Goal: Transaction & Acquisition: Obtain resource

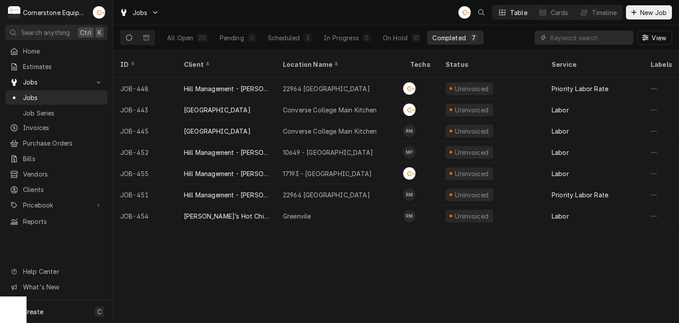
click at [317, 287] on div "ID Client Location Name Techs Status Service Labels Job Type Priority Source So…" at bounding box center [396, 186] width 566 height 272
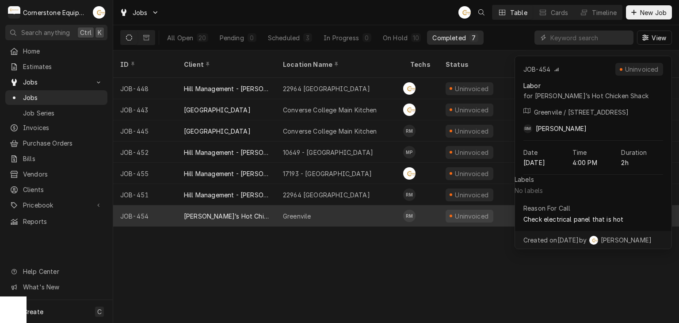
click at [330, 208] on div "Greenvile" at bounding box center [339, 215] width 127 height 21
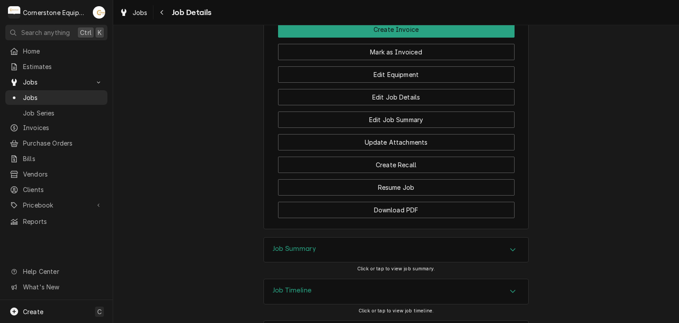
scroll to position [820, 0]
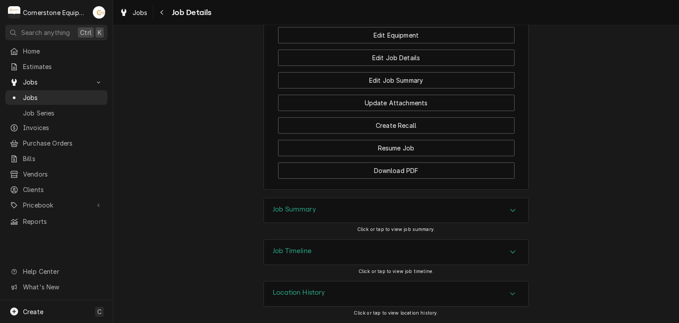
click at [435, 215] on div "Job Summary" at bounding box center [396, 210] width 264 height 25
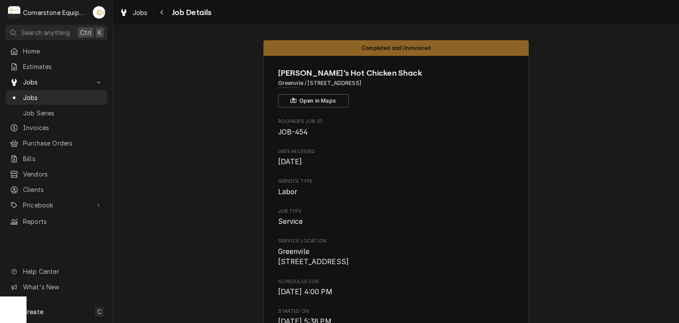
scroll to position [0, 0]
click at [99, 90] on link "Jobs" at bounding box center [56, 97] width 102 height 15
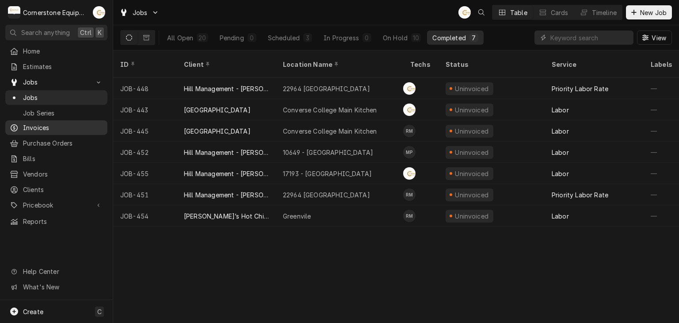
click at [76, 123] on span "Invoices" at bounding box center [63, 127] width 80 height 9
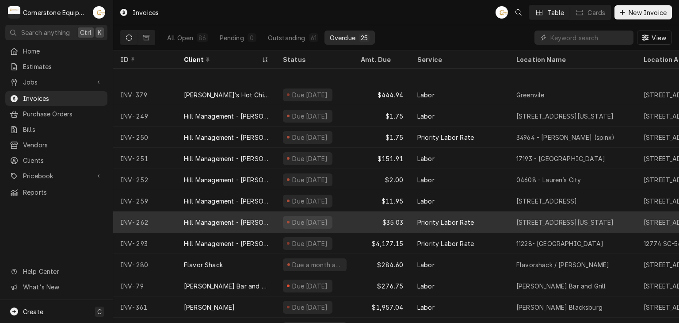
scroll to position [175, 0]
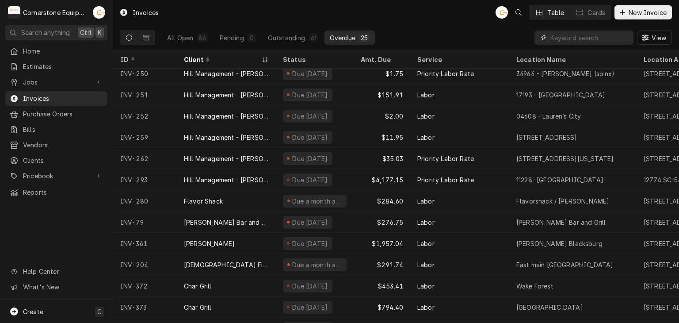
click at [571, 42] on input "Dynamic Content Wrapper" at bounding box center [589, 37] width 79 height 14
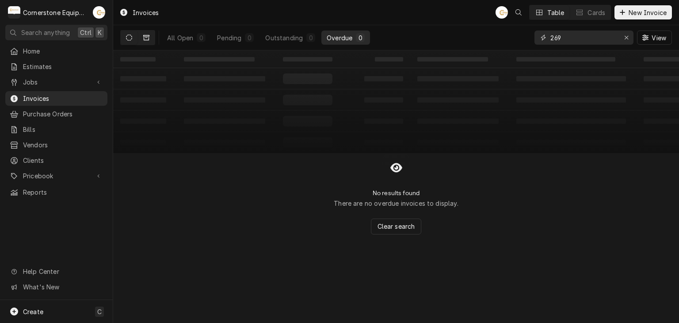
type input "269"
click at [139, 39] on button "Dynamic Content Wrapper" at bounding box center [146, 37] width 17 height 14
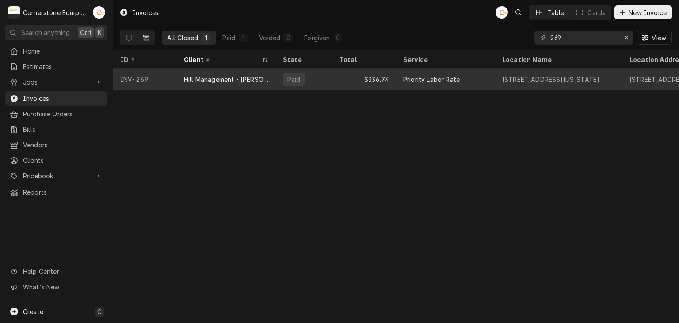
click at [237, 82] on div "Hill Management - [PERSON_NAME]" at bounding box center [226, 79] width 85 height 9
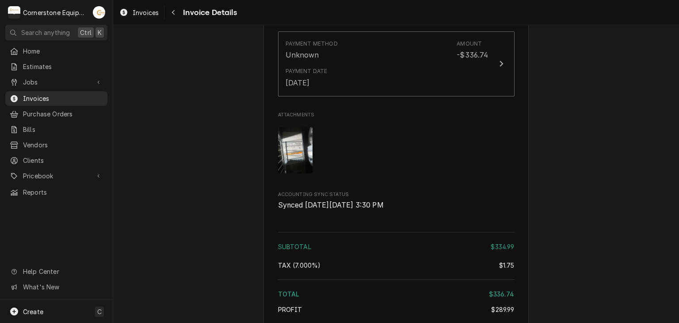
scroll to position [966, 0]
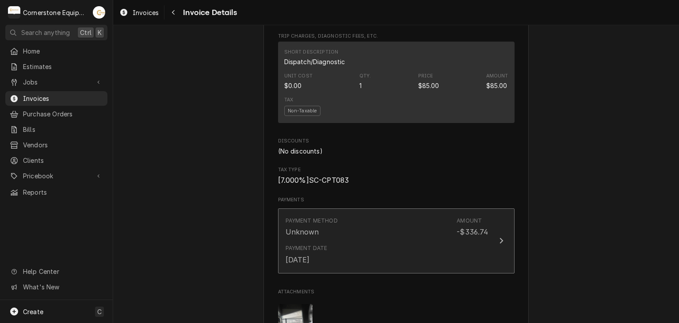
click at [309, 264] on div "Payment Date Aug 13, 2025" at bounding box center [307, 254] width 42 height 20
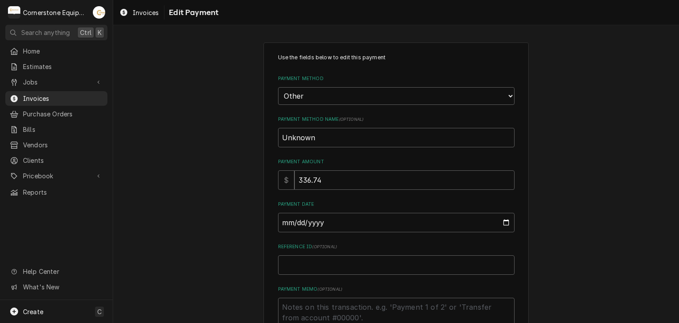
scroll to position [90, 0]
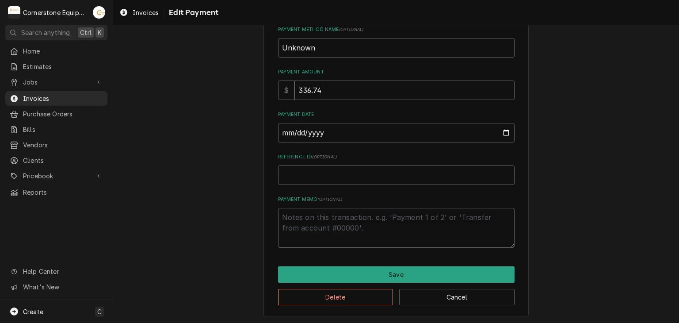
click at [316, 305] on div "Use the fields below to edit this payment Payment Method Choose a Payment Metho…" at bounding box center [395, 135] width 265 height 364
click at [317, 301] on button "Delete" at bounding box center [335, 297] width 115 height 16
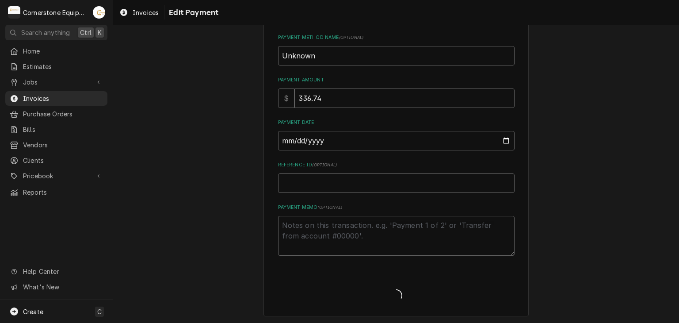
type textarea "x"
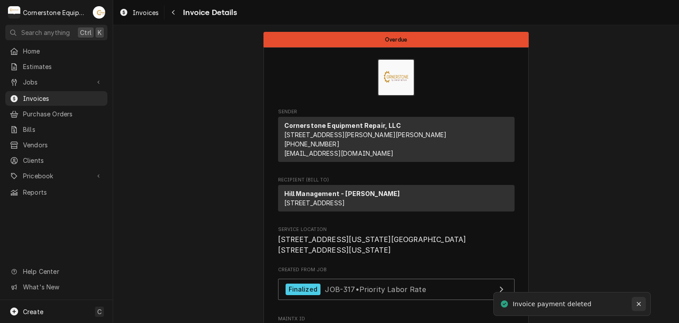
click at [644, 305] on button "Notifications alt+T" at bounding box center [639, 304] width 14 height 14
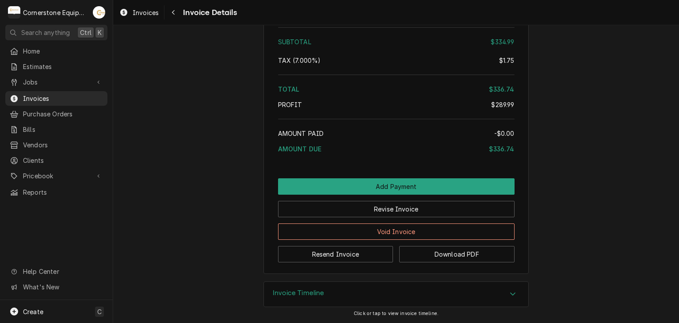
scroll to position [1301, 0]
click at [103, 91] on link "Invoices" at bounding box center [56, 98] width 102 height 15
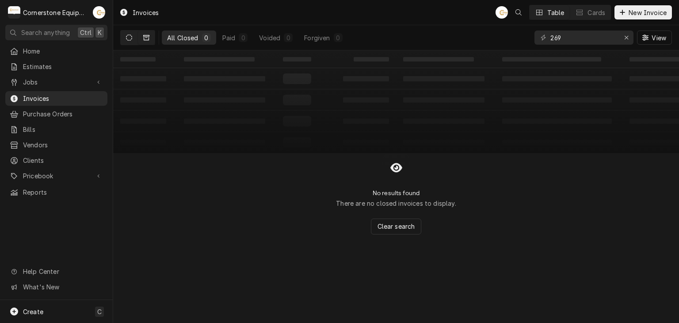
click at [126, 40] on icon "Dynamic Content Wrapper" at bounding box center [129, 37] width 6 height 6
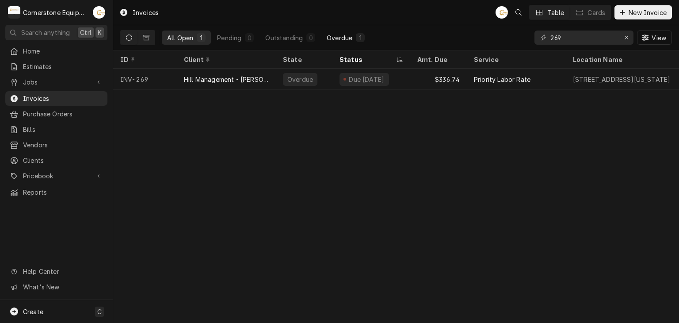
click at [358, 38] on div "1" at bounding box center [360, 37] width 5 height 9
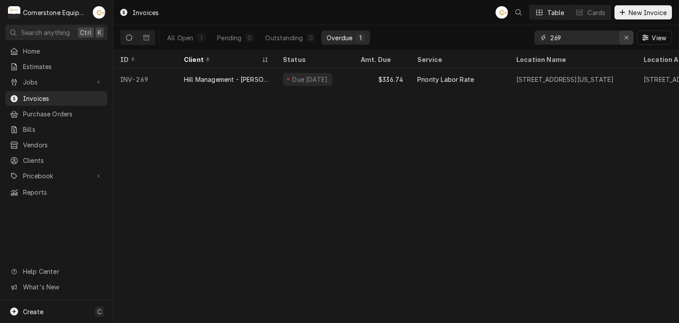
click at [628, 42] on button "Erase input" at bounding box center [626, 37] width 14 height 14
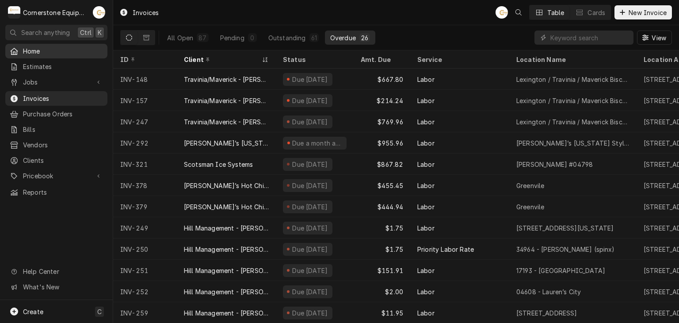
click at [88, 50] on span "Home" at bounding box center [63, 50] width 80 height 9
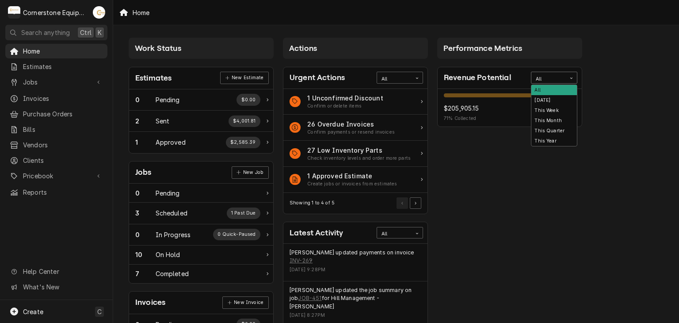
click at [574, 75] on div "Card Data Filter Control" at bounding box center [571, 77] width 11 height 11
click at [544, 122] on div "This Month" at bounding box center [554, 120] width 46 height 10
click at [571, 74] on div "Card Data Filter Control" at bounding box center [571, 77] width 11 height 11
click at [514, 160] on div "Performance Metrics Revenue Potential This Month 75% $45,431.71 75 % Collected …" at bounding box center [510, 320] width 154 height 574
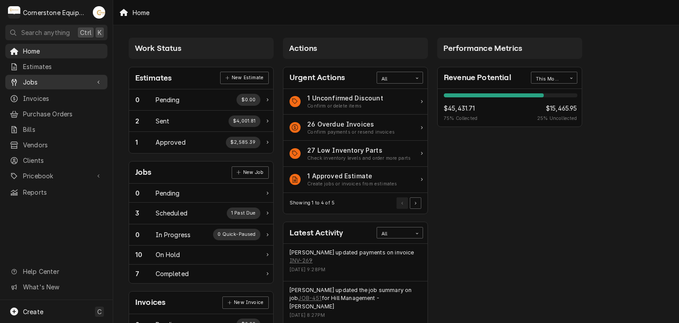
click at [29, 84] on div "Jobs" at bounding box center [56, 81] width 99 height 11
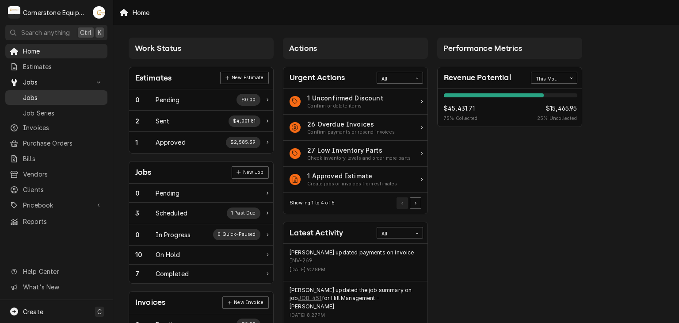
click at [30, 93] on span "Jobs" at bounding box center [63, 97] width 80 height 9
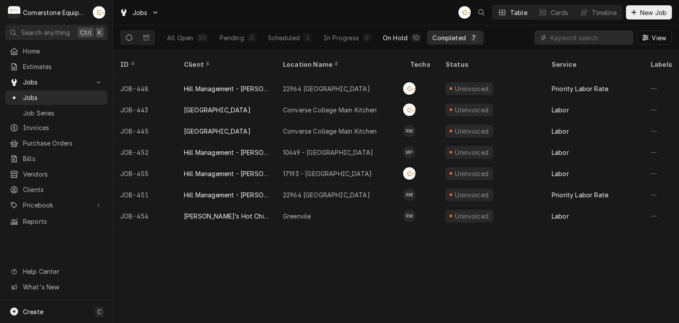
click at [404, 31] on button "On Hold 10" at bounding box center [401, 37] width 49 height 14
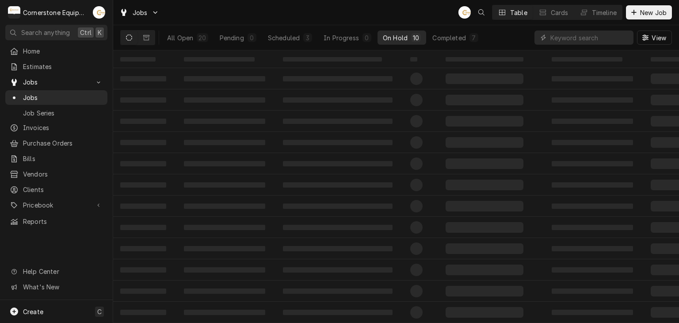
click at [404, 34] on div "On Hold" at bounding box center [395, 37] width 25 height 9
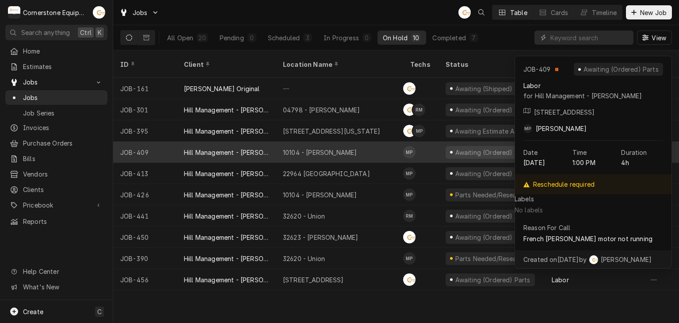
click at [408, 147] on div "Matthew Pennington's Avatar" at bounding box center [409, 152] width 12 height 12
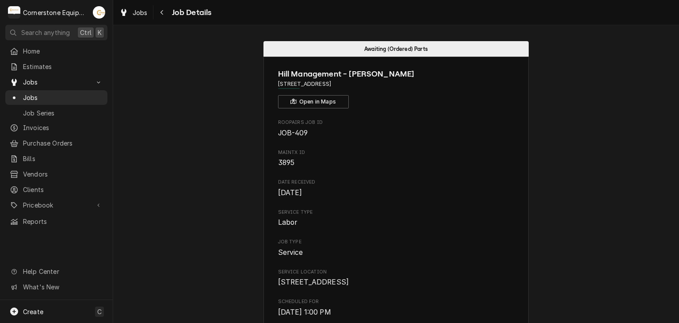
scroll to position [354, 0]
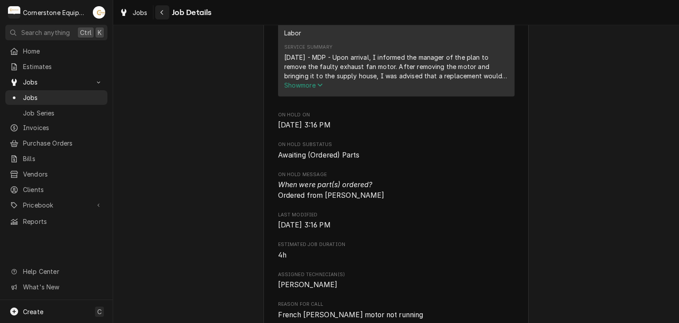
click at [163, 11] on icon "Navigate back" at bounding box center [162, 12] width 4 height 6
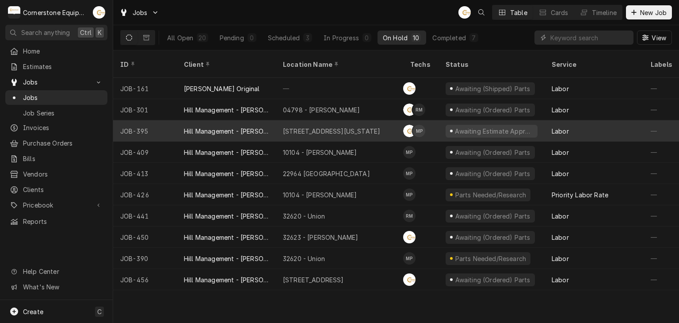
click at [442, 122] on div "Awaiting Estimate Approval" at bounding box center [491, 130] width 106 height 21
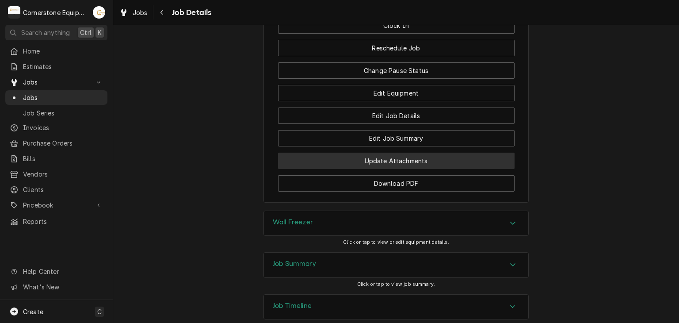
scroll to position [973, 0]
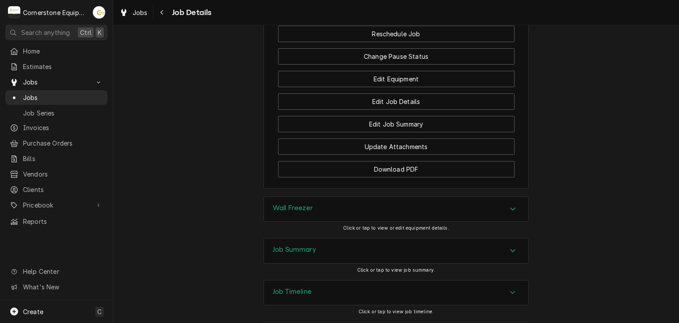
click at [449, 238] on div "Job Summary" at bounding box center [396, 250] width 264 height 25
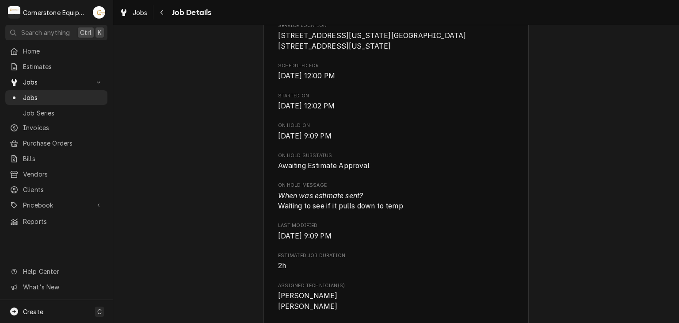
scroll to position [69, 0]
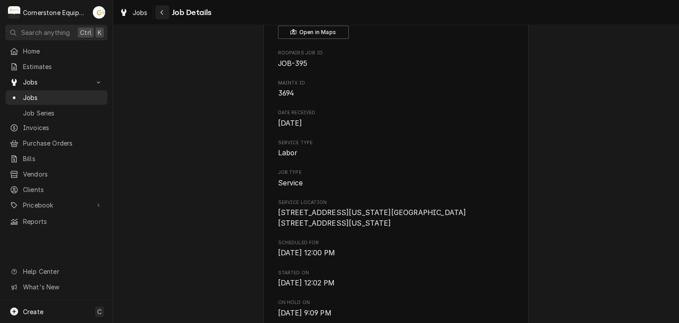
click at [155, 10] on button "Navigate back" at bounding box center [162, 12] width 14 height 14
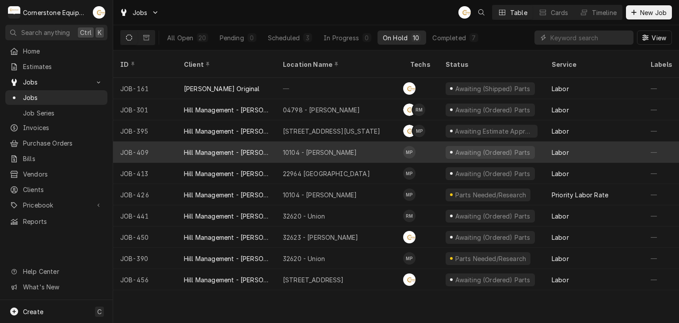
click at [382, 145] on div "10104 - Laurens Rd" at bounding box center [339, 151] width 127 height 21
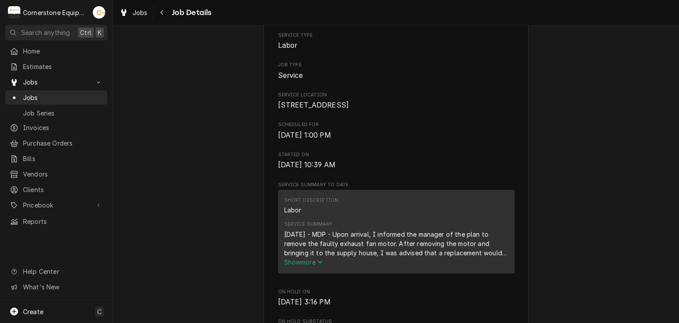
scroll to position [354, 0]
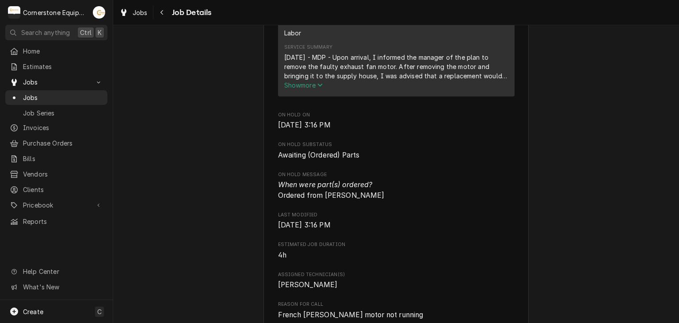
click at [316, 80] on div "[DATE] - MDP - Upon arrival, I informed the manager of the plan to remove the f…" at bounding box center [396, 67] width 224 height 28
click at [317, 88] on icon "Service Summary" at bounding box center [319, 85] width 5 height 6
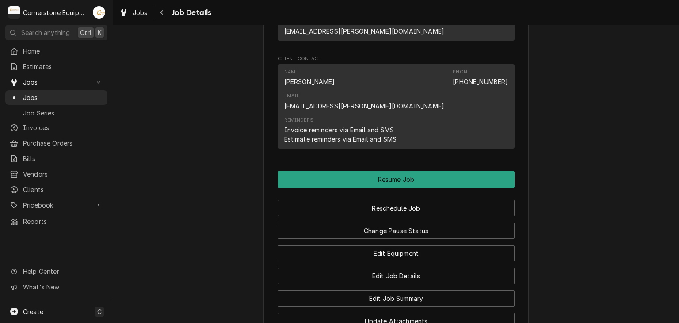
scroll to position [1003, 0]
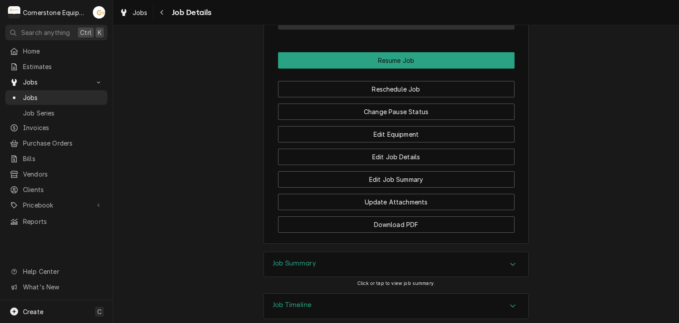
click at [370, 252] on div "Job Summary" at bounding box center [396, 264] width 264 height 25
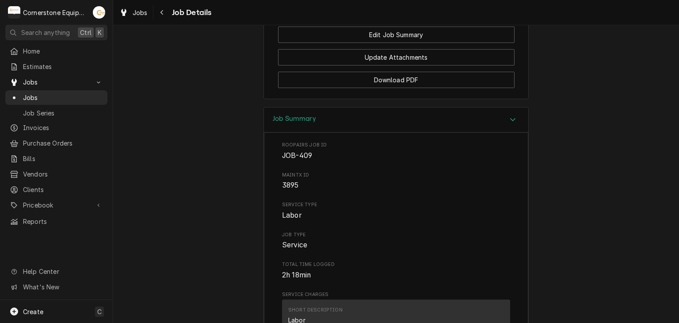
scroll to position [971, 0]
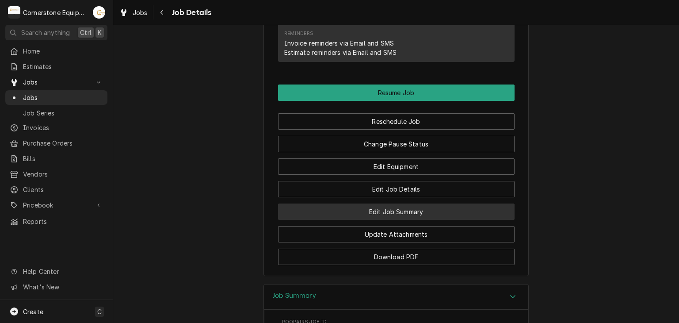
click at [376, 203] on button "Edit Job Summary" at bounding box center [396, 211] width 236 height 16
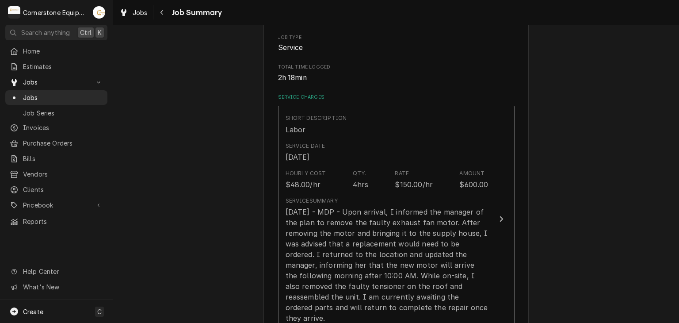
scroll to position [354, 0]
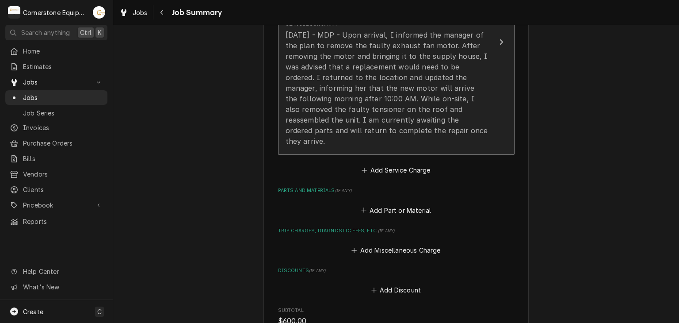
click at [408, 121] on div "[DATE] - MDP - Upon arrival, I informed the manager of the plan to remove the f…" at bounding box center [387, 88] width 203 height 117
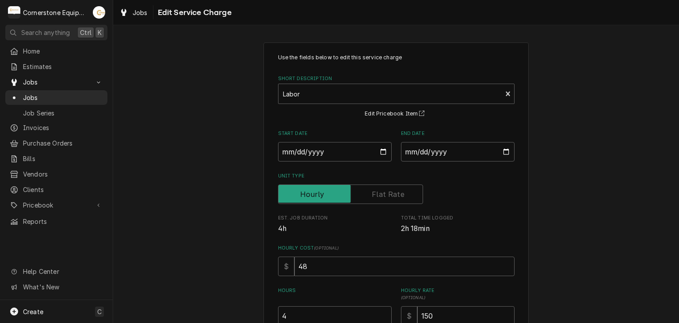
scroll to position [177, 0]
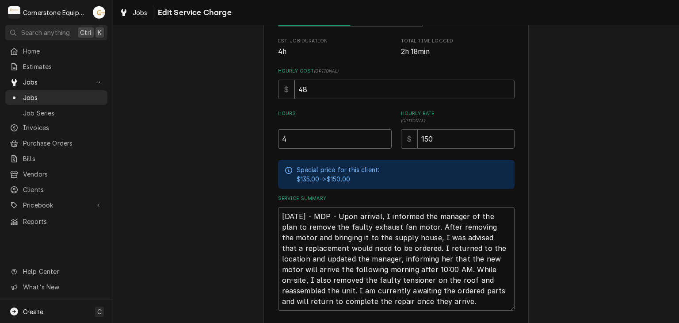
click at [305, 145] on input "4" at bounding box center [335, 138] width 114 height 19
type textarea "x"
type input "2"
type textarea "x"
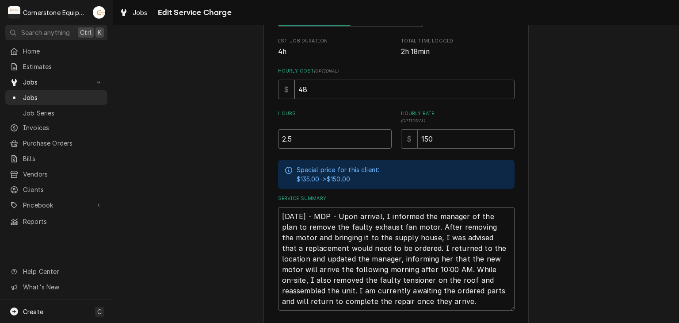
type input "2.5"
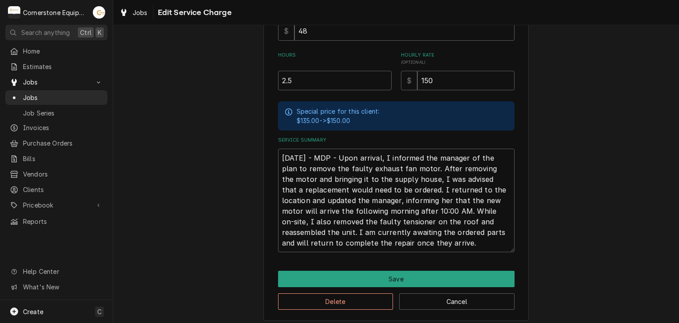
scroll to position [239, 0]
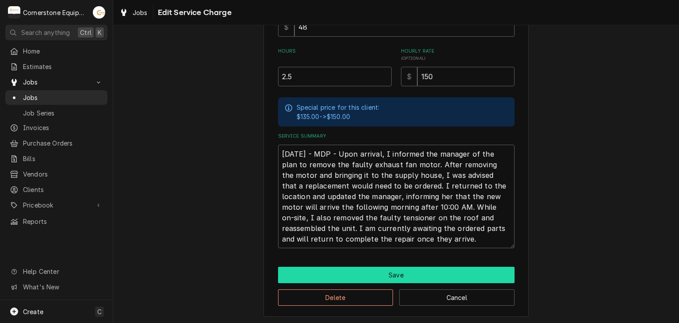
click at [428, 277] on button "Save" at bounding box center [396, 275] width 236 height 16
type textarea "x"
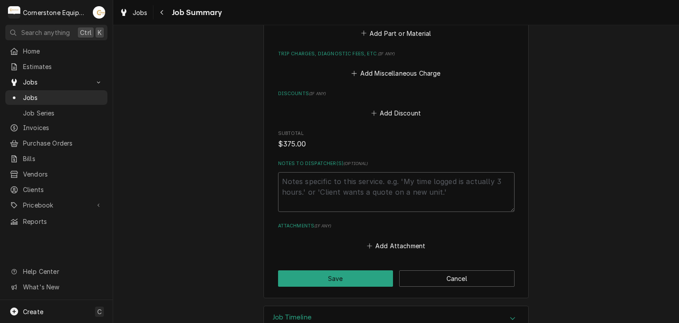
scroll to position [354, 0]
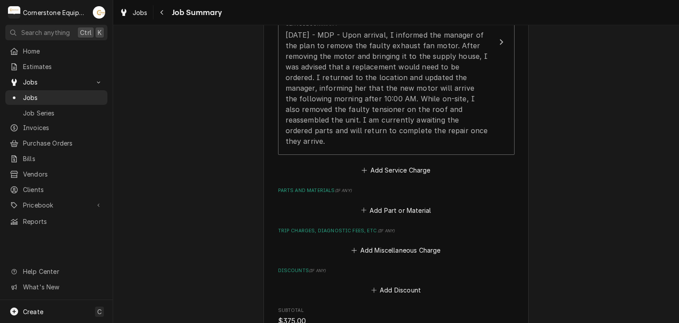
click at [400, 206] on div "Please provide a summary of the work you've done, the parts and materials you u…" at bounding box center [396, 83] width 236 height 691
click at [400, 204] on button "Add Part or Material" at bounding box center [395, 210] width 73 height 12
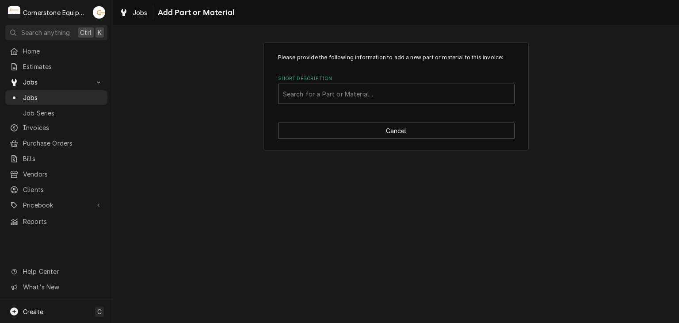
click at [341, 108] on div "Please provide the following information to add a new part or material to this …" at bounding box center [395, 96] width 265 height 108
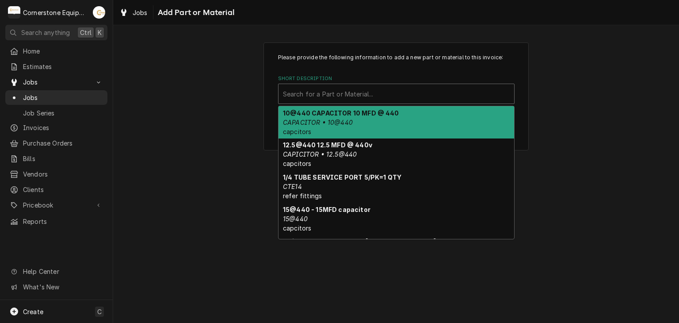
click at [341, 96] on div "Short Description" at bounding box center [396, 94] width 227 height 16
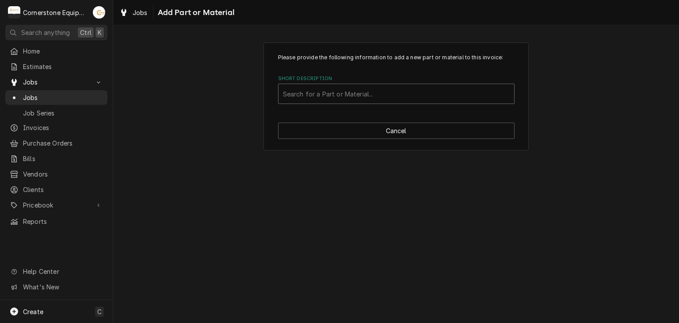
click at [347, 90] on div "Short Description" at bounding box center [396, 94] width 227 height 16
type input "misc"
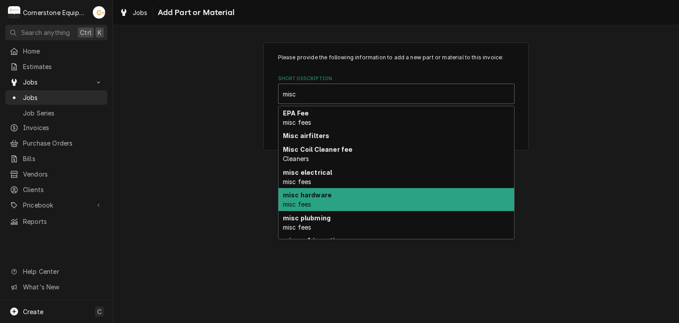
click at [328, 204] on div "misc hardware misc fees" at bounding box center [396, 199] width 236 height 23
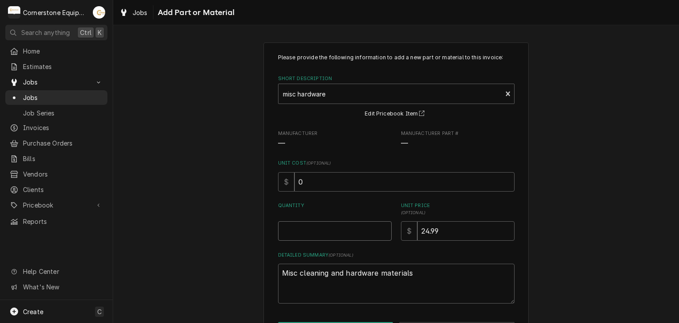
click at [342, 232] on input "Quantity" at bounding box center [335, 230] width 114 height 19
type textarea "x"
type input "2"
type textarea "x"
type input "1"
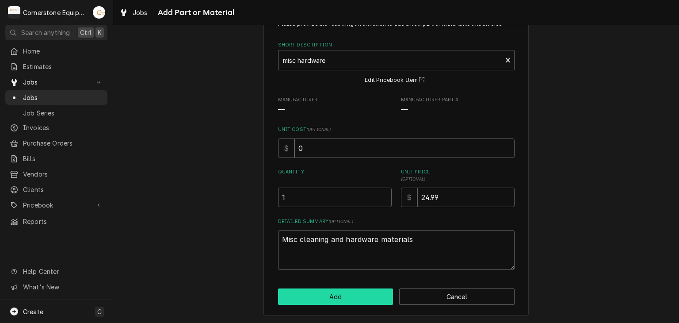
click at [343, 299] on button "Add" at bounding box center [335, 296] width 115 height 16
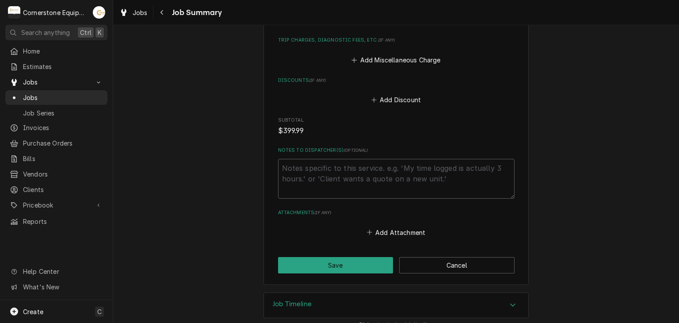
scroll to position [491, 0]
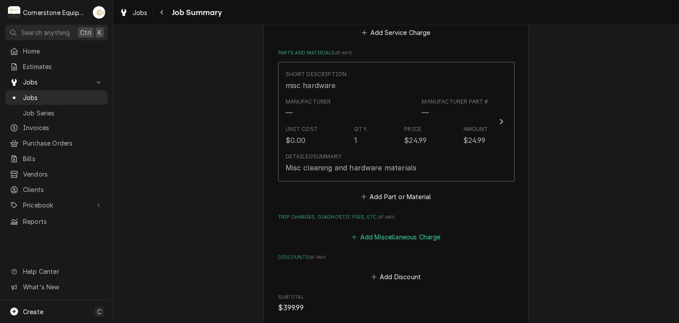
click at [394, 230] on button "Add Miscellaneous Charge" at bounding box center [396, 236] width 92 height 12
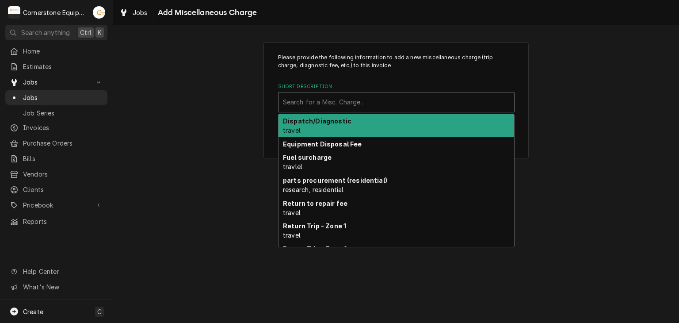
click at [364, 96] on div "Short Description" at bounding box center [396, 102] width 227 height 16
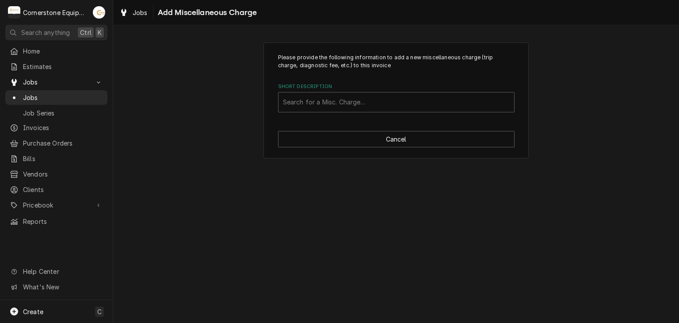
click at [243, 126] on div "Please provide the following information to add a new miscellaneous charge (tri…" at bounding box center [396, 100] width 566 height 132
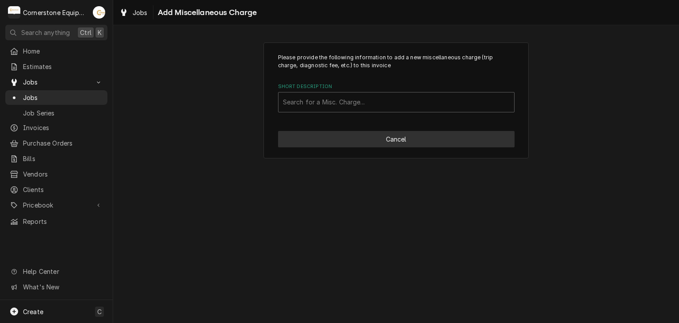
click at [341, 139] on button "Cancel" at bounding box center [396, 139] width 236 height 16
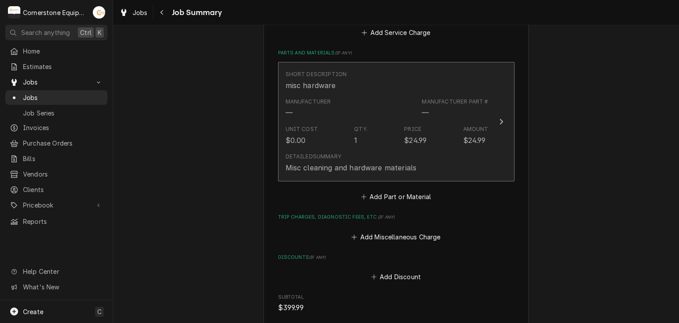
scroll to position [668, 0]
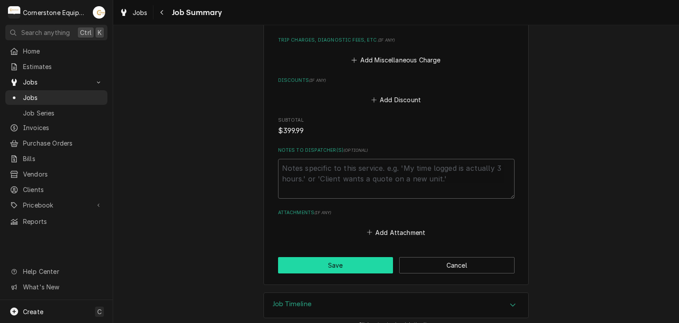
click at [332, 257] on button "Save" at bounding box center [335, 265] width 115 height 16
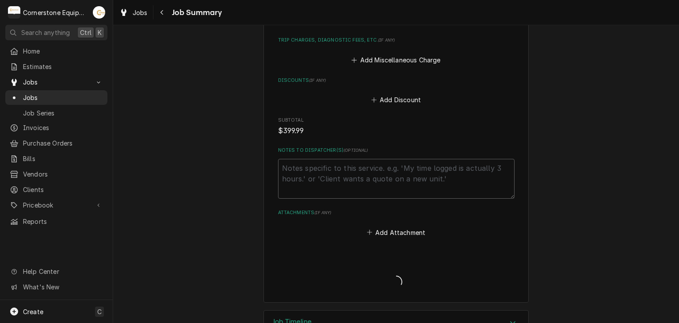
type textarea "x"
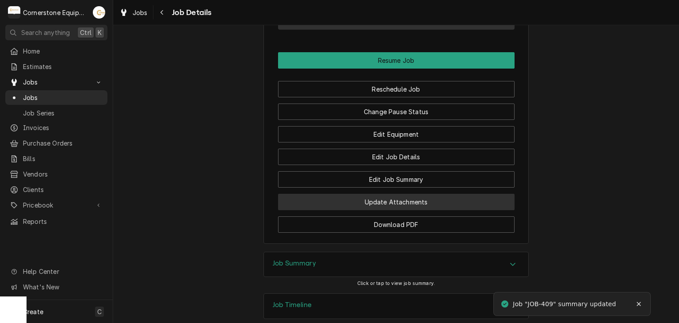
scroll to position [780, 0]
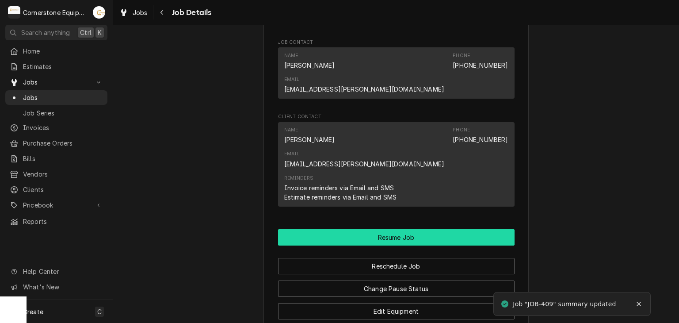
click at [378, 229] on button "Resume Job" at bounding box center [396, 237] width 236 height 16
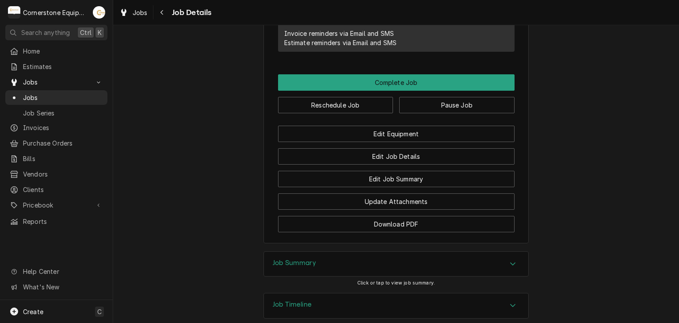
scroll to position [687, 0]
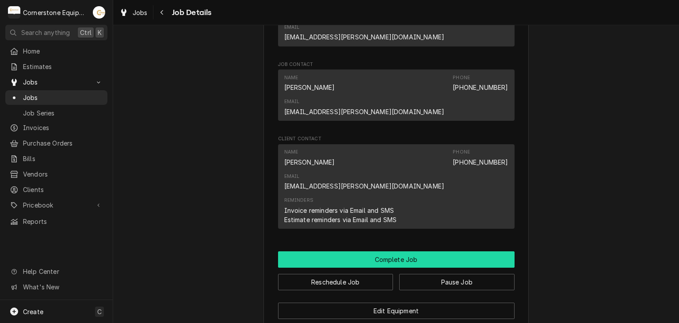
click at [378, 251] on button "Complete Job" at bounding box center [396, 259] width 236 height 16
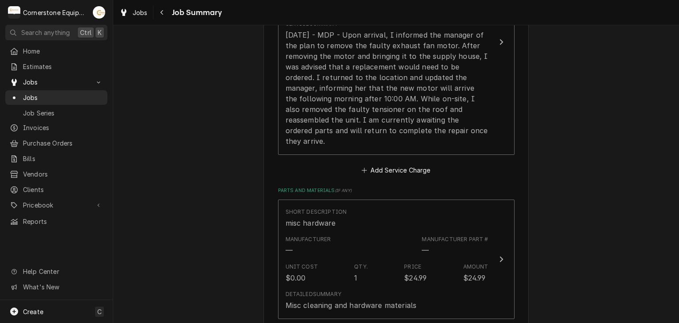
scroll to position [668, 0]
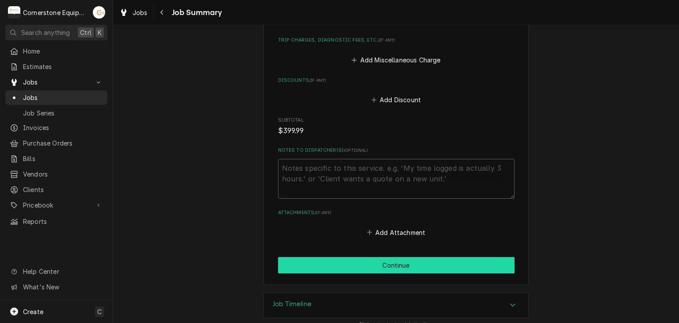
click at [397, 257] on button "Continue" at bounding box center [396, 265] width 236 height 16
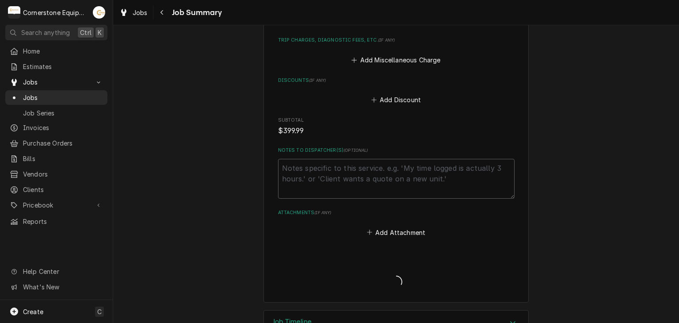
type textarea "x"
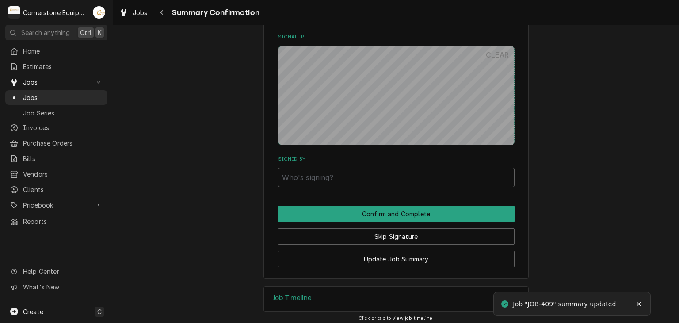
scroll to position [648, 0]
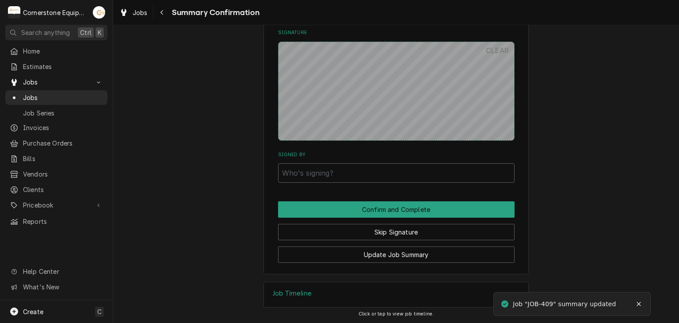
drag, startPoint x: 314, startPoint y: 271, endPoint x: 314, endPoint y: 264, distance: 7.5
click at [320, 169] on input "Signed By" at bounding box center [396, 172] width 236 height 19
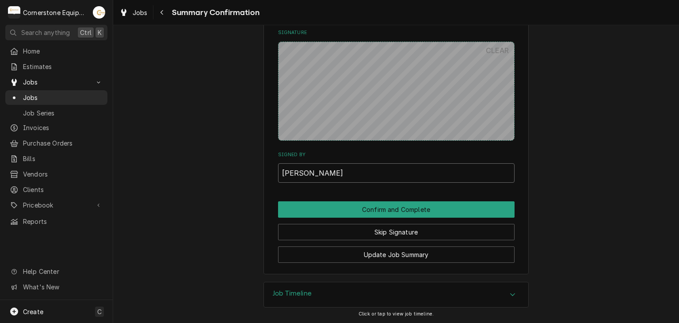
type input "Andrew"
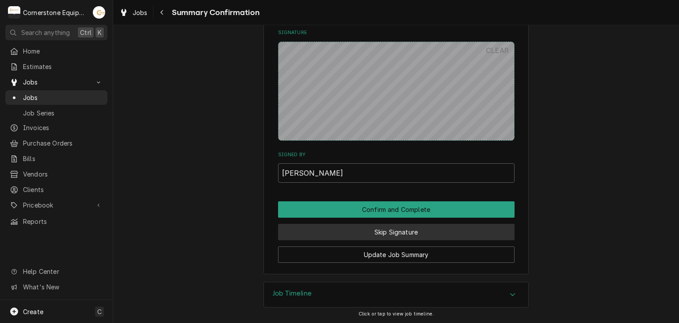
click at [329, 238] on button "Skip Signature" at bounding box center [396, 232] width 236 height 16
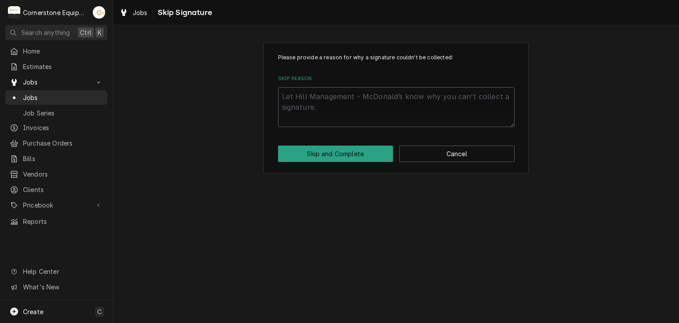
click at [329, 234] on div "Please provide a reason for why a signature couldn't be collected: Skip Reason …" at bounding box center [396, 173] width 566 height 297
click at [318, 115] on textarea "Skip Reason" at bounding box center [396, 107] width 236 height 40
type textarea "x"
type textarea "A"
type textarea "x"
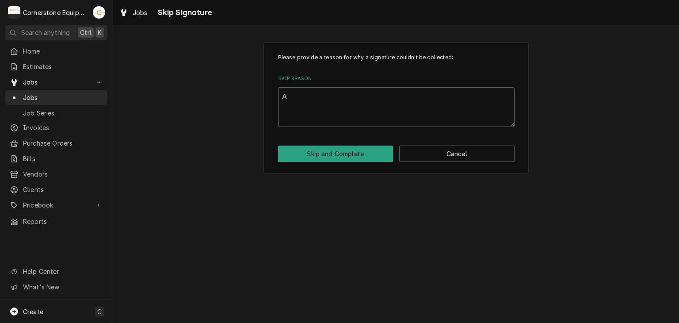
type textarea "An"
type textarea "x"
type textarea "And"
type textarea "x"
type textarea "Andr"
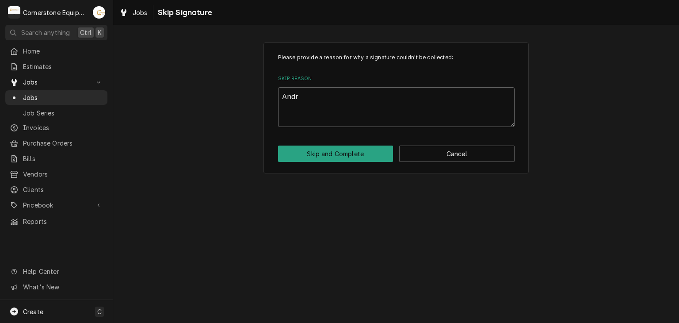
type textarea "x"
type textarea "Andre"
type textarea "x"
type textarea "Andrew"
type textarea "x"
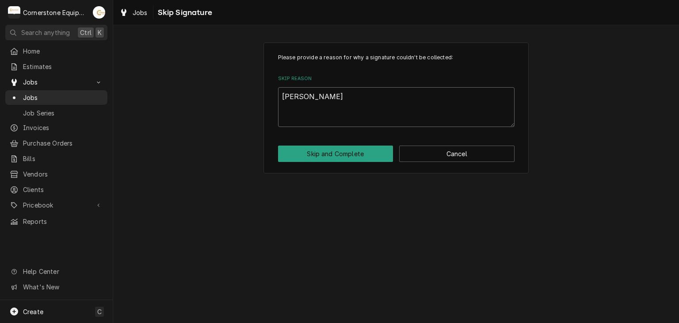
type textarea "Andrew"
type textarea "x"
type textarea "Andrew A"
type textarea "x"
type textarea "Andrew Ap"
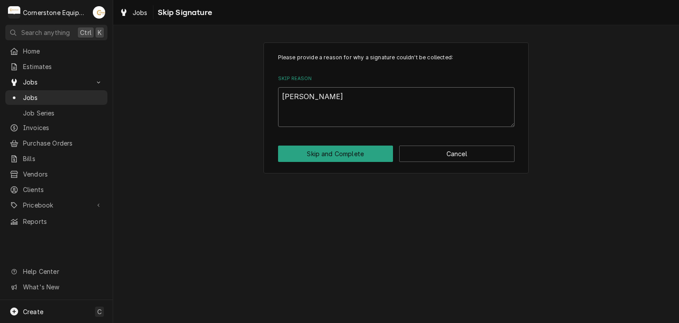
type textarea "x"
type textarea "Andrew App"
type textarea "x"
type textarea "Andrew Appr"
type textarea "x"
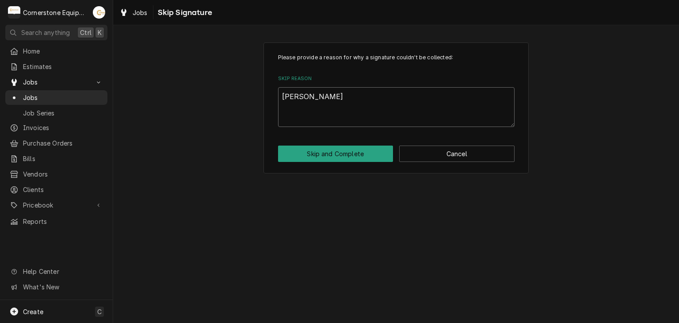
type textarea "Andrew Appro"
type textarea "x"
type textarea "Andrew Approv"
type textarea "x"
type textarea "Andrew Approve"
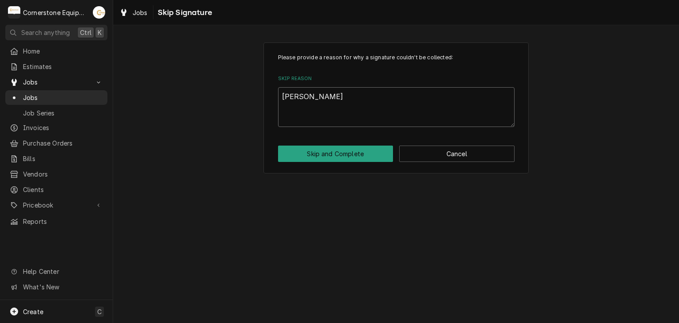
type textarea "x"
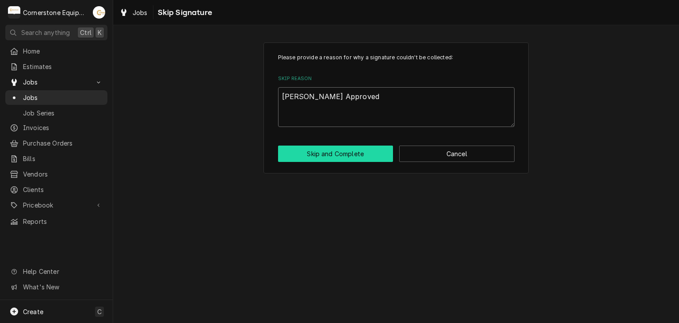
type textarea "Andrew Approved"
click at [321, 148] on button "Skip and Complete" at bounding box center [335, 153] width 115 height 16
type textarea "x"
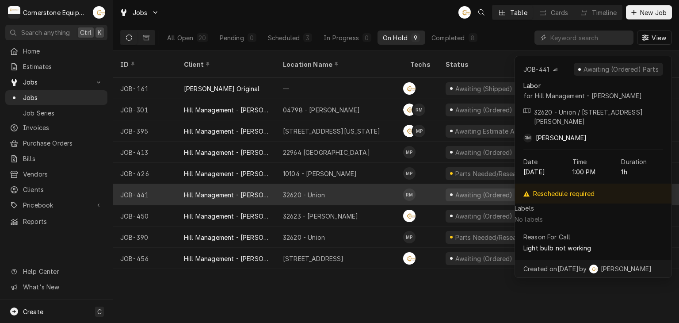
click at [318, 191] on div "32620 - Union" at bounding box center [339, 194] width 127 height 21
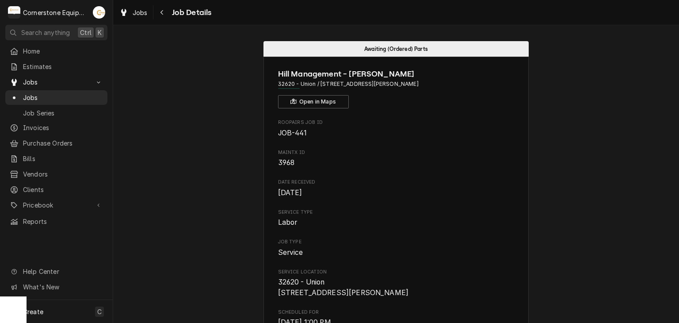
drag, startPoint x: 163, startPoint y: 21, endPoint x: 163, endPoint y: 2, distance: 19.0
click at [163, 21] on div "Jobs Job Details" at bounding box center [396, 12] width 566 height 25
click at [163, 1] on div "Jobs Job Details" at bounding box center [396, 12] width 566 height 25
click at [161, 8] on div "Navigate back" at bounding box center [162, 12] width 9 height 9
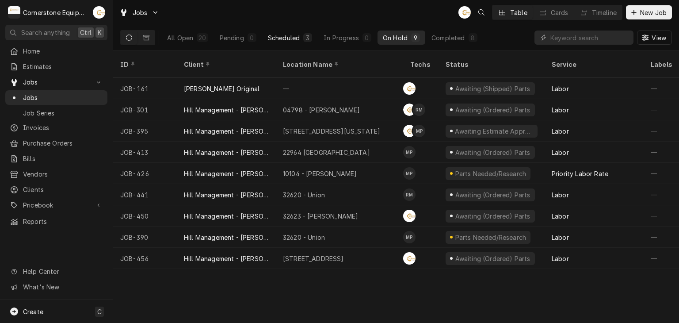
click at [299, 44] on button "Scheduled 3" at bounding box center [290, 37] width 55 height 14
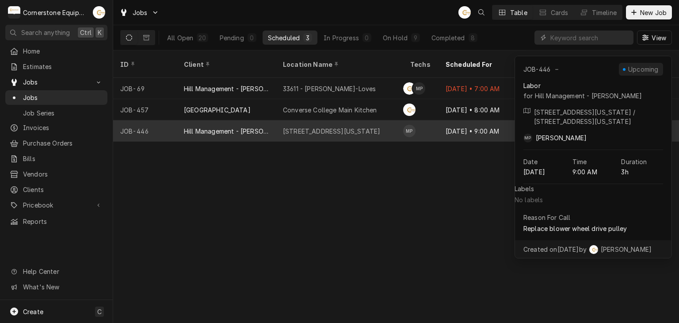
click at [361, 120] on div "[STREET_ADDRESS][US_STATE]" at bounding box center [339, 130] width 127 height 21
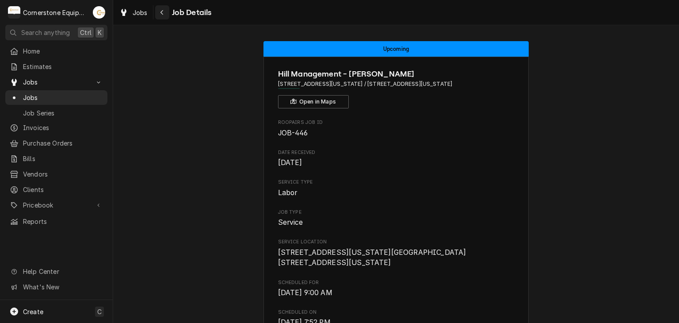
click at [161, 14] on icon "Navigate back" at bounding box center [162, 12] width 4 height 6
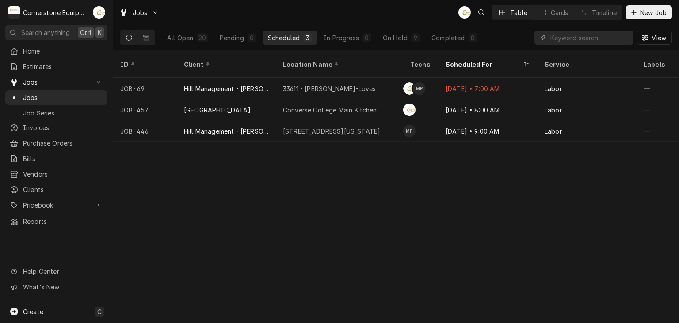
click at [644, 23] on div "Jobs AB Table Cards Timeline New Job" at bounding box center [396, 12] width 566 height 25
click at [644, 11] on span "New Job" at bounding box center [653, 12] width 30 height 9
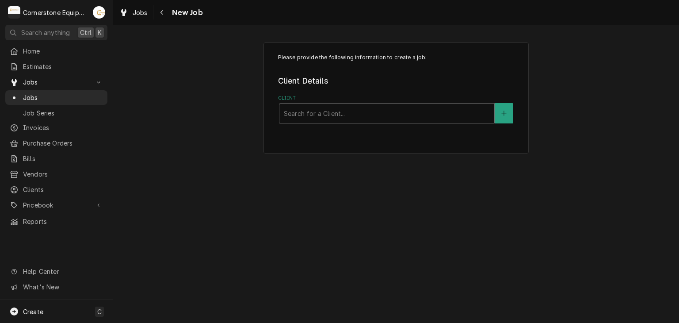
click at [316, 108] on div "Client" at bounding box center [387, 113] width 206 height 16
type input "hill"
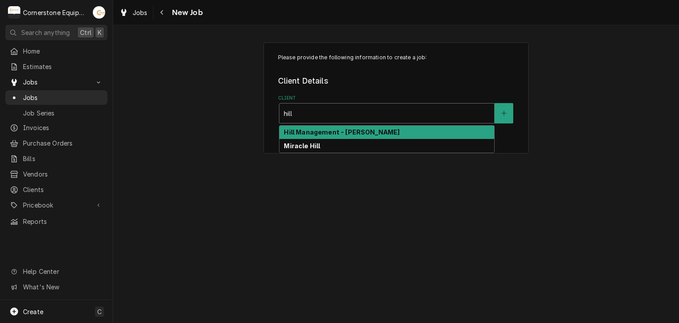
click at [329, 134] on strong "Hill Management - [PERSON_NAME]" at bounding box center [342, 132] width 116 height 8
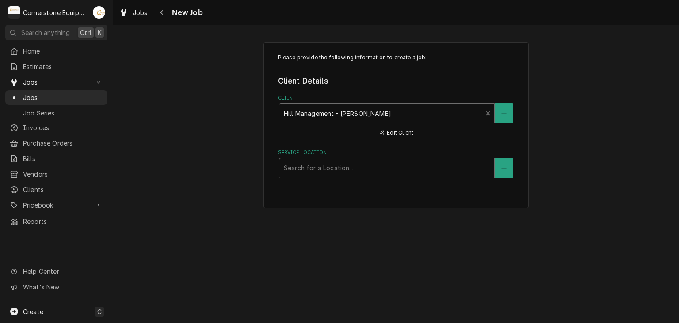
click at [324, 173] on div "Service Location" at bounding box center [387, 168] width 206 height 16
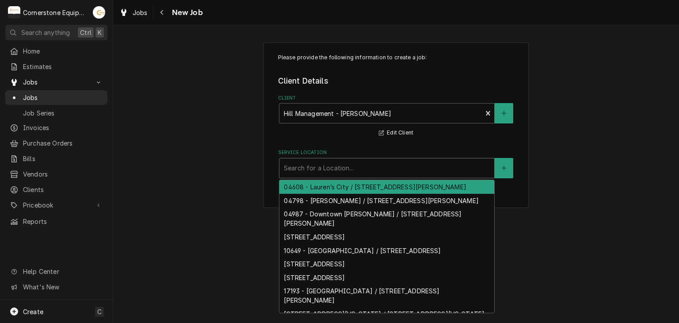
click at [382, 185] on div "04608 - Lauren’s City / 105 Fleming St, Laurens, SC 29360" at bounding box center [386, 187] width 215 height 14
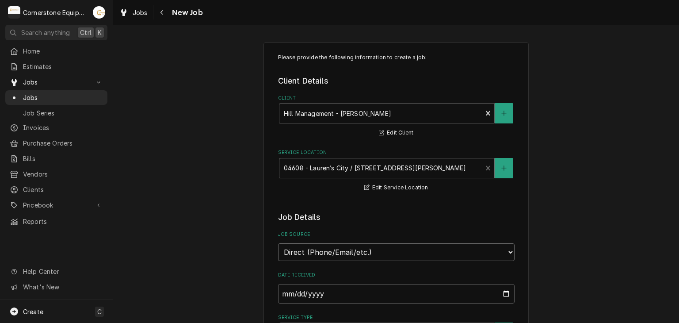
click at [358, 250] on select "Direct (Phone/Email/etc.) Other" at bounding box center [396, 252] width 236 height 18
select select "100"
click at [351, 281] on div "Job Source Name" at bounding box center [396, 286] width 236 height 31
click at [351, 292] on input "Job Source Name" at bounding box center [396, 293] width 236 height 19
type textarea "x"
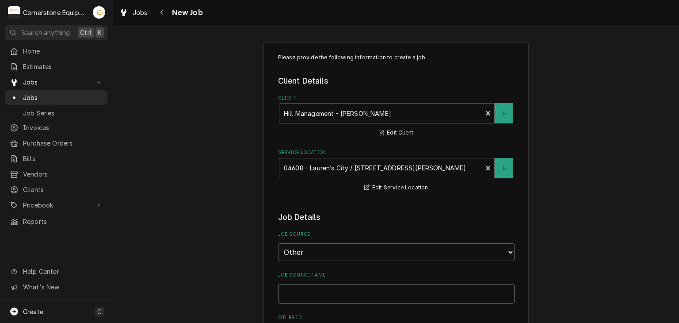
type input "4"
type textarea "x"
type input "40"
type textarea "x"
type input "404"
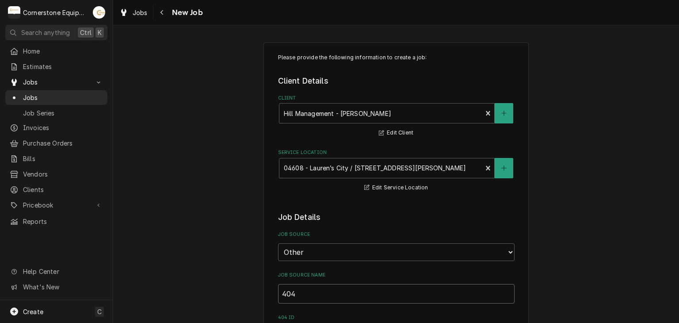
type textarea "x"
type input "4048"
type textarea "x"
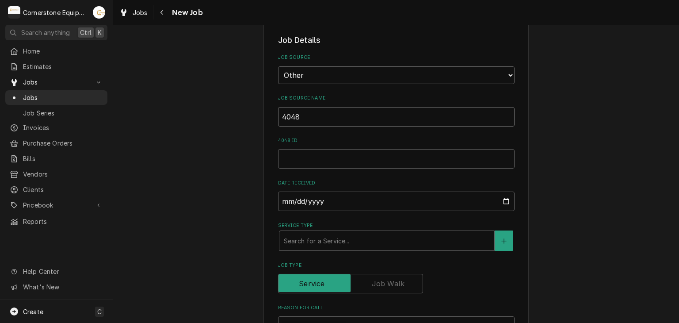
type input "4048"
click at [328, 152] on input "4048 ID" at bounding box center [396, 158] width 236 height 19
drag, startPoint x: 316, startPoint y: 92, endPoint x: 313, endPoint y: 102, distance: 10.1
drag, startPoint x: 310, startPoint y: 116, endPoint x: 228, endPoint y: 89, distance: 86.9
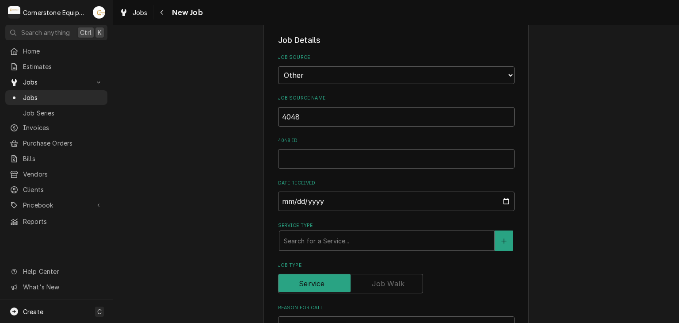
drag, startPoint x: 297, startPoint y: 115, endPoint x: 290, endPoint y: 111, distance: 8.1
click at [346, 159] on input "4048 ID" at bounding box center [396, 158] width 236 height 19
paste input "4048"
type textarea "x"
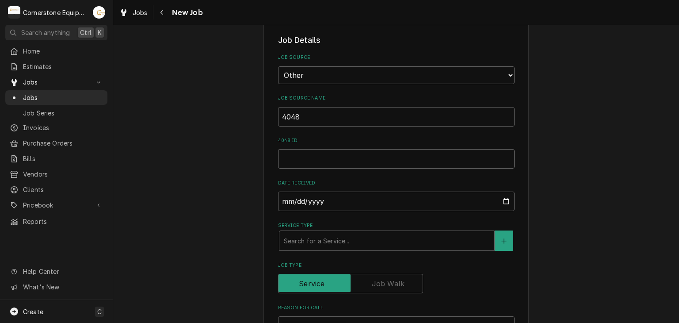
type input "4048"
type textarea "x"
type input "4048"
drag, startPoint x: 340, startPoint y: 109, endPoint x: 198, endPoint y: 107, distance: 141.4
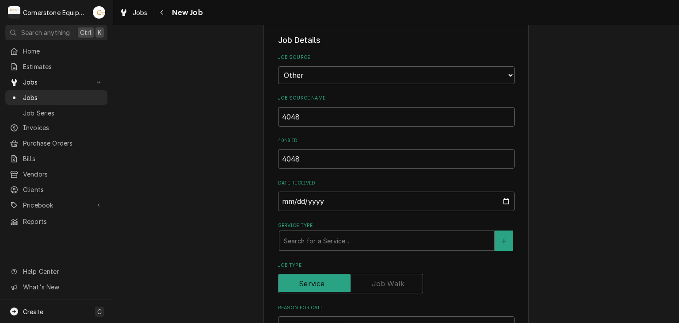
type textarea "x"
type input "M"
type textarea "x"
type input "Ma"
type textarea "x"
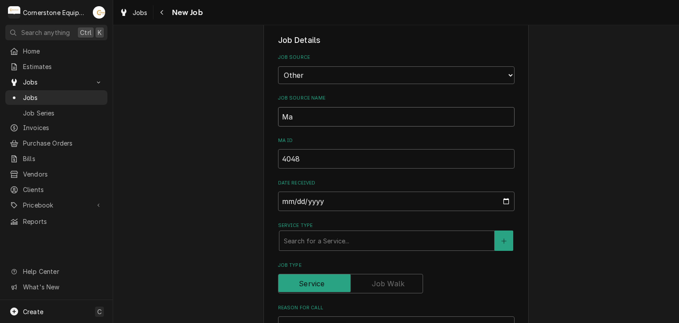
type input "Mai"
type textarea "x"
type input "Main"
type textarea "x"
type input "Maint"
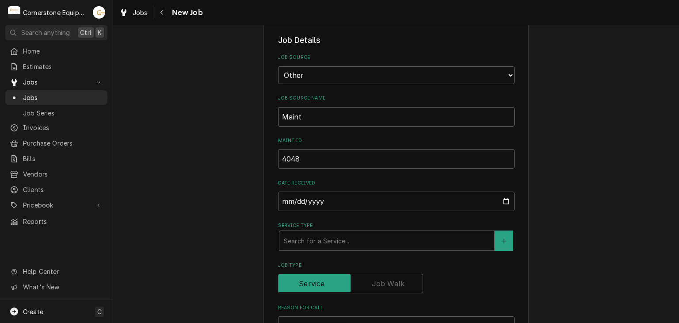
type textarea "x"
type input "MaintX"
type textarea "x"
type input "MaintX"
type textarea "x"
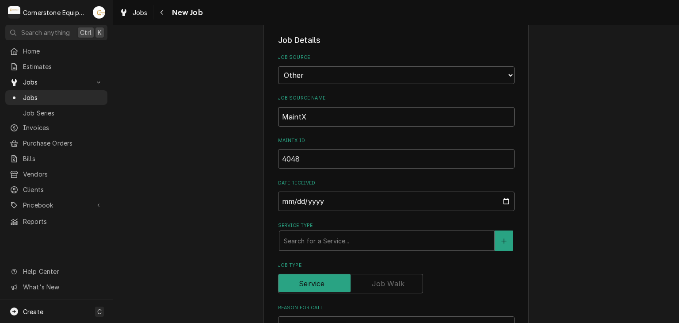
type input "MaintX"
type textarea "x"
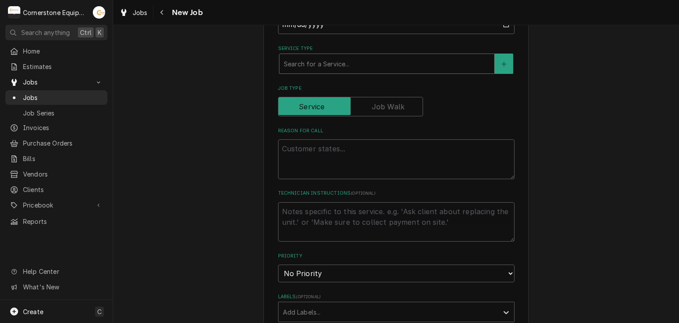
type input "MaintX"
click at [304, 55] on fieldset "Job Details Job Source Direct (Phone/Email/etc.) Other Job Source Name MaintX M…" at bounding box center [396, 229] width 236 height 742
click at [305, 64] on div "Service Type" at bounding box center [387, 64] width 206 height 16
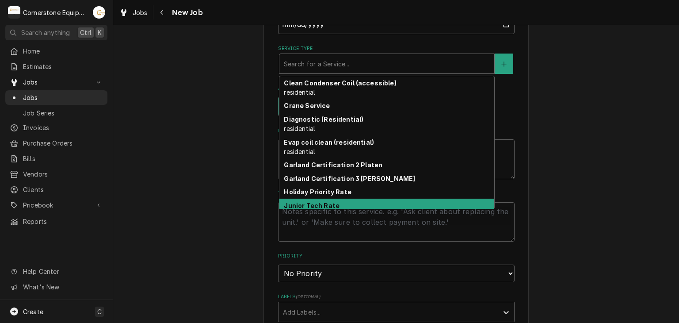
scroll to position [40, 0]
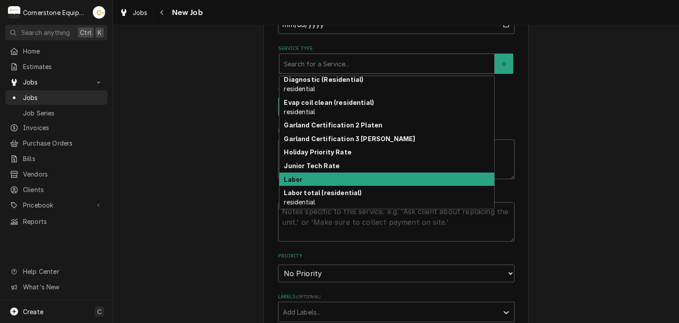
click at [320, 176] on div "Labor" at bounding box center [386, 179] width 215 height 14
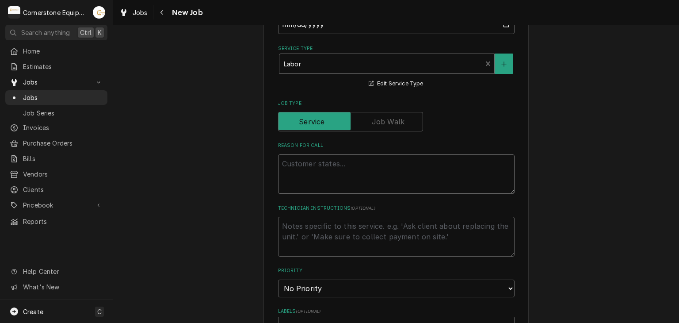
click at [320, 176] on textarea "Reason For Call" at bounding box center [396, 174] width 236 height 40
type textarea "x"
type textarea "N"
type textarea "x"
type textarea "Ne"
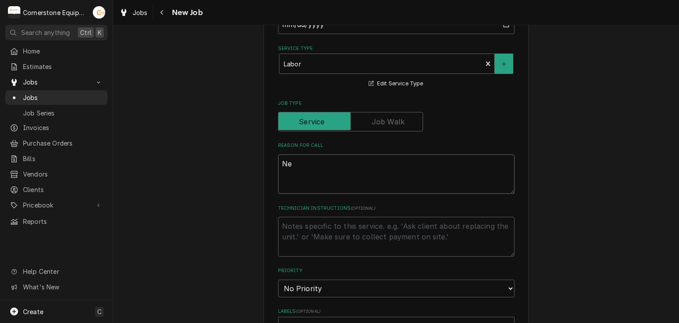
type textarea "x"
type textarea "Nee"
type textarea "x"
type textarea "Need"
type textarea "x"
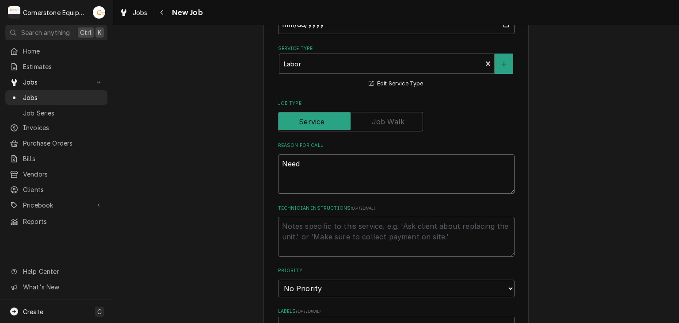
type textarea "Need"
type textarea "x"
type textarea "Need t"
type textarea "x"
type textarea "Need"
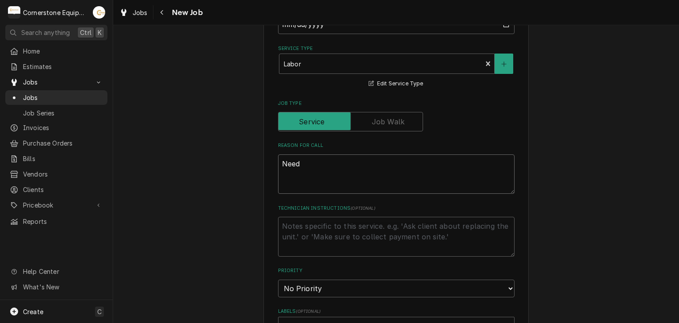
type textarea "x"
type textarea "Need"
type textarea "x"
type textarea "Nee"
type textarea "x"
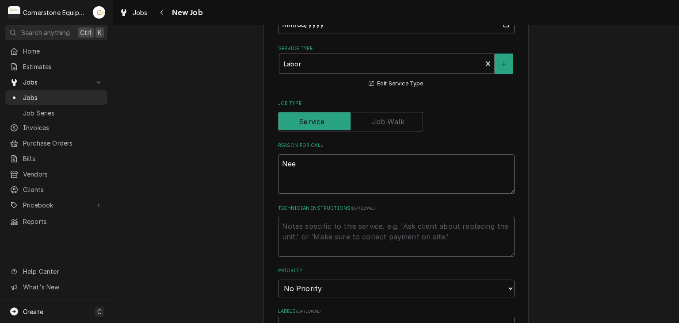
type textarea "Ne"
type textarea "x"
type textarea "N"
type textarea "x"
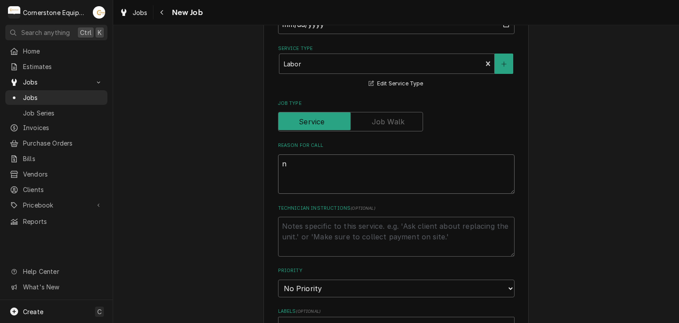
type textarea "no"
type textarea "x"
type textarea "no"
type textarea "x"
type textarea "no p"
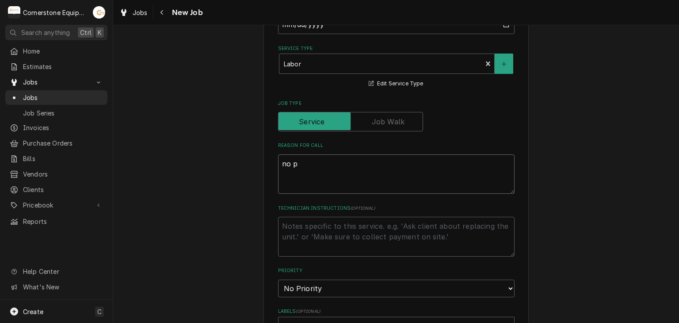
type textarea "x"
type textarea "no po"
type textarea "x"
type textarea "no powe"
type textarea "x"
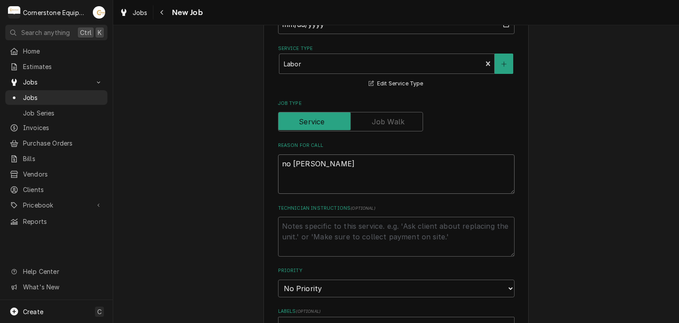
type textarea "no power"
type textarea "x"
type textarea "no power"
type textarea "x"
type textarea "no power a"
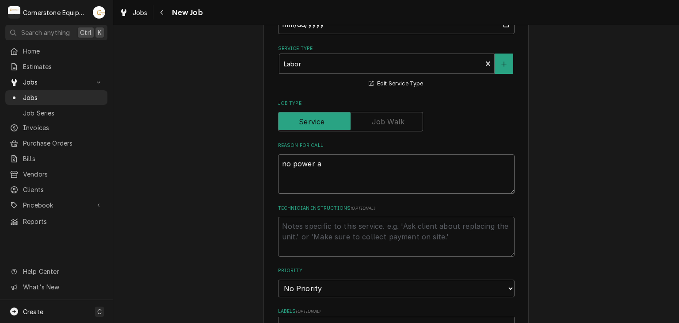
type textarea "x"
type textarea "no power at"
type textarea "x"
type textarea "no power at"
type textarea "x"
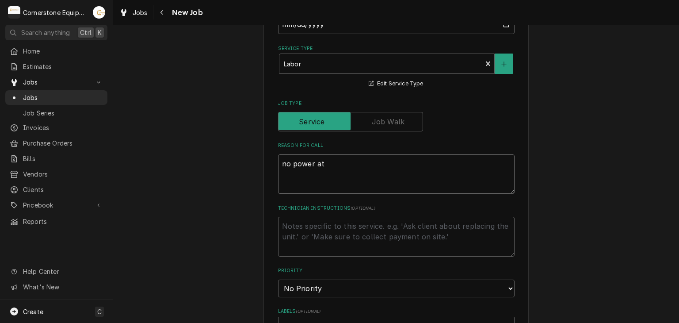
type textarea "no power at 4"
type textarea "x"
type textarea "no power at 4g"
type textarea "x"
type textarea "no power at 4ga"
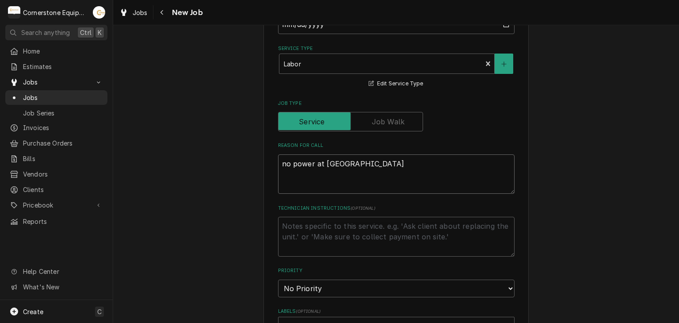
type textarea "x"
type textarea "no power at 4gan"
type textarea "x"
type textarea "no power at 4gang"
type textarea "x"
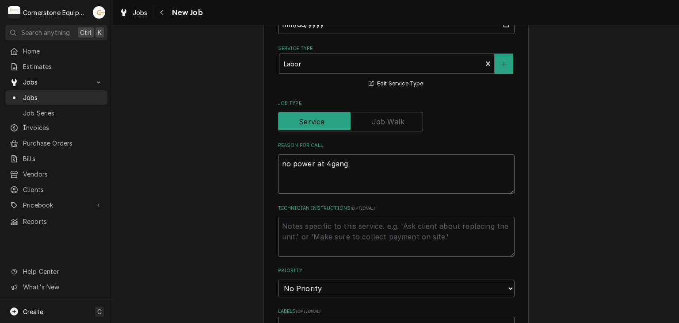
type textarea "no power at 4gang"
type textarea "x"
type textarea "no power at 4gang b"
type textarea "x"
type textarea "no power at 4gang bo"
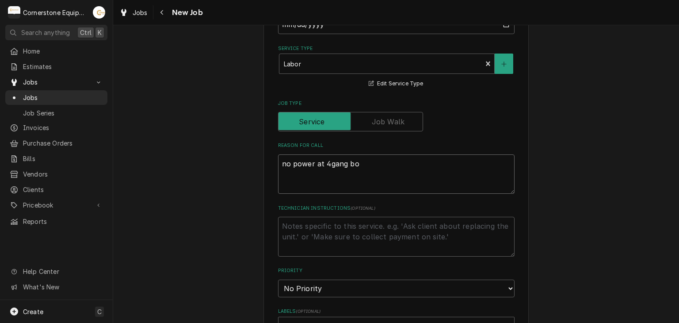
type textarea "x"
type textarea "no power at 4gang box"
type textarea "x"
type textarea "no power at 4gang box"
type textarea "x"
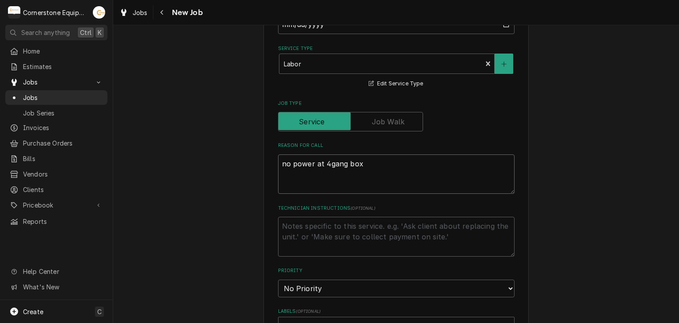
type textarea "no power at 4gang box f"
type textarea "x"
type textarea "no power at 4gang box fe"
type textarea "x"
type textarea "no power at 4gang box fee"
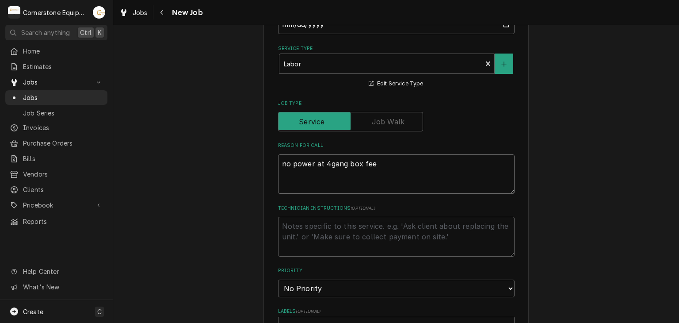
type textarea "x"
type textarea "no power at 4gang box feed"
type textarea "x"
type textarea "no power at 4gang box feedi"
type textarea "x"
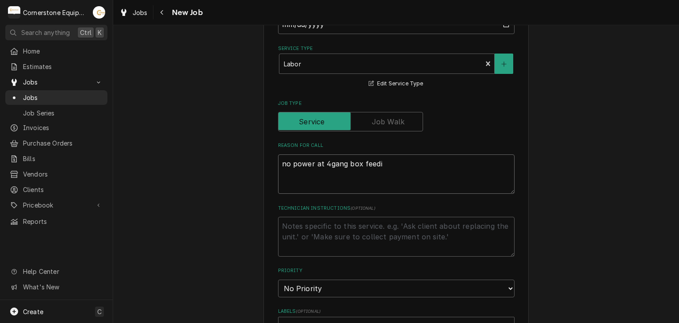
type textarea "no power at 4gang box feedin"
type textarea "x"
type textarea "no power at 4gang box feeding"
type textarea "x"
type textarea "no power at 4gang box feeding"
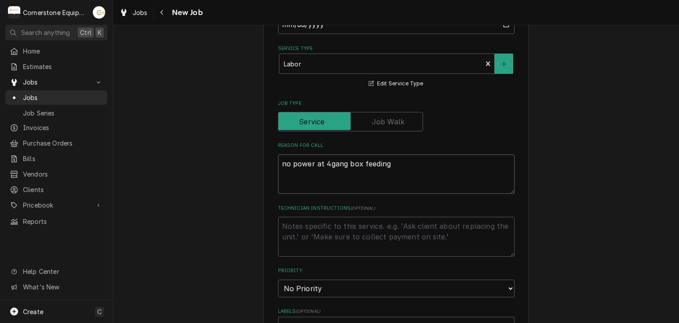
type textarea "x"
type textarea "no power at 4gang box feeding R"
type textarea "x"
type textarea "no power at 4gang box feeding RT"
type textarea "x"
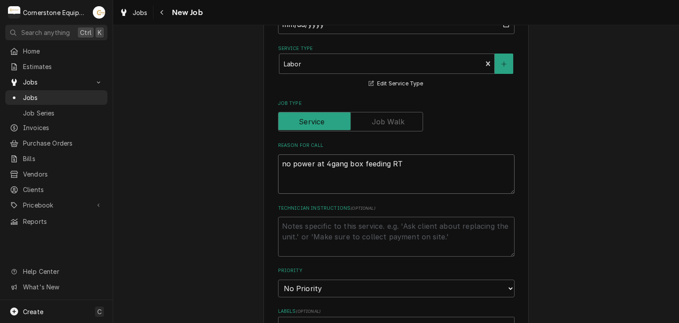
type textarea "no power at 4gang box feeding RTI"
type textarea "x"
type textarea "no power at 4gang box feeding RTI"
type textarea "x"
type textarea "no power at 4gang box feeding RTI o"
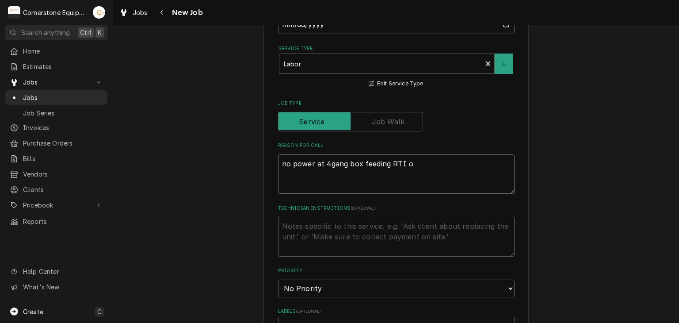
type textarea "x"
type textarea "no power at 4gang box feeding RTI oi"
type textarea "x"
type textarea "no power at 4gang box feeding RTI oil"
type textarea "x"
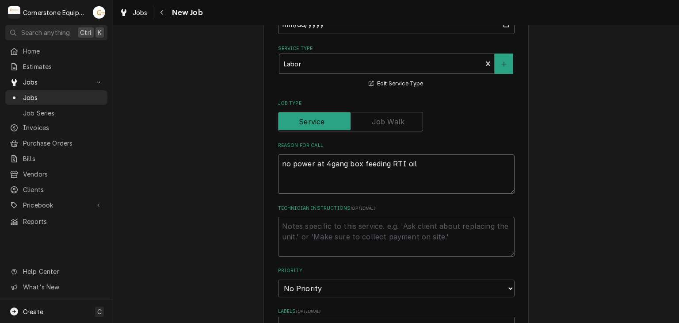
type textarea "no power at 4gang box feeding RTI oil"
type textarea "x"
type textarea "no power at 4gang box feeding RTI oil t"
type textarea "x"
type textarea "no power at 4gang box feeding RTI oil ta"
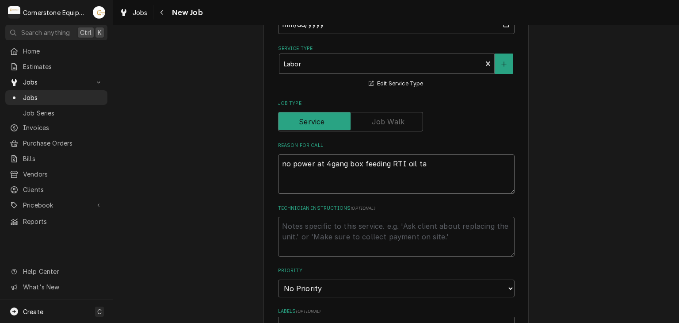
type textarea "x"
type textarea "no power at 4gang box feeding RTI oil tan"
type textarea "x"
type textarea "no power at 4gang box feeding RTI oil tank"
type textarea "x"
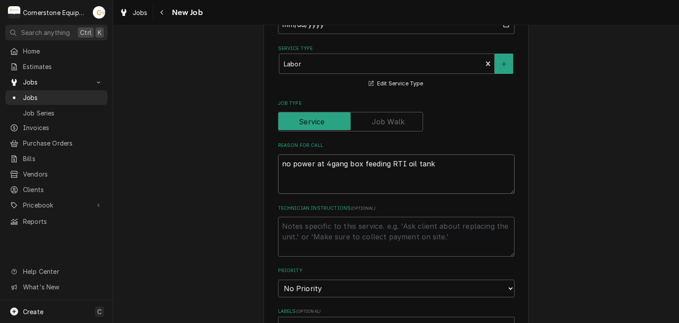
type textarea "no power at 4gang box feeding RTI oil tanks"
click at [384, 162] on textarea "no power at 4gang box feeding RTI oil tanks" at bounding box center [396, 174] width 236 height 40
type textarea "x"
type textarea "no power at 4gang box feedi RTI oil tanks"
type textarea "x"
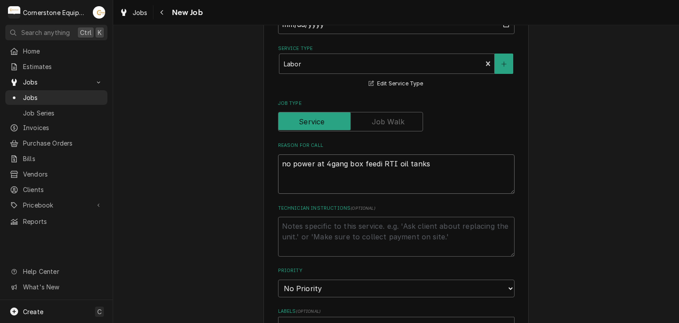
type textarea "no power at 4gang box feed RTI oil tanks"
type textarea "x"
type textarea "no power at 4gang box fee RTI oil tanks"
type textarea "x"
type textarea "no power at 4gang box f RTI oil tanks"
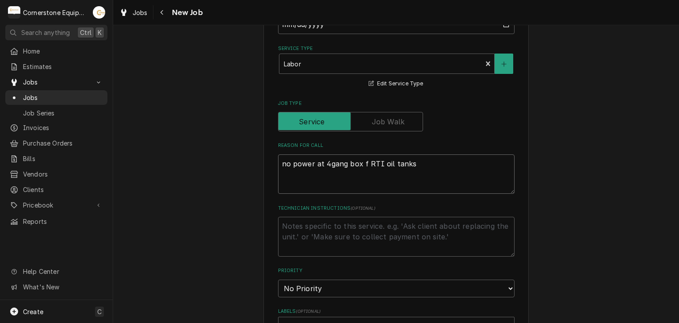
type textarea "x"
type textarea "no power at 4gang box RTI oil tanks"
type textarea "x"
type textarea "no power at 4gang box s RTI oil tanks"
type textarea "x"
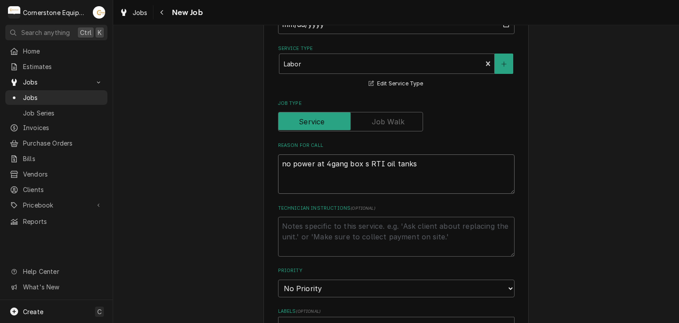
type textarea "no power at 4gang box su RTI oil tanks"
type textarea "x"
type textarea "no power at 4gang box sup RTI oil tanks"
type textarea "x"
type textarea "no power at 4gang box supp RTI oil tanks"
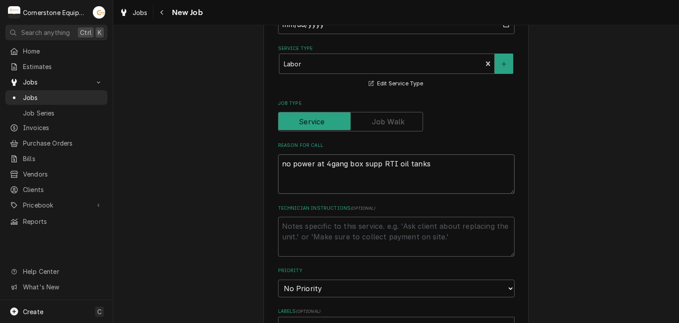
type textarea "x"
type textarea "no power at 4gang box suppl RTI oil tanks"
type textarea "x"
type textarea "no power at 4gang box supply RTI oil tanks"
type textarea "x"
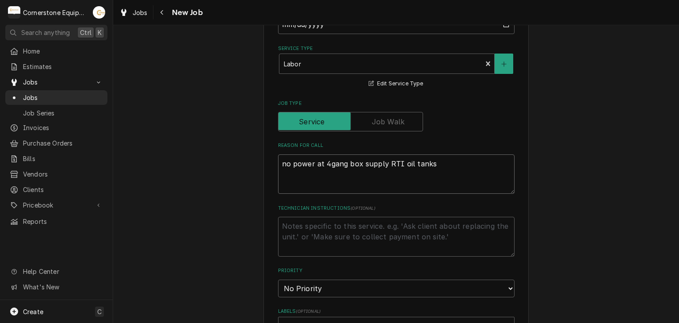
type textarea "no power at 4gang box supplyi RTI oil tanks"
type textarea "x"
type textarea "no power at 4gang box supplyin RTI oil tanks"
type textarea "x"
type textarea "no power at 4gang box supplying RTI oil tanks"
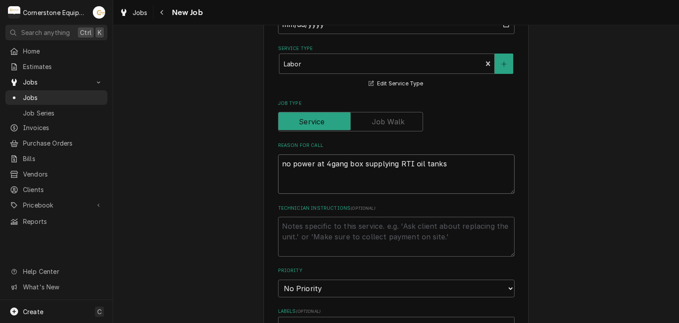
type textarea "x"
type textarea "no power at 4gang box supplying RTI oil tanks"
click at [333, 286] on select "No Priority Urgent High Medium Low" at bounding box center [396, 288] width 236 height 18
select select "2"
click at [278, 279] on select "No Priority Urgent High Medium Low" at bounding box center [396, 288] width 236 height 18
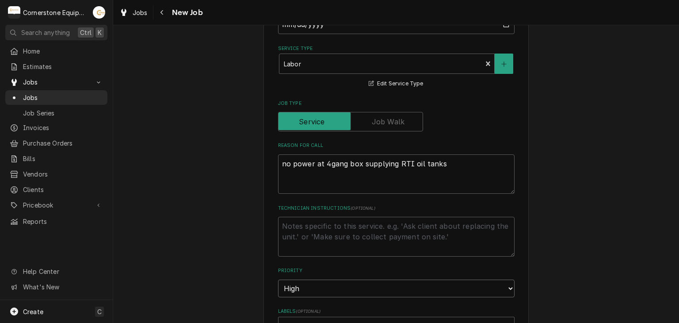
scroll to position [530, 0]
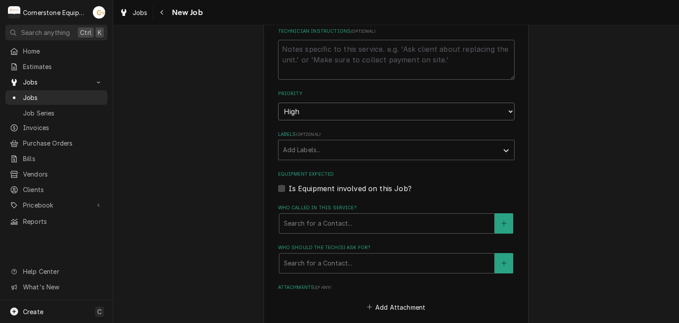
type textarea "x"
click at [323, 190] on label "Is Equipment involved on this Job?" at bounding box center [350, 188] width 123 height 11
click at [323, 190] on input "Equipment Expected" at bounding box center [407, 192] width 236 height 19
checkbox input "true"
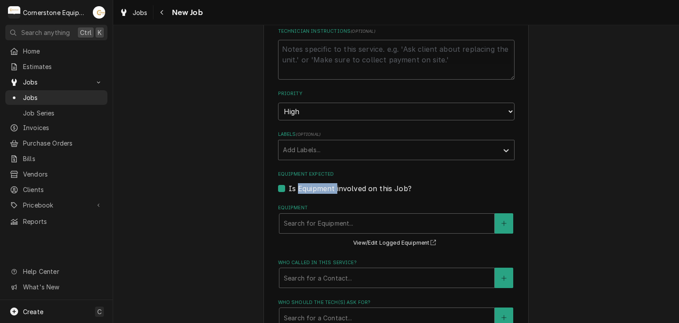
type textarea "x"
click at [323, 190] on label "Is Equipment involved on this Job?" at bounding box center [350, 188] width 123 height 11
click at [323, 190] on input "Equipment Expected" at bounding box center [407, 192] width 236 height 19
checkbox input "false"
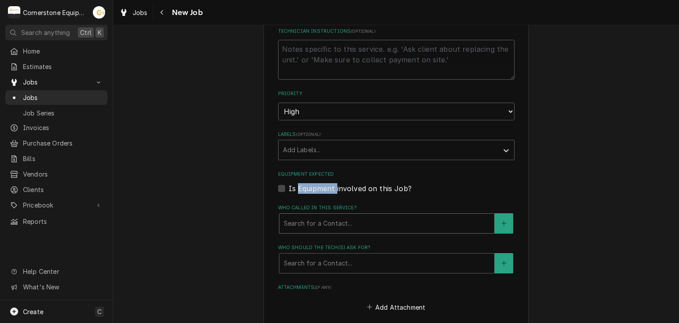
click at [324, 217] on div "Who called in this service?" at bounding box center [387, 223] width 206 height 16
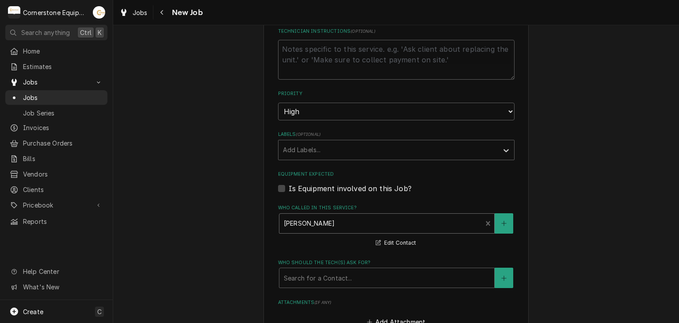
click at [328, 263] on label "Who should the tech(s) ask for?" at bounding box center [396, 262] width 236 height 7
click at [328, 273] on div "Who should the tech(s) ask for?" at bounding box center [387, 278] width 206 height 16
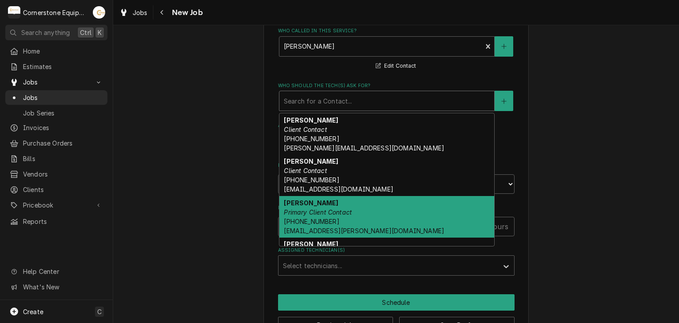
click at [329, 199] on strong "Ashton Vazquez" at bounding box center [311, 203] width 54 height 8
type textarea "x"
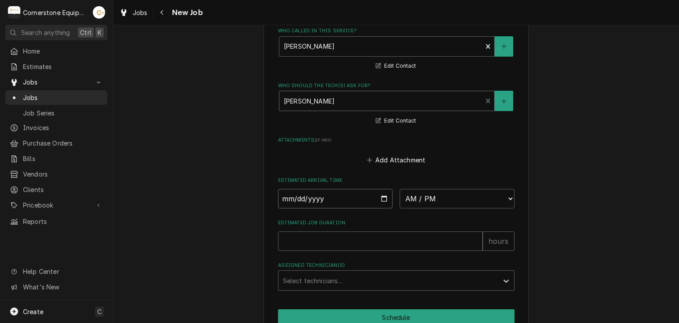
click at [386, 196] on input "Date" at bounding box center [335, 198] width 115 height 19
click at [384, 195] on input "Date" at bounding box center [335, 198] width 115 height 19
type input "2025-09-30"
type textarea "x"
click at [387, 191] on input "2025-09-30" at bounding box center [335, 198] width 115 height 19
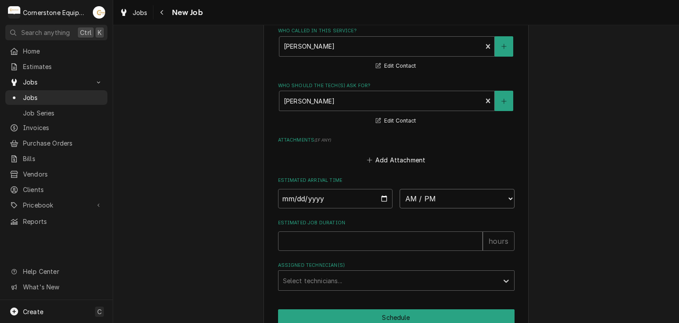
click at [404, 193] on select "AM / PM 6:00 AM 6:15 AM 6:30 AM 6:45 AM 7:00 AM 7:15 AM 7:30 AM 7:45 AM 8:00 AM…" at bounding box center [457, 198] width 115 height 19
select select "08:30:00"
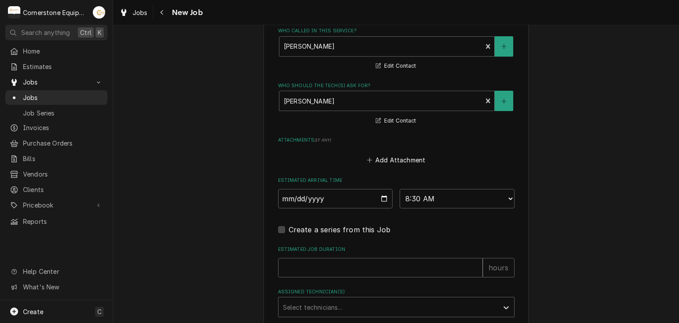
click at [334, 269] on input "Estimated Job Duration" at bounding box center [380, 267] width 205 height 19
type textarea "x"
type input "2"
type textarea "x"
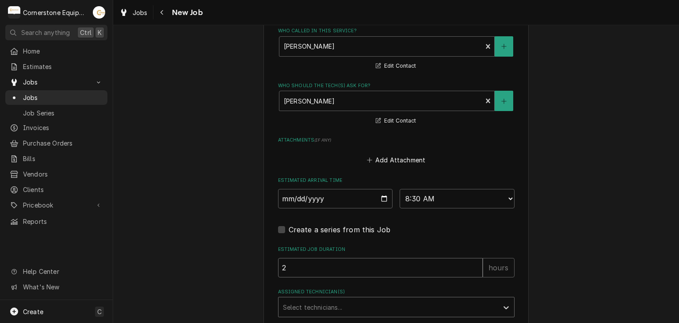
type input "2"
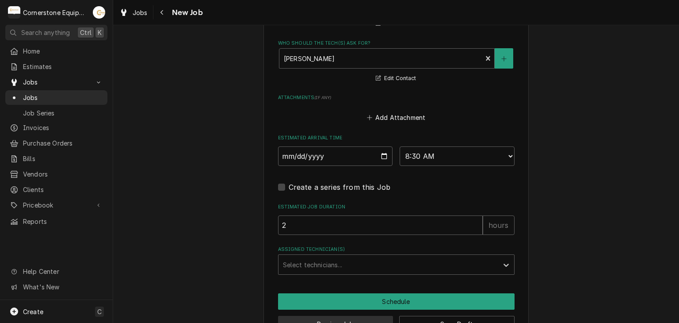
scroll to position [775, 0]
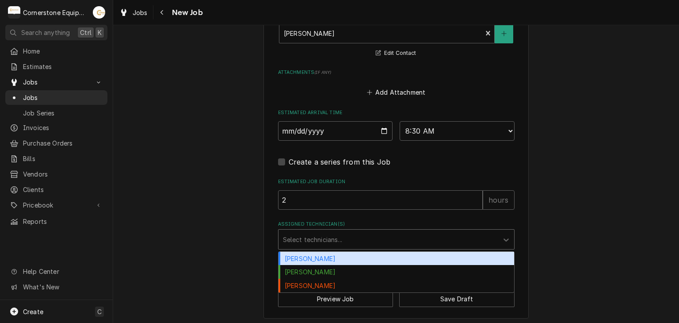
click at [345, 243] on div "Assigned Technician(s)" at bounding box center [388, 239] width 211 height 16
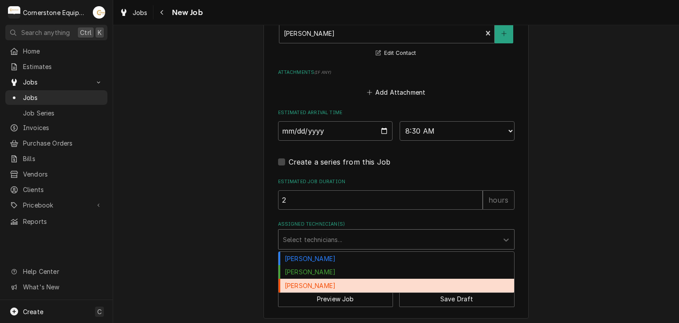
click at [335, 282] on div "Roberto Martinez" at bounding box center [396, 285] width 236 height 14
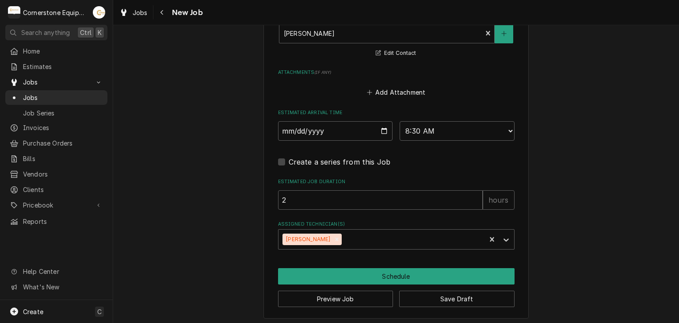
click at [334, 284] on div "Preview Job Save Draft" at bounding box center [396, 295] width 236 height 23
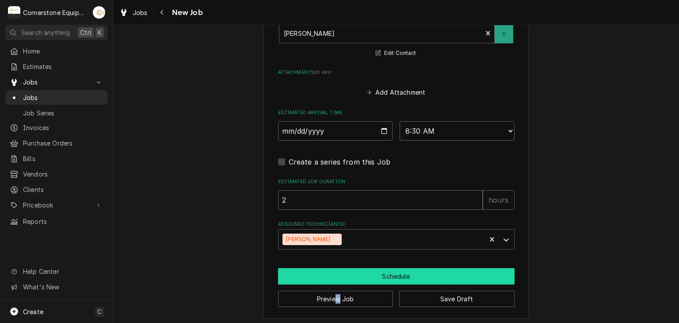
click at [335, 277] on button "Schedule" at bounding box center [396, 276] width 236 height 16
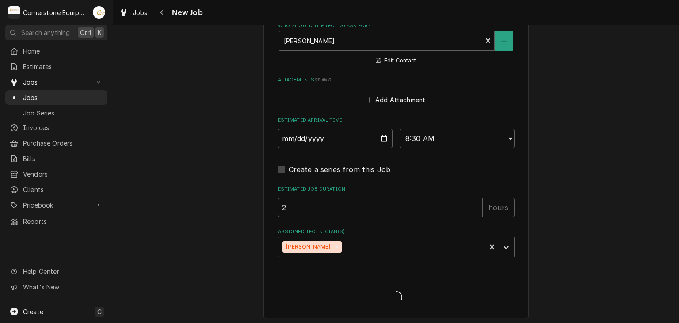
type textarea "x"
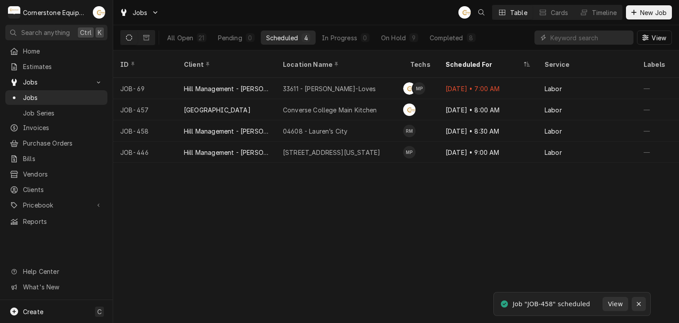
click at [639, 305] on div "Notifications alt+T" at bounding box center [638, 303] width 9 height 9
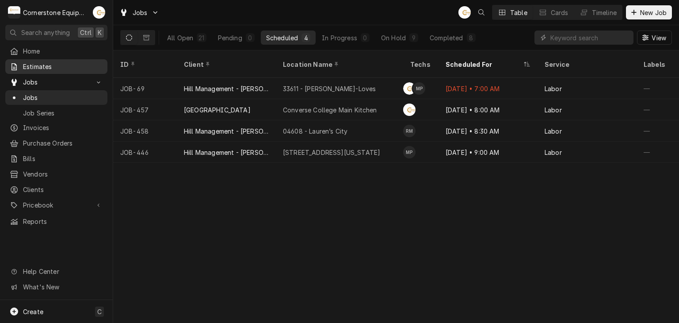
click at [93, 68] on span "Estimates" at bounding box center [63, 66] width 80 height 9
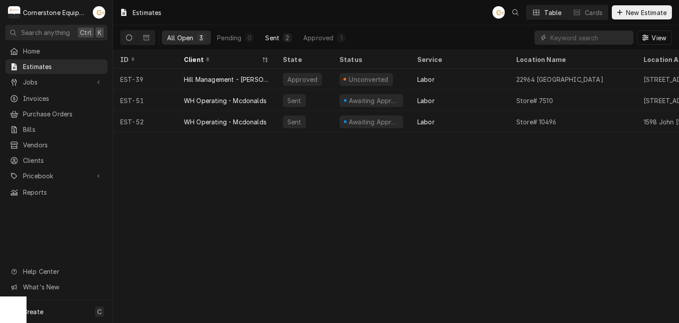
click at [297, 38] on div "All Open 3 Pending 0 Sent 2 Approved 1" at bounding box center [256, 37] width 189 height 14
click at [283, 34] on div "2" at bounding box center [287, 37] width 9 height 9
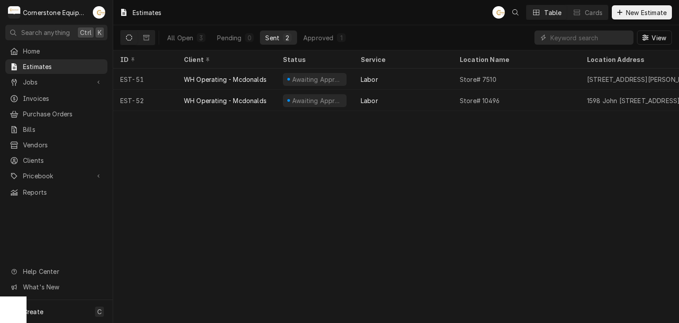
click at [159, 38] on div "Dynamic Content Wrapper" at bounding box center [159, 37] width 0 height 14
click at [172, 38] on div "All Open" at bounding box center [180, 37] width 26 height 9
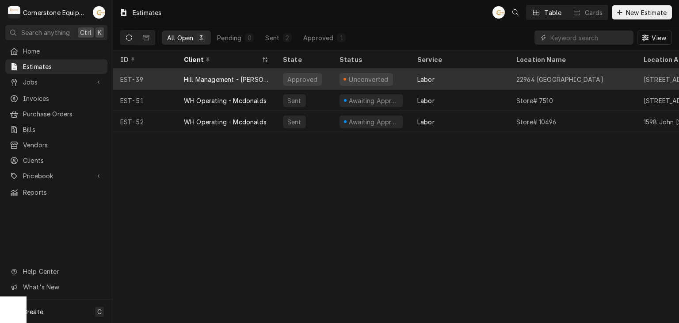
click at [228, 82] on div "Hill Management - [PERSON_NAME]" at bounding box center [226, 79] width 85 height 9
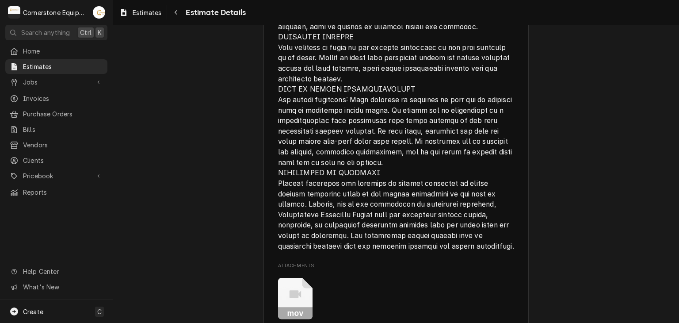
scroll to position [1006, 0]
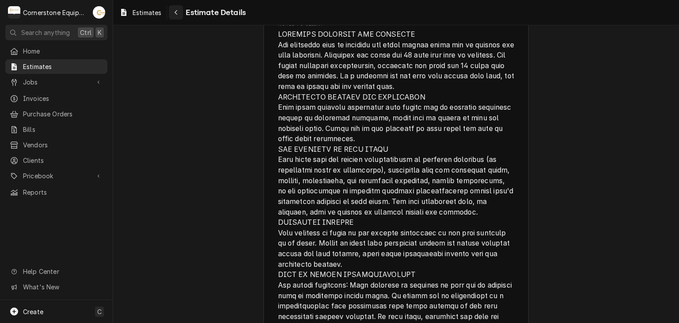
click at [179, 12] on div "Navigate back" at bounding box center [175, 12] width 9 height 9
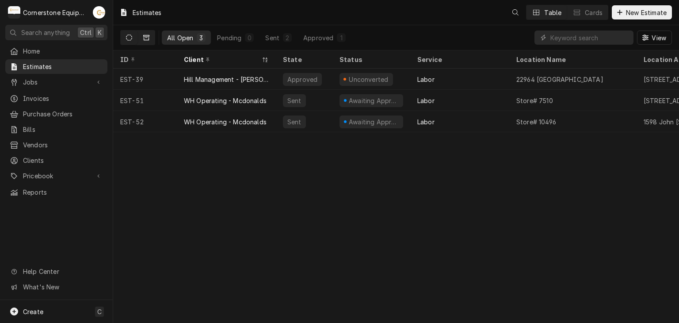
click at [152, 37] on button "Dynamic Content Wrapper" at bounding box center [146, 37] width 17 height 14
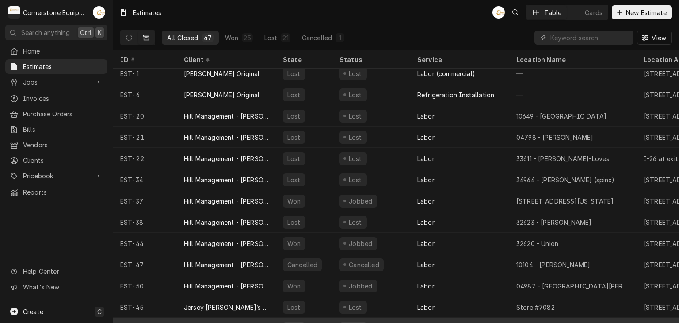
scroll to position [239, 0]
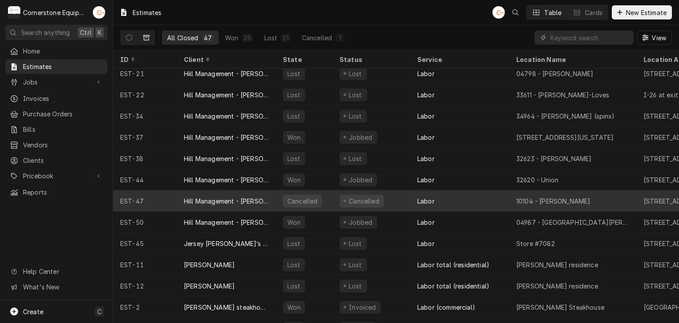
click at [245, 198] on div "Hill Management - [PERSON_NAME]" at bounding box center [226, 200] width 85 height 9
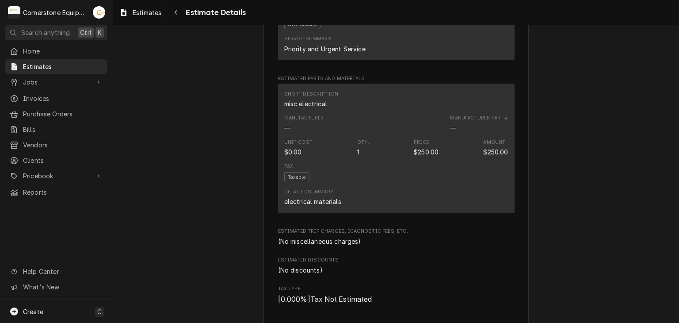
scroll to position [932, 0]
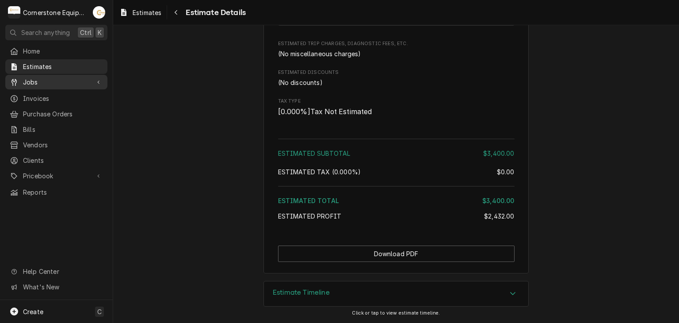
click at [64, 79] on span "Jobs" at bounding box center [56, 81] width 67 height 9
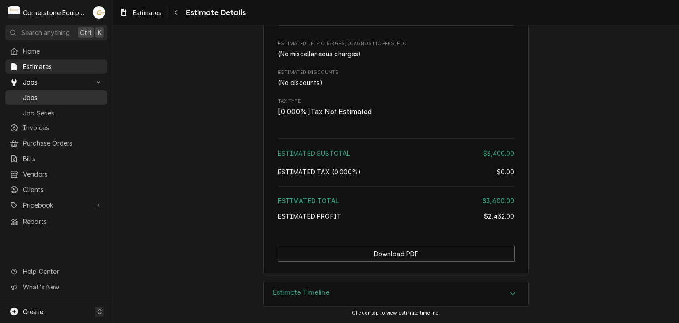
click at [65, 92] on div "Jobs" at bounding box center [56, 97] width 99 height 11
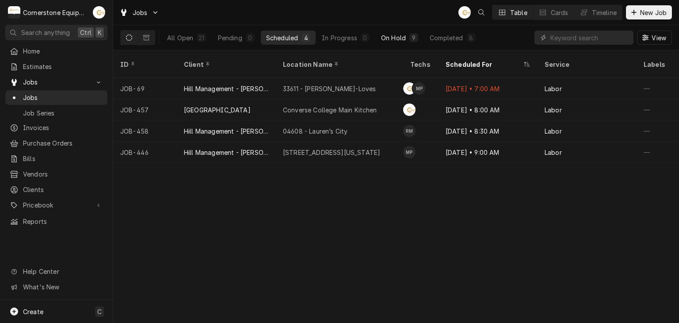
click at [396, 38] on div "On Hold" at bounding box center [393, 37] width 25 height 9
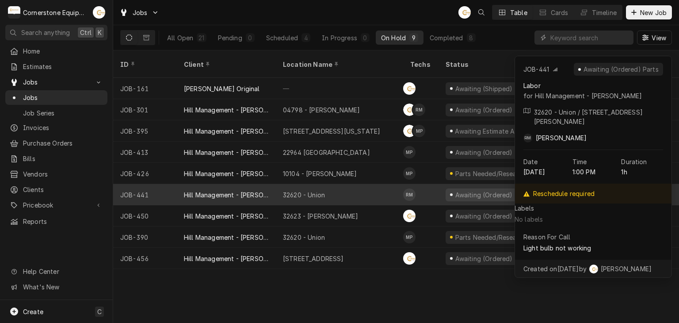
click at [298, 190] on div "32620 - Union" at bounding box center [304, 194] width 42 height 9
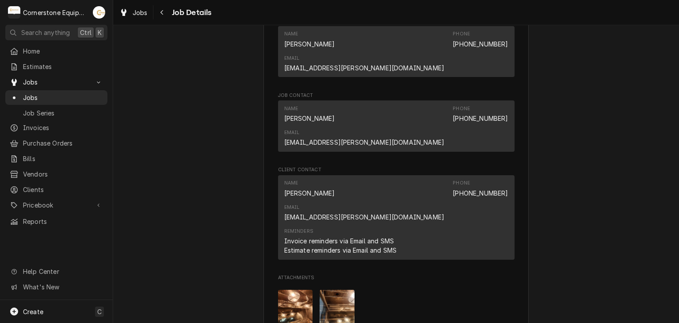
scroll to position [884, 0]
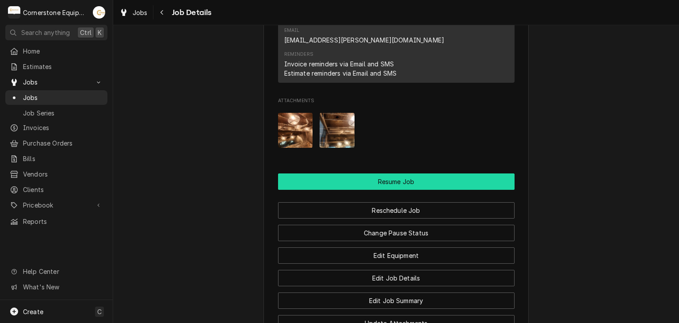
click at [351, 173] on button "Resume Job" at bounding box center [396, 181] width 236 height 16
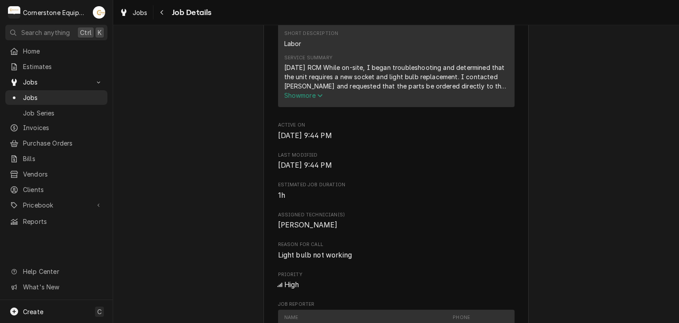
scroll to position [707, 0]
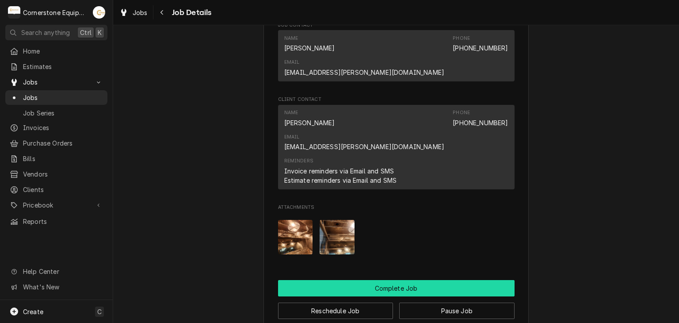
click at [354, 280] on button "Complete Job" at bounding box center [396, 288] width 236 height 16
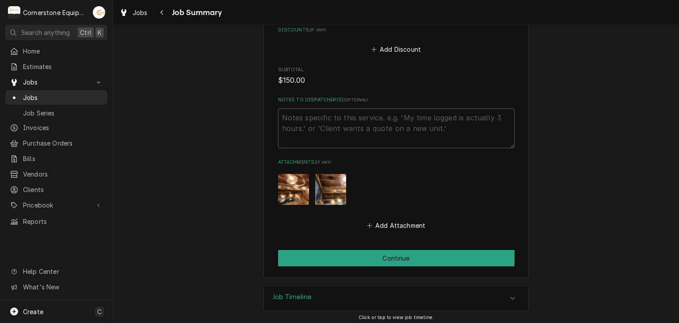
scroll to position [354, 0]
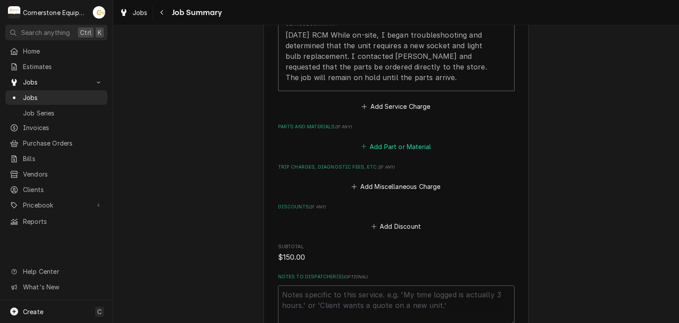
click at [410, 149] on button "Add Part or Material" at bounding box center [395, 146] width 73 height 12
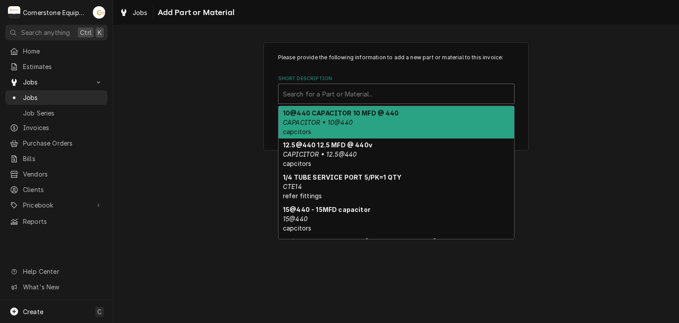
click at [378, 95] on div "Short Description" at bounding box center [396, 94] width 227 height 16
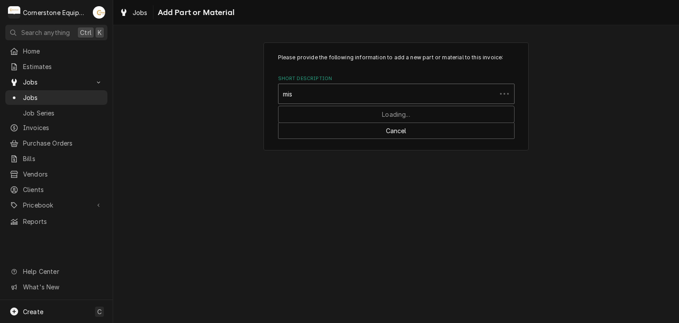
type input "misc"
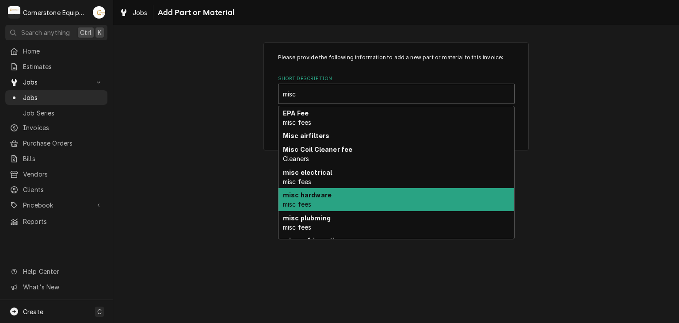
click at [316, 200] on div "misc hardware misc fees" at bounding box center [396, 199] width 236 height 23
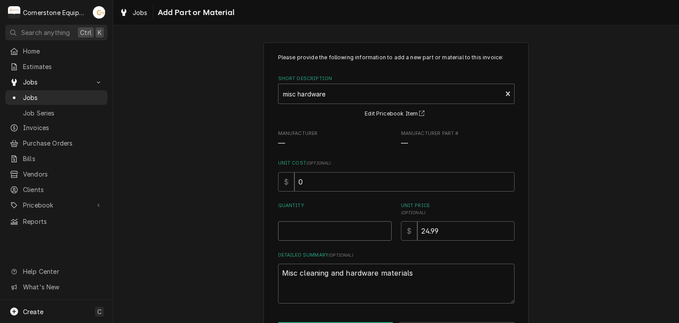
drag, startPoint x: 334, startPoint y: 243, endPoint x: 334, endPoint y: 232, distance: 11.0
click at [334, 243] on div "Please provide the following information to add a new part or material to this …" at bounding box center [396, 178] width 236 height 250
click at [334, 226] on input "Quantity" at bounding box center [335, 230] width 114 height 19
type textarea "x"
type input "1"
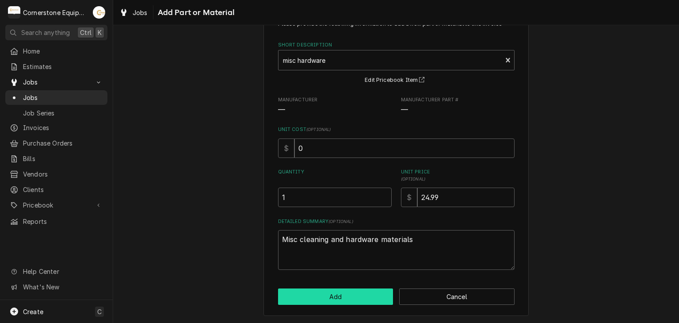
click at [334, 299] on button "Add" at bounding box center [335, 296] width 115 height 16
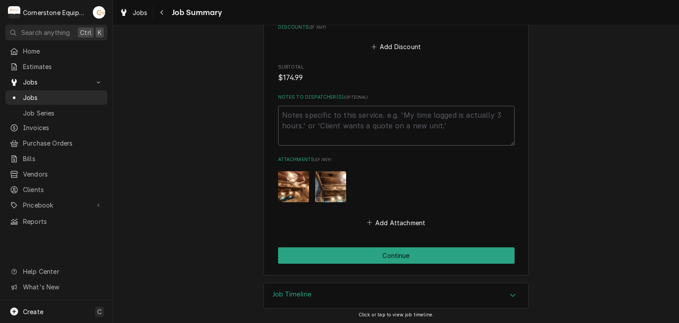
scroll to position [658, 0]
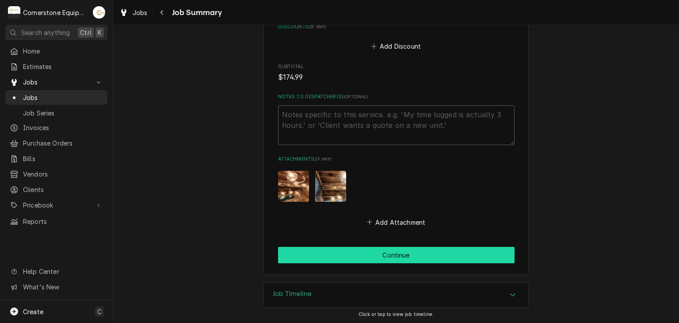
click at [348, 253] on button "Continue" at bounding box center [396, 255] width 236 height 16
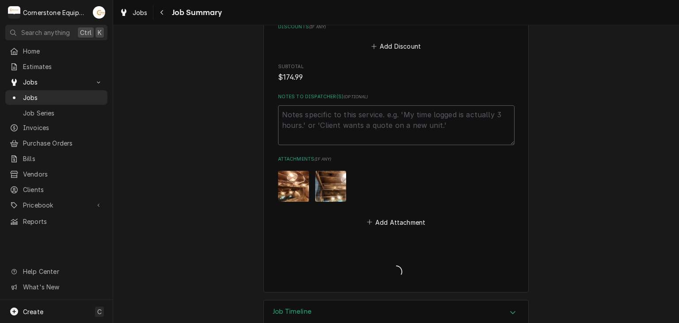
type textarea "x"
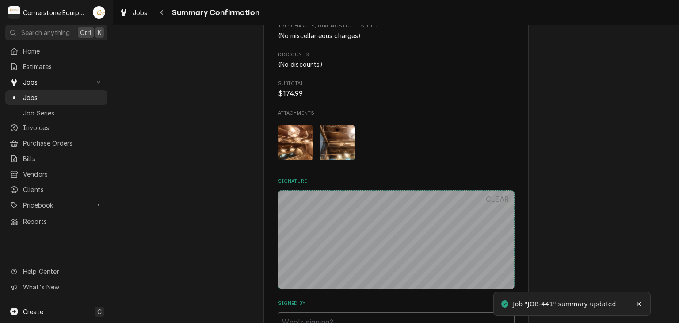
scroll to position [679, 0]
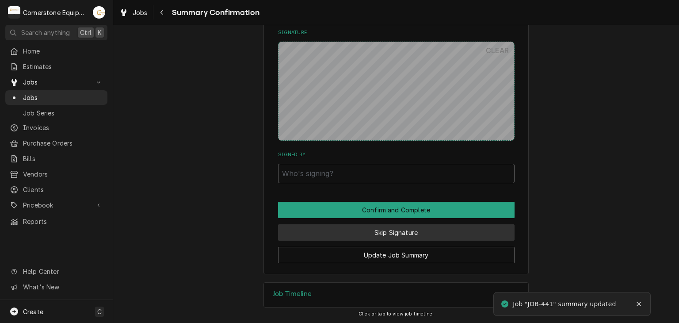
click at [354, 232] on button "Skip Signature" at bounding box center [396, 232] width 236 height 16
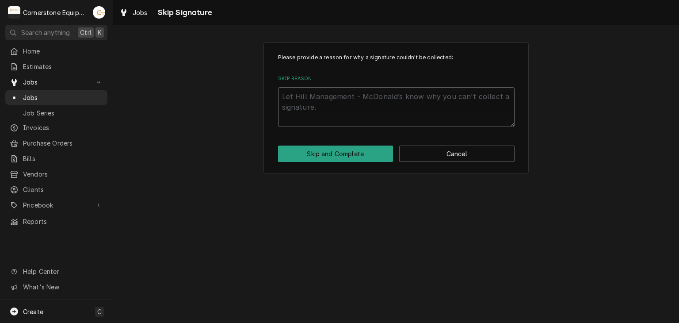
click at [382, 114] on textarea "Skip Reason" at bounding box center [396, 107] width 236 height 40
type textarea "x"
type textarea "a"
type textarea "x"
type textarea "an"
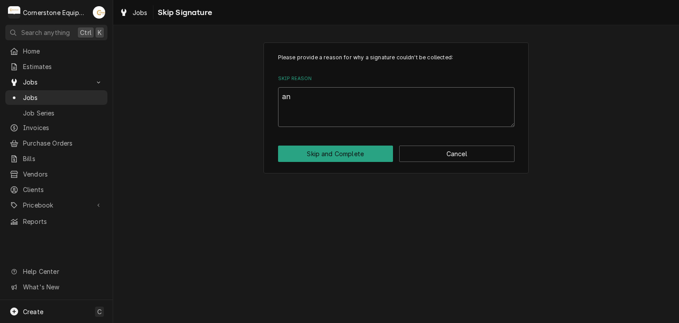
type textarea "x"
type textarea "and"
type textarea "x"
type textarea "andr"
type textarea "x"
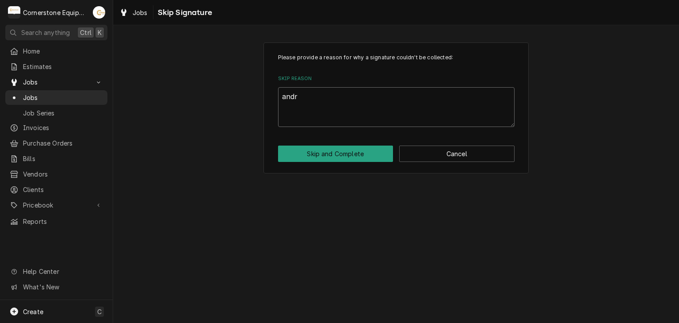
type textarea "andre"
type textarea "x"
type textarea "andrew"
type textarea "x"
type textarea "andrew"
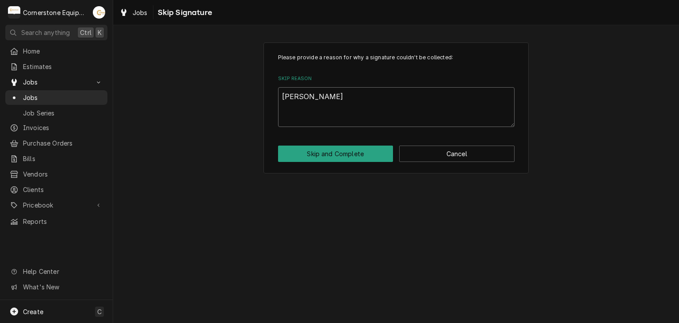
type textarea "x"
type textarea "andrew a"
type textarea "x"
type textarea "andrew ap"
type textarea "x"
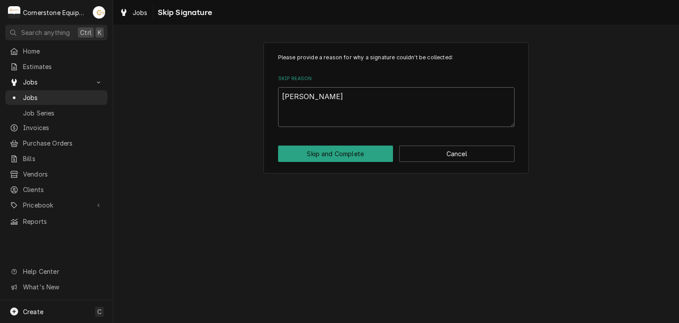
type textarea "andrew app"
type textarea "x"
type textarea "andrew appr"
type textarea "x"
type textarea "andrew appro"
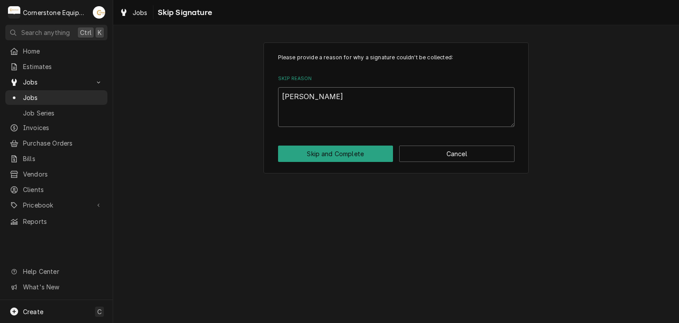
type textarea "x"
type textarea "andrew approv"
type textarea "x"
type textarea "andrew approve"
type textarea "x"
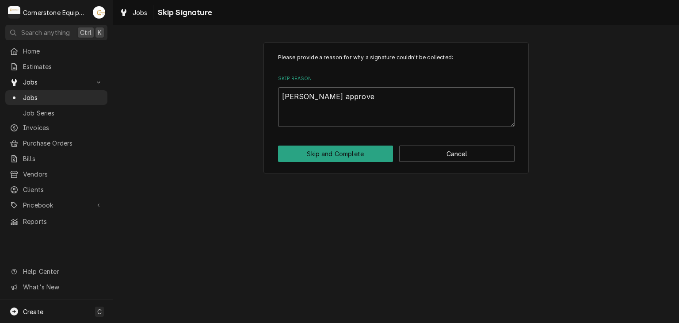
type textarea "andrew approved"
type textarea "x"
type textarea "Andrew approved"
click at [315, 97] on textarea "Andrew approved" at bounding box center [396, 107] width 236 height 40
type textarea "x"
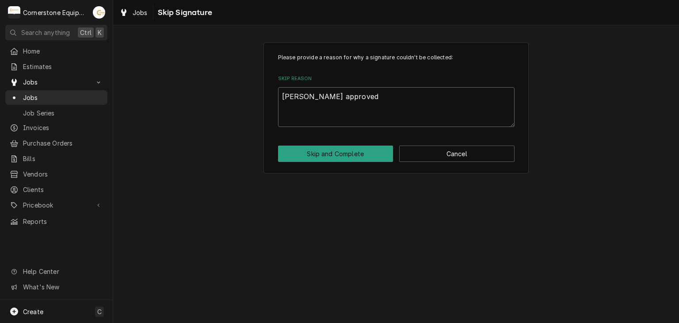
type textarea "Andrew pproved"
type textarea "x"
type textarea "Andrew Approved"
click at [322, 149] on button "Skip and Complete" at bounding box center [335, 153] width 115 height 16
type textarea "x"
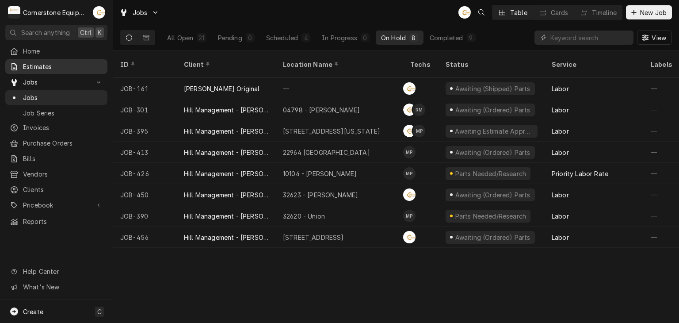
click at [72, 68] on span "Estimates" at bounding box center [63, 66] width 80 height 9
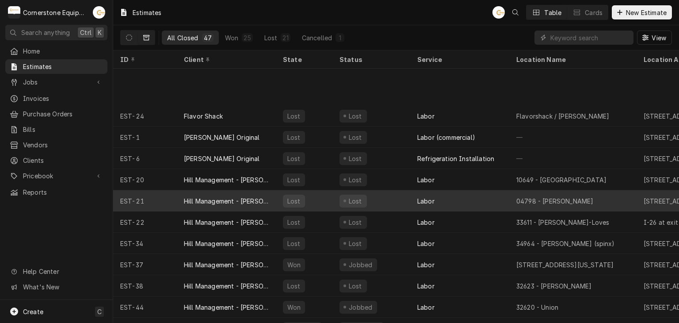
scroll to position [175, 0]
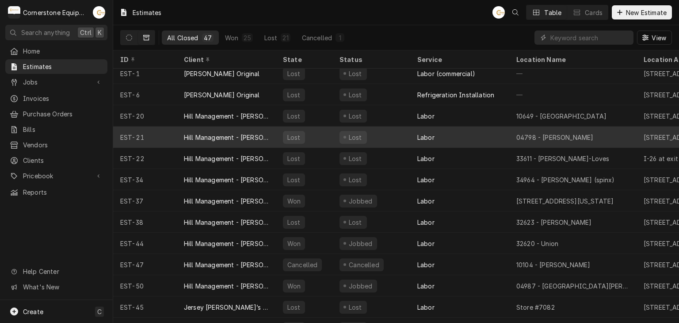
click at [308, 258] on div "Cancelled" at bounding box center [302, 264] width 39 height 13
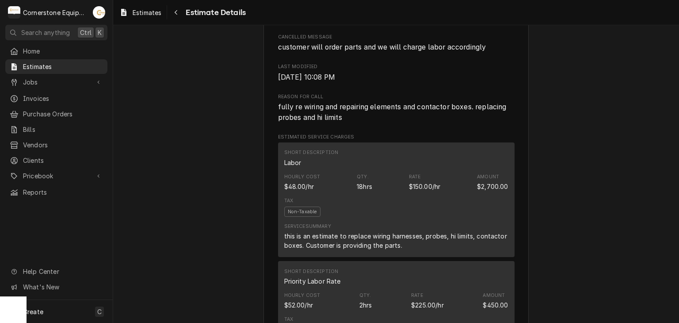
scroll to position [578, 0]
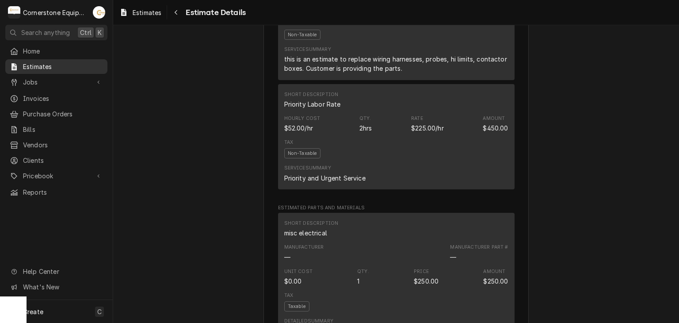
click at [64, 63] on span "Estimates" at bounding box center [63, 66] width 80 height 9
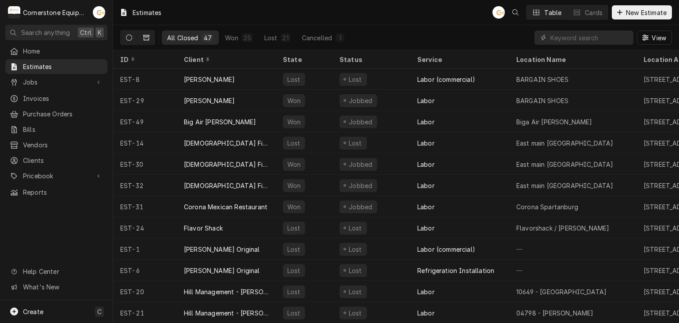
click at [126, 36] on icon "Dynamic Content Wrapper" at bounding box center [129, 37] width 6 height 6
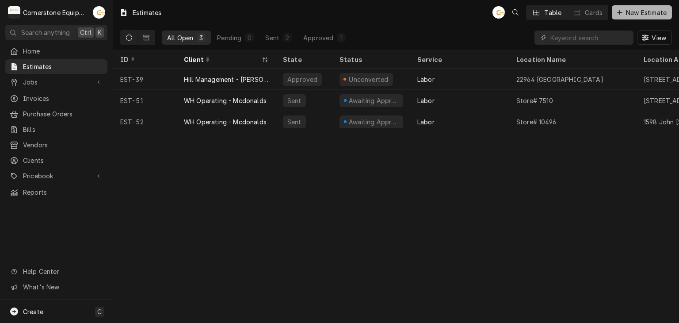
click at [635, 10] on span "New Estimate" at bounding box center [646, 12] width 44 height 9
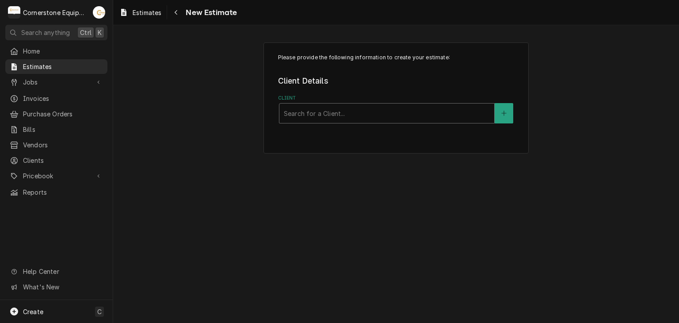
click at [354, 106] on div "Client" at bounding box center [387, 113] width 206 height 16
type input "hill"
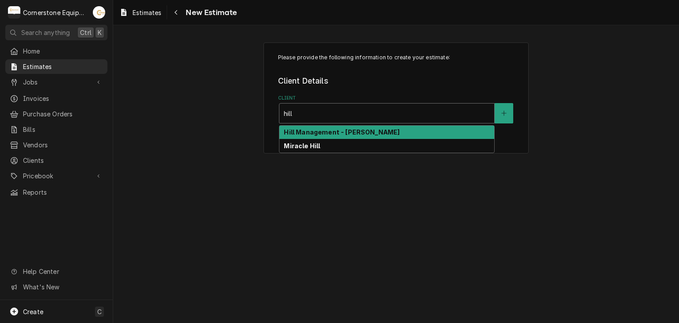
click at [348, 133] on strong "Hill Management - [PERSON_NAME]" at bounding box center [342, 132] width 116 height 8
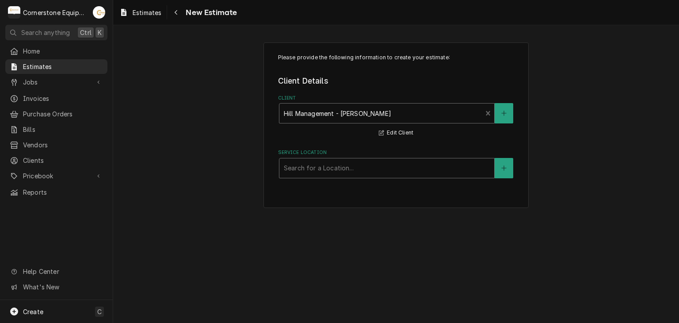
click at [347, 161] on div "Service Location" at bounding box center [387, 168] width 206 height 16
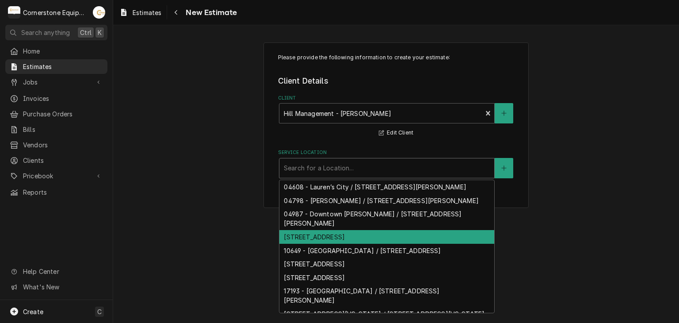
click at [359, 230] on div "10104 - Laurens Rd / 2443 Laurens Rd, Greenville, SC 29607" at bounding box center [386, 237] width 215 height 14
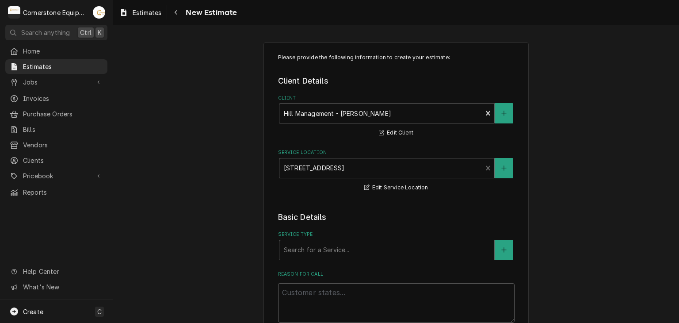
scroll to position [177, 0]
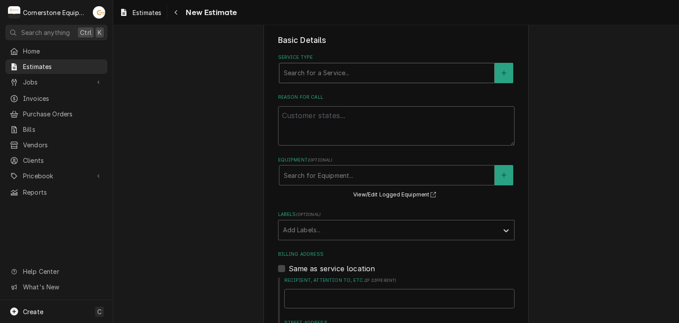
click at [328, 75] on div "Service Type" at bounding box center [387, 73] width 206 height 16
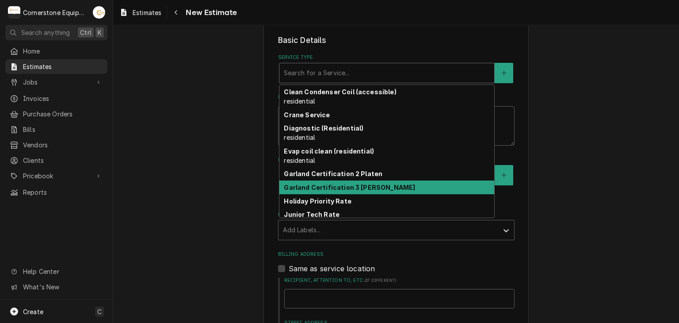
scroll to position [40, 0]
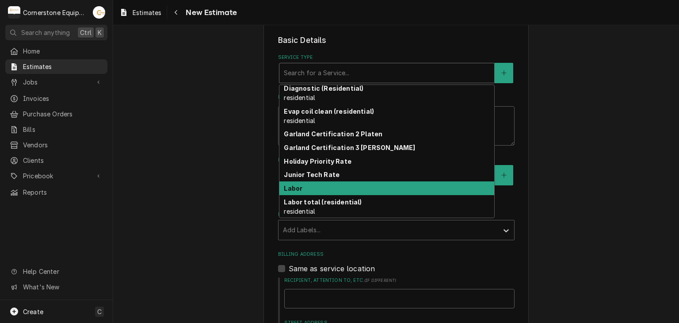
click at [330, 183] on div "Labor" at bounding box center [386, 188] width 215 height 14
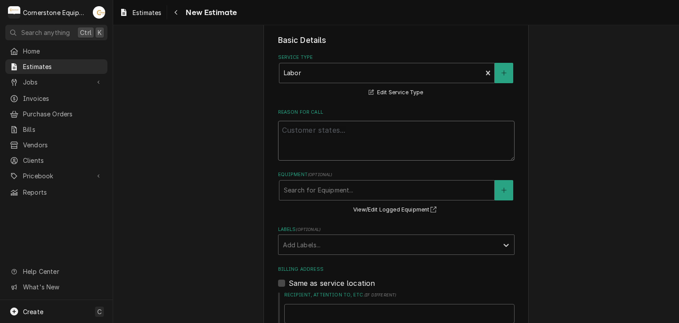
click at [339, 141] on textarea "Reason For Call" at bounding box center [396, 141] width 236 height 40
type textarea "x"
type textarea "E"
type textarea "x"
type textarea "Es"
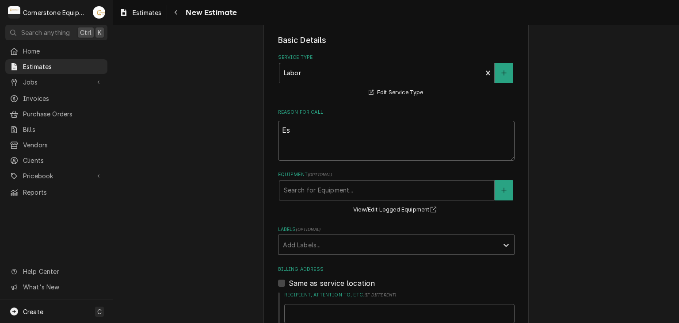
type textarea "x"
type textarea "Est"
type textarea "x"
type textarea "Esti"
type textarea "x"
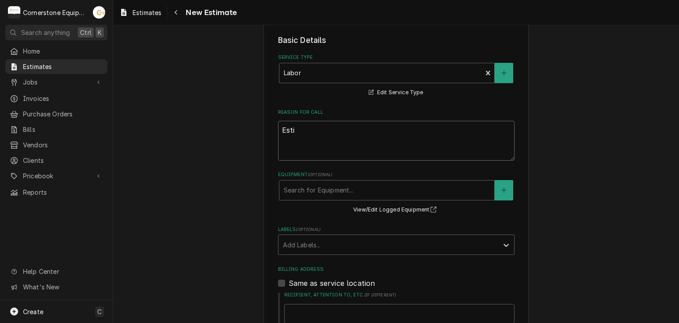
type textarea "Estim"
type textarea "x"
type textarea "Estima"
type textarea "x"
type textarea "Estimat"
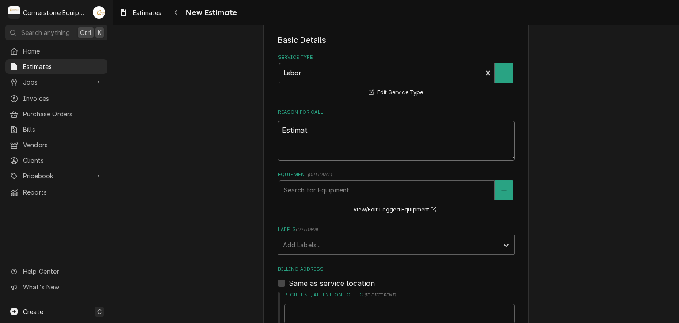
type textarea "x"
type textarea "Estimate"
type textarea "x"
type textarea "Estimate t"
type textarea "x"
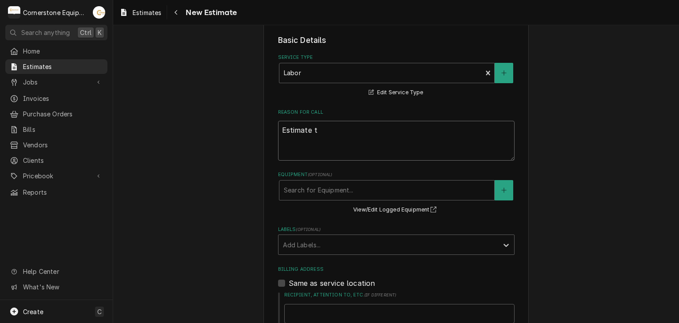
type textarea "Estimate to"
type textarea "x"
type textarea "Estimate to"
type textarea "x"
type textarea "Estimate to r"
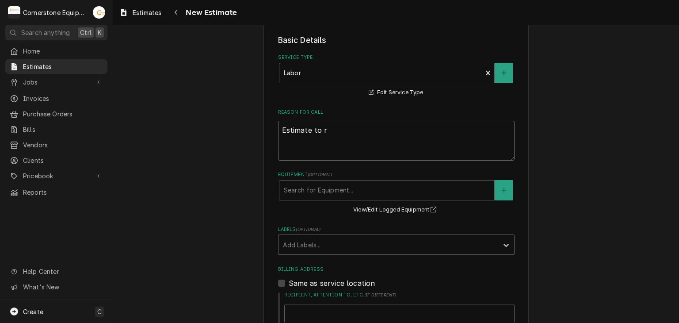
type textarea "x"
type textarea "Estimate to re"
type textarea "x"
type textarea "Estimate to rep"
type textarea "x"
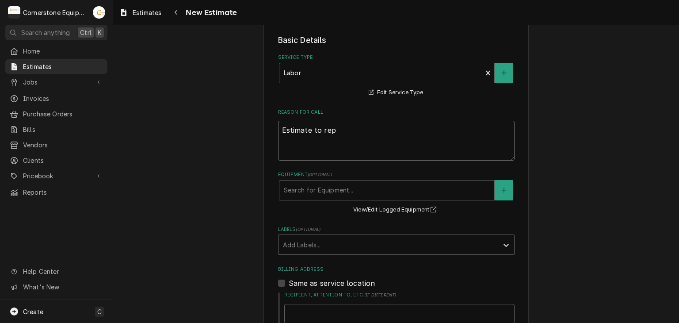
type textarea "Estimate to repa"
type textarea "x"
type textarea "Estimate to repai"
type textarea "x"
type textarea "Estimate to repair"
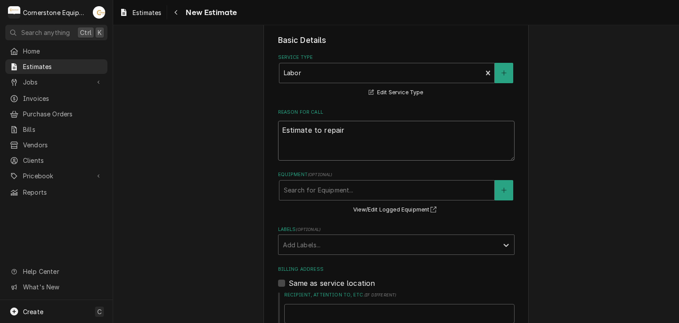
type textarea "x"
type textarea "Estimate to repair"
type textarea "x"
type textarea "Estimate to repair la"
type textarea "x"
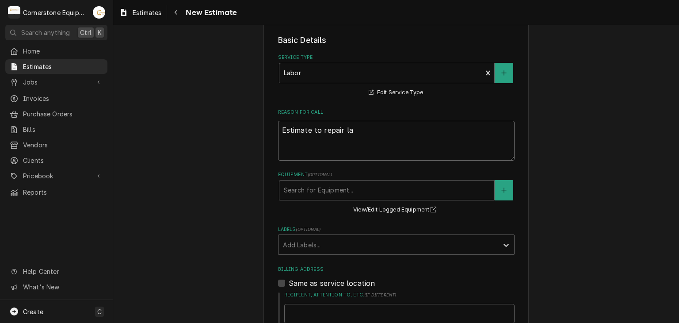
type textarea "Estimate to repair lau"
type textarea "x"
type textarea "Estimate to repair laur"
type textarea "x"
type textarea "Estimate to repair laure"
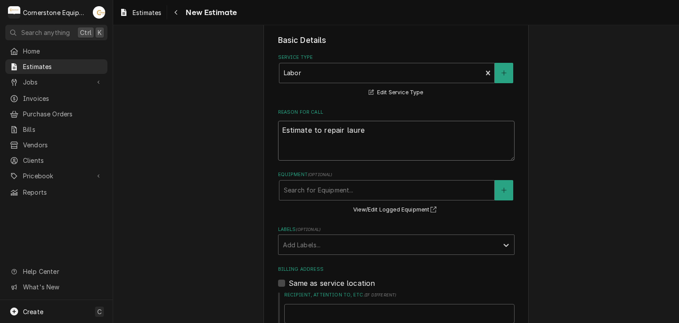
type textarea "x"
type textarea "Estimate to repair lauren"
type textarea "x"
type textarea "Estimate to repair laurens"
type textarea "x"
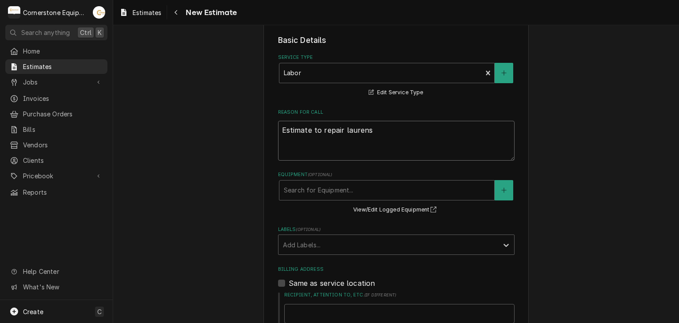
type textarea "Estimate to repair laurens"
type textarea "x"
type textarea "Estimate to repair laurels"
drag, startPoint x: 354, startPoint y: 131, endPoint x: 349, endPoint y: 142, distance: 11.7
click at [349, 142] on textarea "Estimate to repair laurels" at bounding box center [396, 141] width 236 height 40
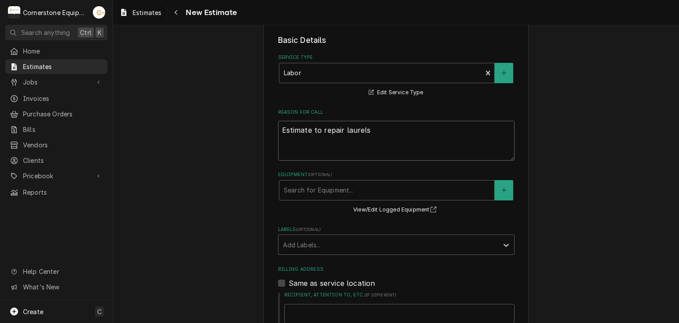
click at [357, 130] on textarea "Estimate to repair laurels" at bounding box center [396, 141] width 236 height 40
click at [366, 131] on textarea "Estimate to repair laurels" at bounding box center [396, 141] width 236 height 40
type textarea "x"
type textarea "Estimate to repair laurels"
type textarea "x"
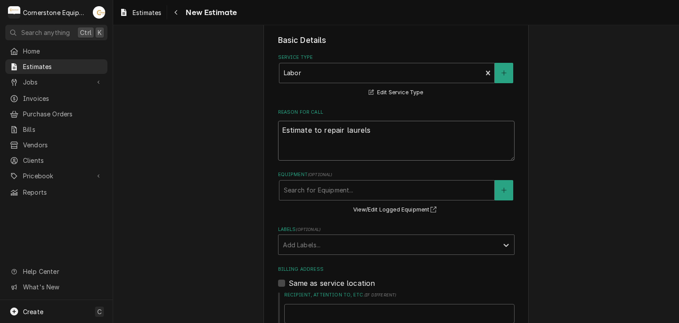
type textarea "Estimate to repair laurel"
type textarea "x"
type textarea "Estimate to repair laure"
type textarea "x"
type textarea "Estimate to repair lauren"
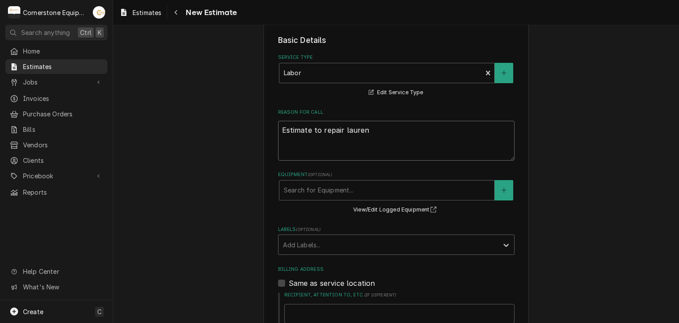
type textarea "x"
type textarea "Estimate to repair laurens"
type textarea "x"
type textarea "Estimate to repair laurens"
type textarea "x"
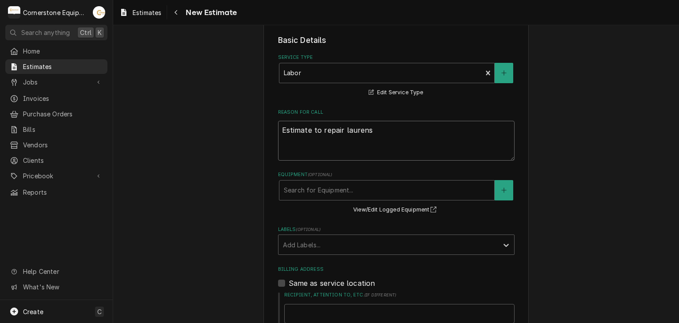
type textarea "Estimate to repair laurens f"
type textarea "x"
type textarea "Estimate to repair laurens fr"
type textarea "x"
type textarea "Estimate to repair laurens fre"
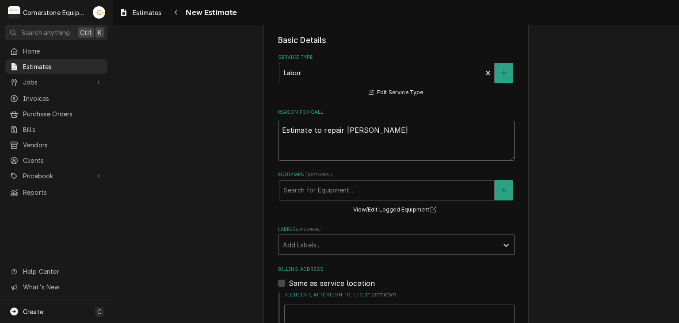
type textarea "x"
type textarea "Estimate to repair laurens frec"
type textarea "x"
type textarea "Estimate to repair laurens fre"
type textarea "x"
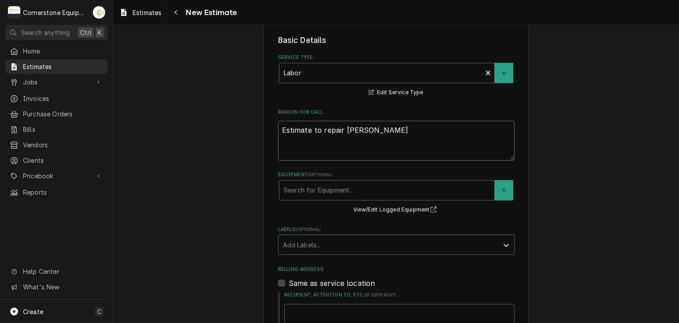
type textarea "Estimate to repair laurens frenc"
type textarea "x"
type textarea "Estimate to repair laurens french"
type textarea "x"
type textarea "Estimate to repair laurens french"
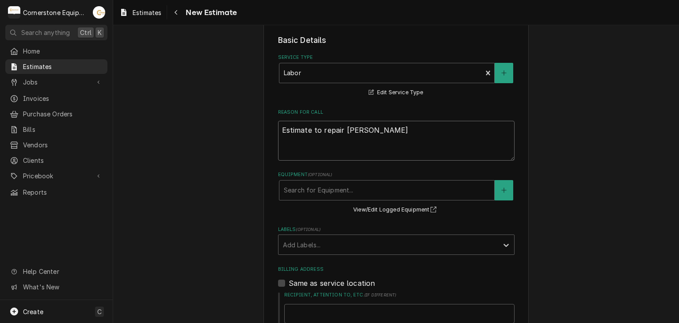
type textarea "x"
type textarea "Estimate to repair laurens french f"
type textarea "x"
type textarea "Estimate to repair laurens french fr"
type textarea "x"
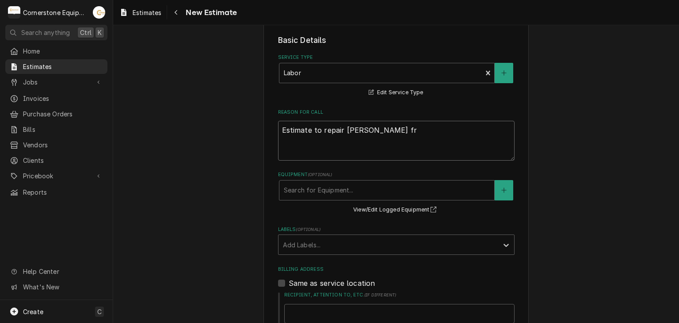
type textarea "Estimate to repair laurens french fry"
type textarea "x"
type textarea "Estimate to repair laurens french frye"
type textarea "x"
type textarea "Estimate to repair laurens french fryer"
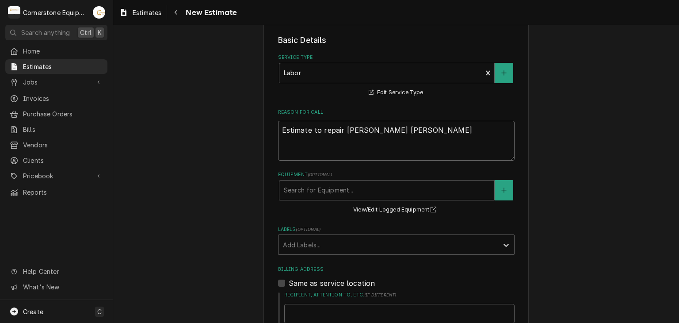
type textarea "x"
type textarea "Estimate to repair Lauren's french fryer"
type textarea "x"
type textarea "Estimate to repair Lauren's French fryer"
type textarea "x"
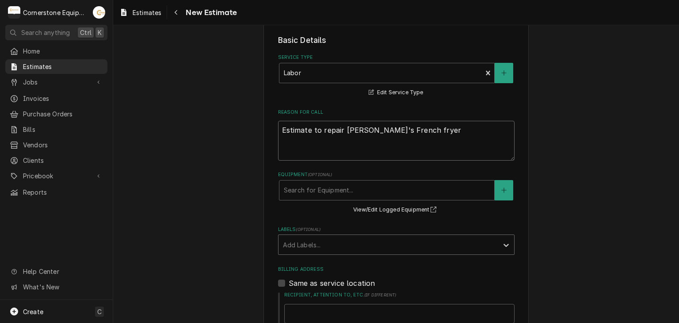
type textarea "Estimate to repair Lauren's French fryer"
click at [349, 245] on div "Labels" at bounding box center [388, 244] width 211 height 16
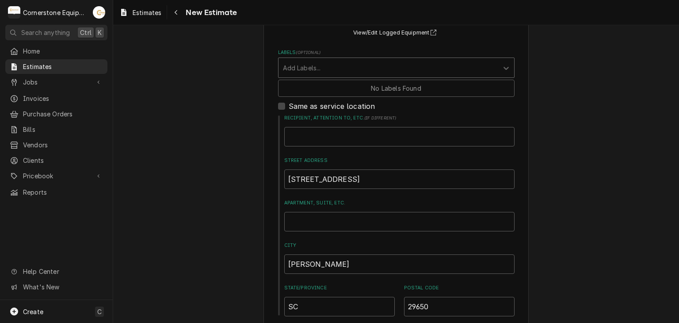
click at [223, 137] on div "Please provide the following information to create your estimate: Client Detail…" at bounding box center [396, 96] width 566 height 831
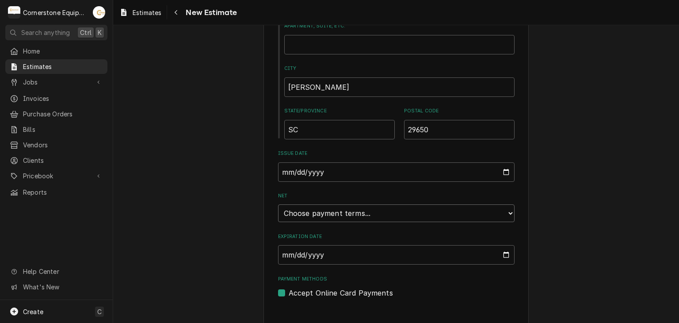
click at [363, 207] on select "Choose payment terms... Same Day Net 7 Net 14 Net 21 Net 30 Net 45 Net 60 Net 90" at bounding box center [396, 213] width 236 height 18
type textarea "x"
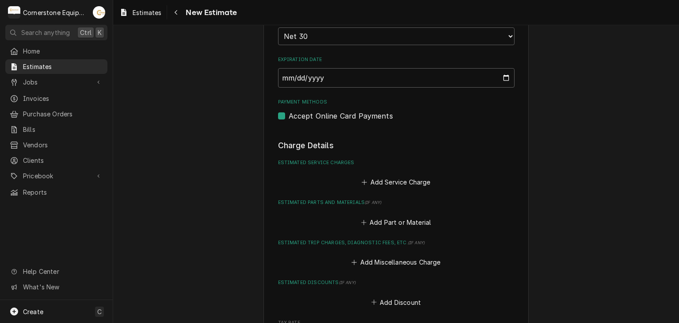
click at [347, 118] on label "Accept Online Card Payments" at bounding box center [341, 115] width 104 height 11
click at [347, 118] on input "Payment Methods" at bounding box center [407, 119] width 236 height 19
checkbox input "false"
click at [362, 179] on icon "Estimated Service Charges" at bounding box center [364, 182] width 5 height 6
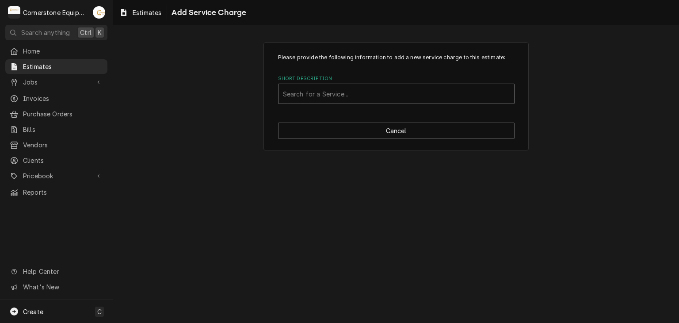
click at [355, 96] on div "Short Description" at bounding box center [396, 94] width 227 height 16
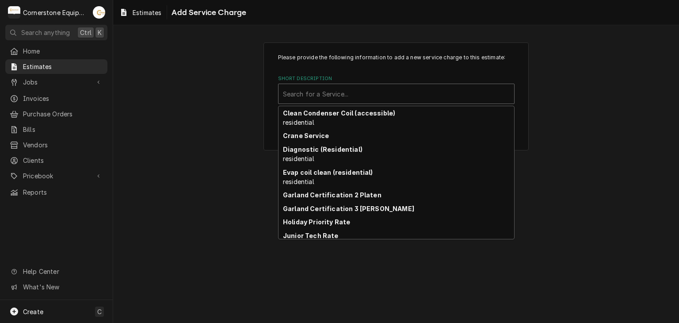
scroll to position [40, 0]
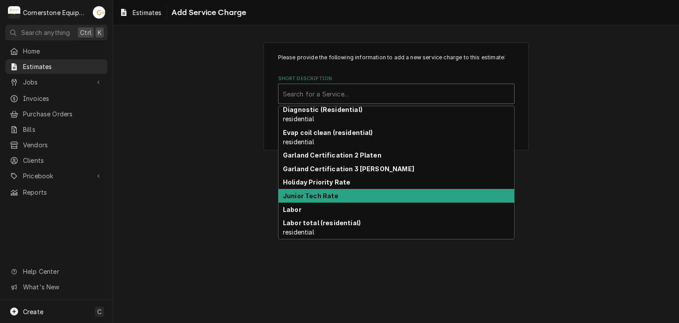
click at [339, 196] on div "Junior Tech Rate" at bounding box center [396, 196] width 236 height 14
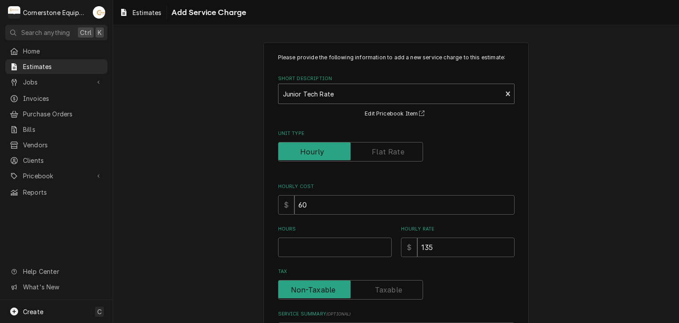
click at [340, 92] on div "Short Description" at bounding box center [390, 94] width 215 height 16
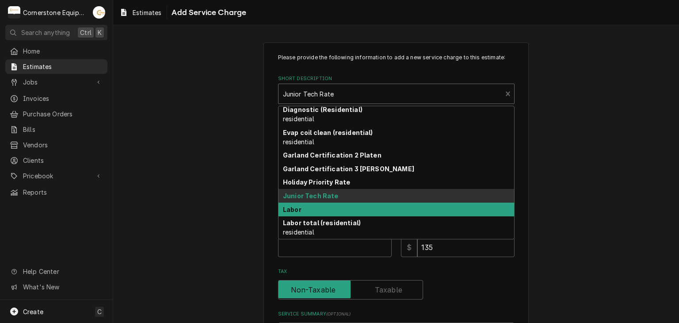
click at [321, 209] on div "Labor" at bounding box center [396, 209] width 236 height 14
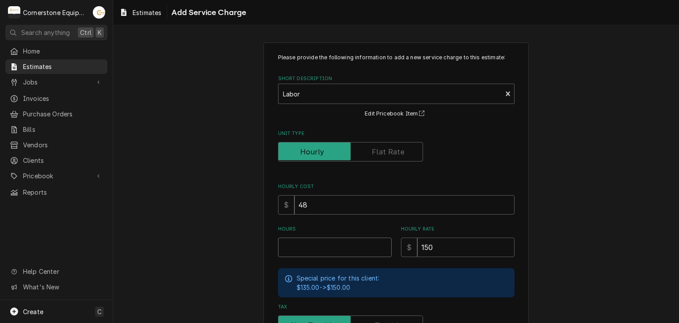
click at [322, 252] on input "Hours" at bounding box center [335, 246] width 114 height 19
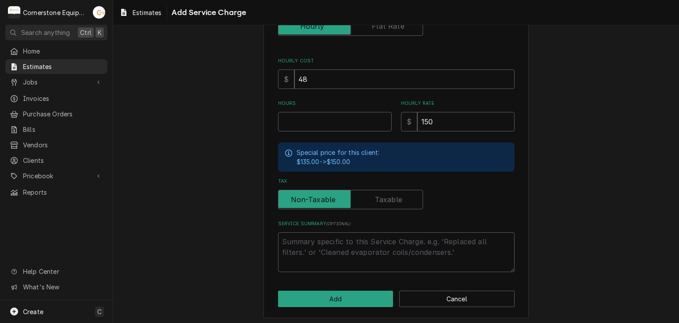
scroll to position [127, 0]
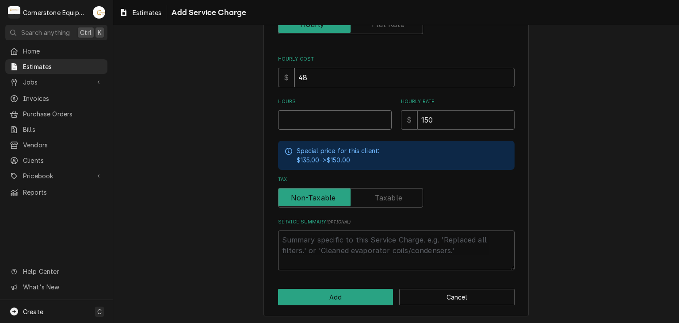
click at [339, 121] on input "Hours" at bounding box center [335, 119] width 114 height 19
type textarea "x"
type input "1"
type textarea "x"
type input "18"
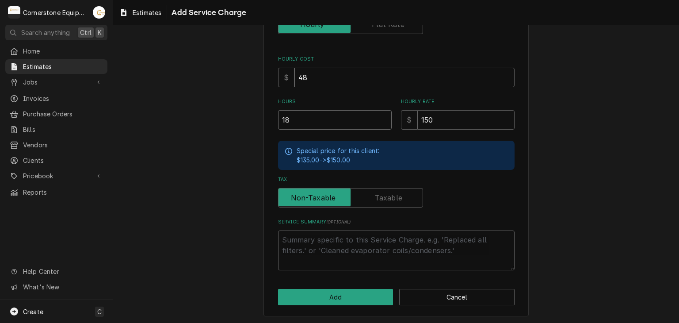
type textarea "x"
type input "18"
click at [335, 297] on button "Add" at bounding box center [335, 297] width 115 height 16
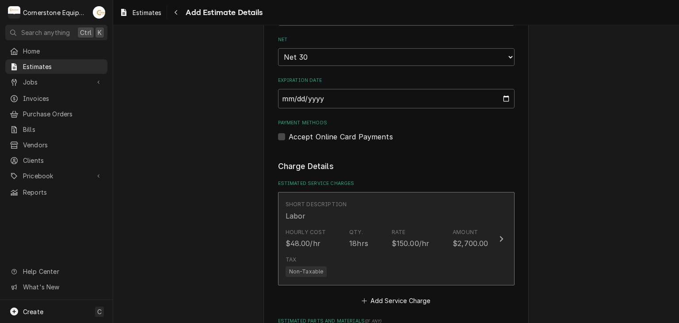
scroll to position [636, 0]
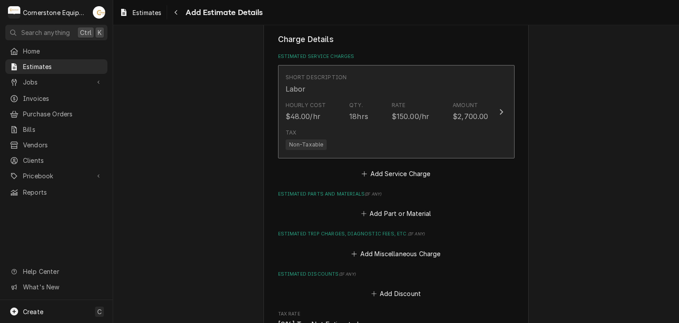
click at [332, 135] on div "Tax Non-Taxable" at bounding box center [387, 139] width 203 height 28
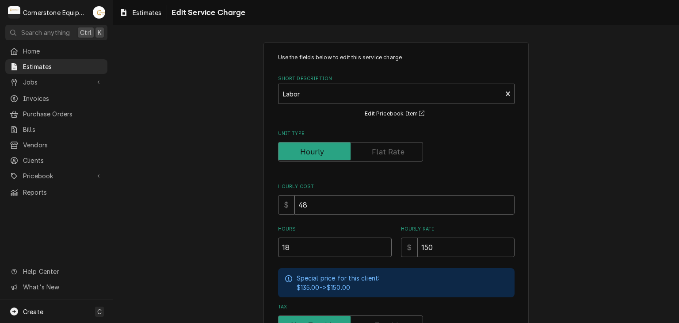
click at [313, 248] on input "18" at bounding box center [335, 246] width 114 height 19
type textarea "x"
type input "1"
type textarea "x"
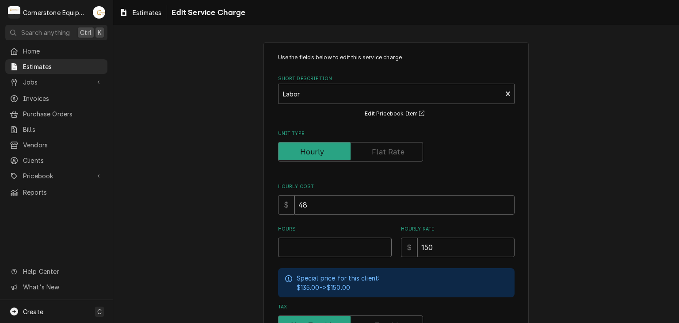
type input "2"
type textarea "x"
type input "22"
type textarea "x"
type input "2"
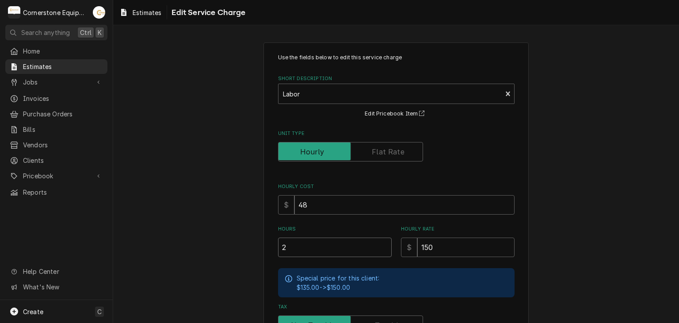
type textarea "x"
type input "2"
type textarea "x"
type input "26"
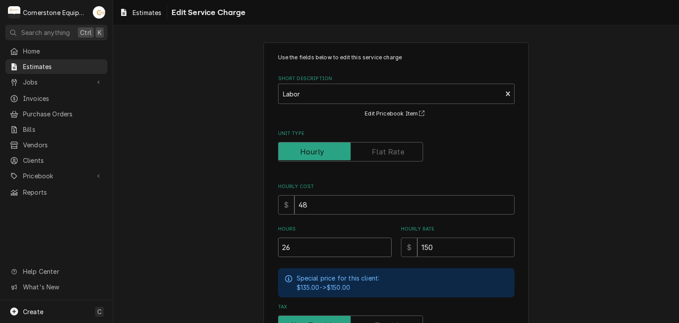
type textarea "x"
type input "26"
click at [244, 198] on div "Use the fields below to edit this service charge Short Description Labor Edit P…" at bounding box center [396, 253] width 566 height 439
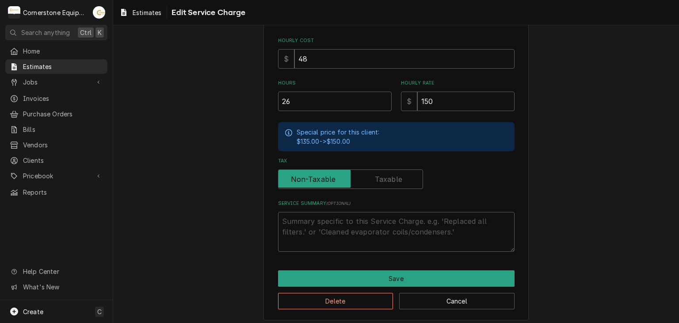
scroll to position [149, 0]
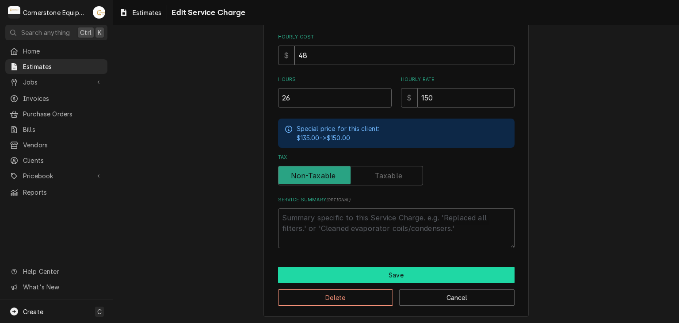
click at [316, 267] on button "Save" at bounding box center [396, 275] width 236 height 16
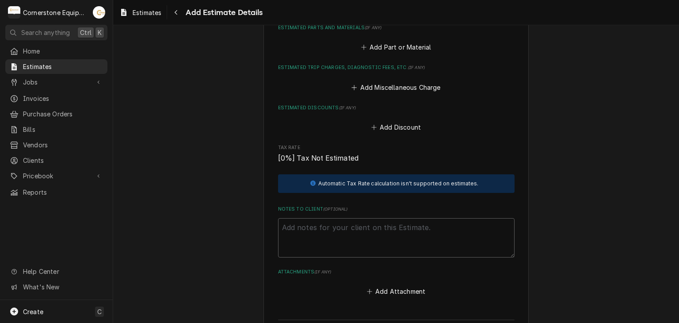
scroll to position [803, 0]
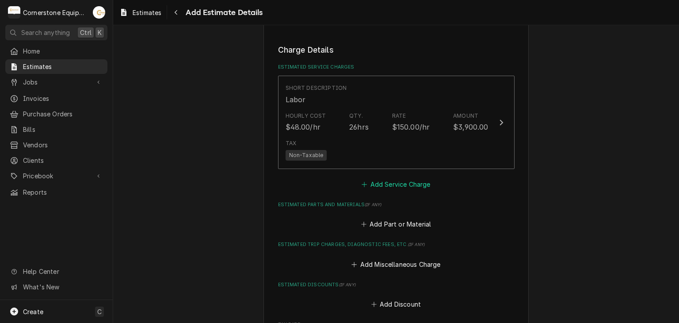
click at [393, 186] on button "Add Service Charge" at bounding box center [396, 184] width 72 height 12
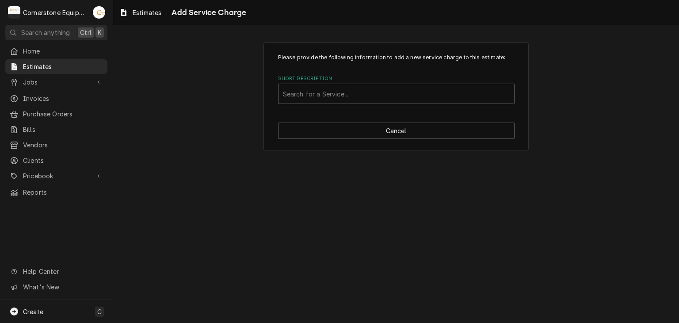
click at [332, 104] on div "Please provide the following information to add a new service charge to this es…" at bounding box center [395, 96] width 265 height 108
click at [334, 92] on div "Short Description" at bounding box center [396, 94] width 227 height 16
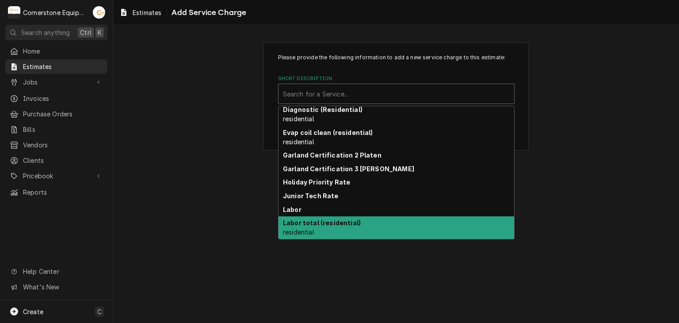
scroll to position [103, 0]
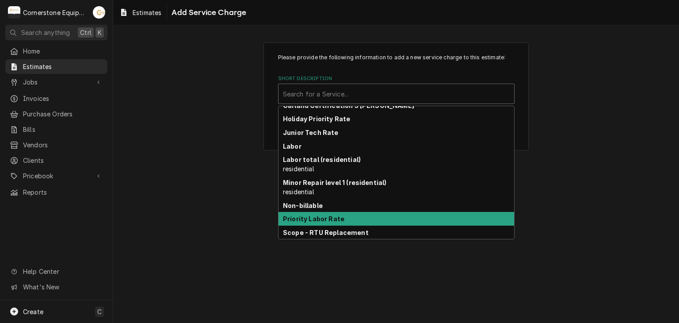
click at [342, 219] on div "Priority Labor Rate" at bounding box center [396, 219] width 236 height 14
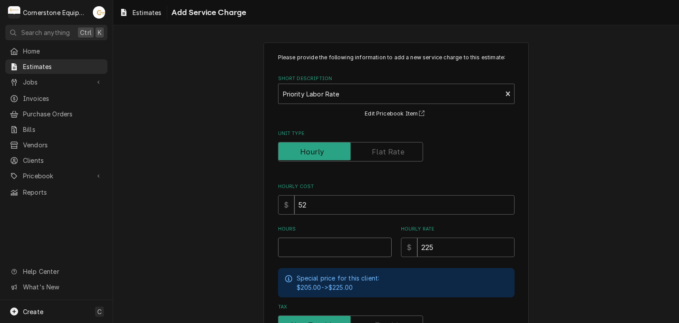
click at [343, 245] on input "Hours" at bounding box center [335, 246] width 114 height 19
type textarea "x"
type input "6"
type textarea "x"
type input "6"
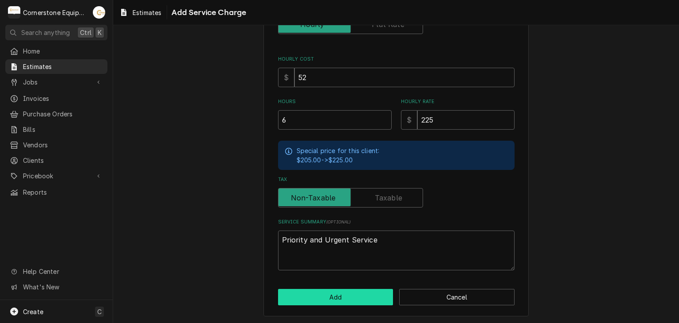
click at [336, 299] on button "Add" at bounding box center [335, 297] width 115 height 16
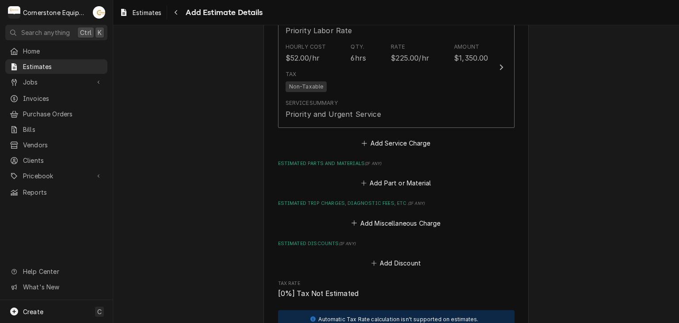
scroll to position [1292, 0]
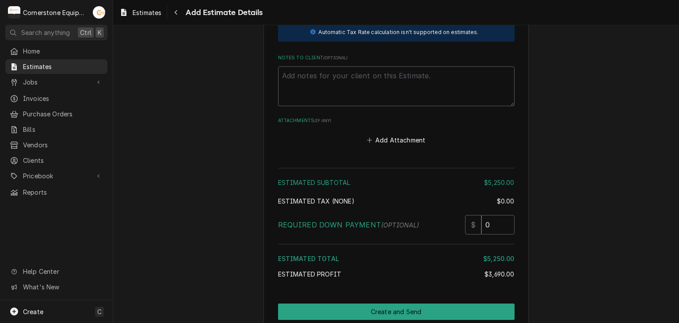
type textarea "x"
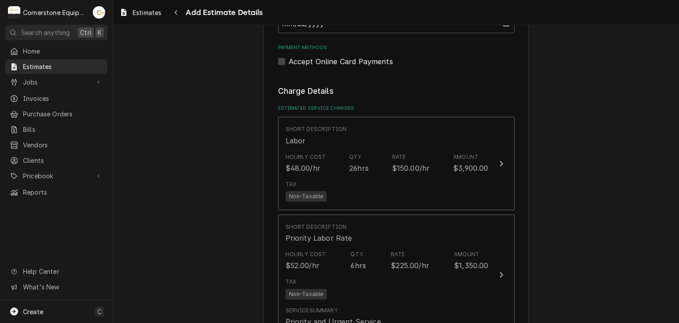
scroll to position [938, 0]
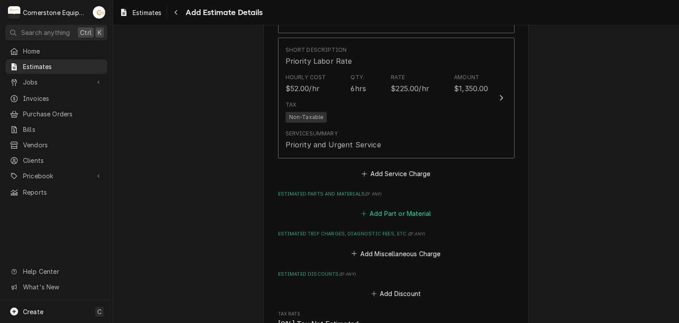
click at [407, 213] on button "Add Part or Material" at bounding box center [395, 213] width 73 height 12
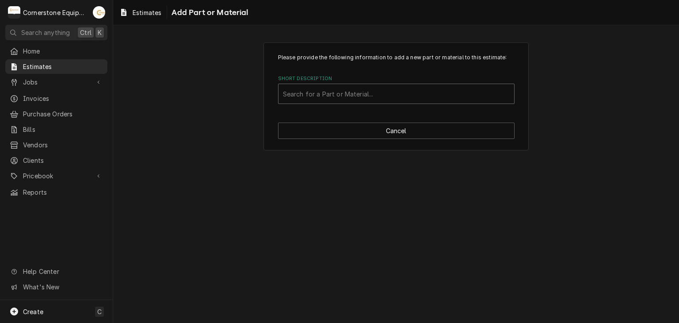
click at [384, 93] on div "Short Description" at bounding box center [396, 94] width 227 height 16
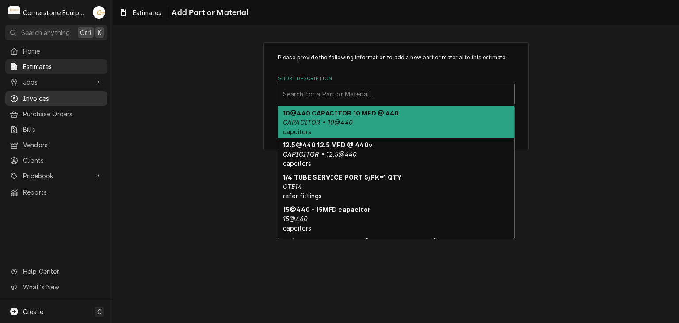
click at [69, 93] on div "Invoices" at bounding box center [56, 98] width 99 height 11
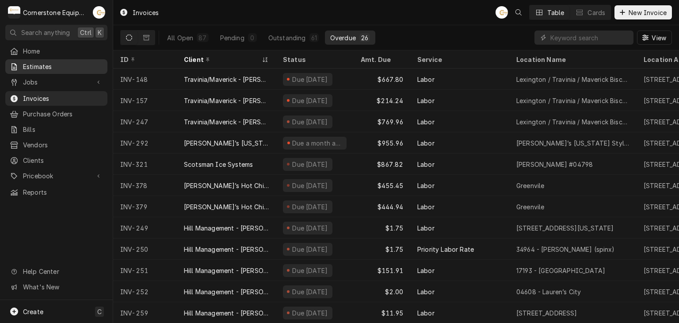
click at [60, 62] on span "Estimates" at bounding box center [63, 66] width 80 height 9
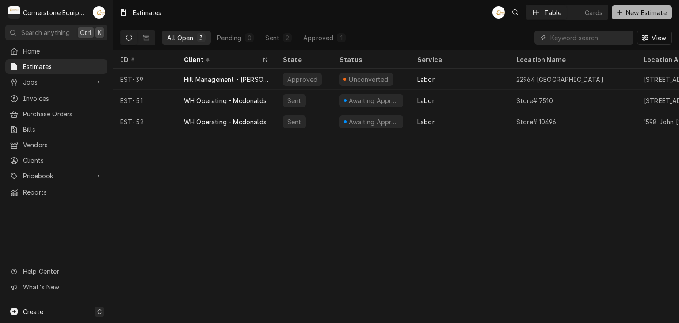
click at [651, 16] on span "New Estimate" at bounding box center [646, 12] width 44 height 9
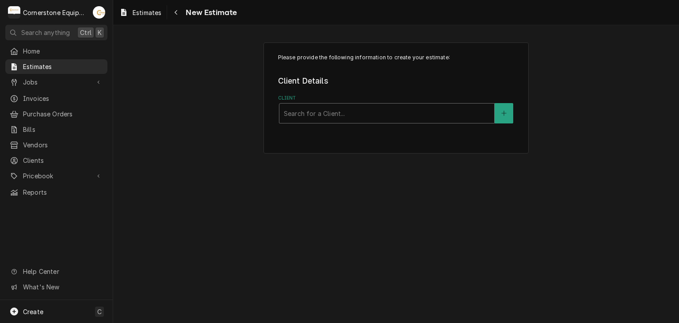
click at [438, 117] on div "Client" at bounding box center [387, 113] width 206 height 16
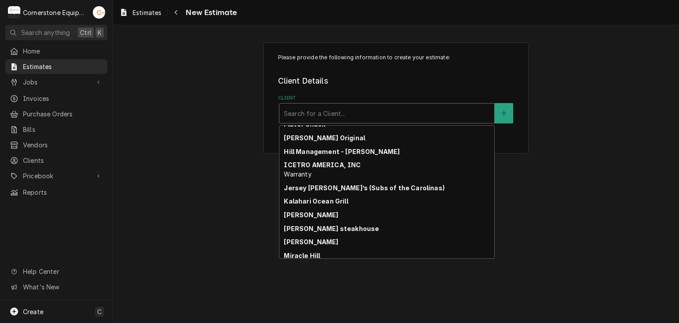
scroll to position [173, 0]
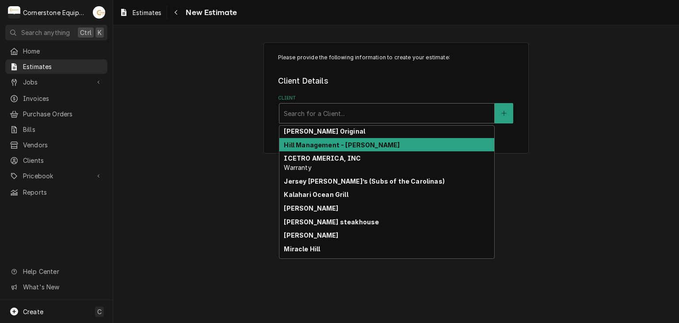
click at [452, 149] on div "Hill Management - [PERSON_NAME]" at bounding box center [386, 145] width 215 height 14
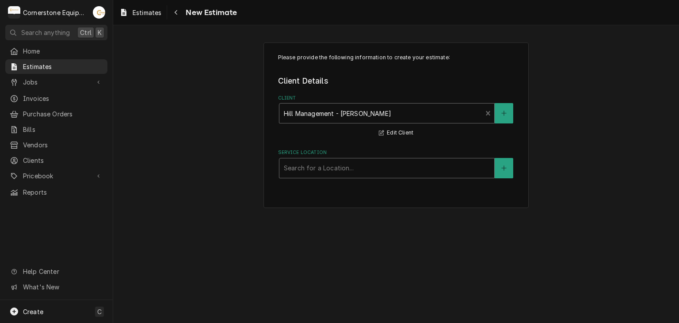
click at [423, 172] on div "Service Location" at bounding box center [387, 168] width 206 height 16
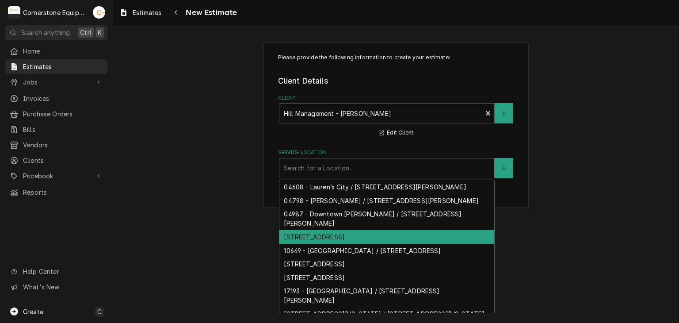
click at [393, 234] on div "10104 - Laurens Rd / 2443 Laurens Rd, Greenville, SC 29607" at bounding box center [386, 237] width 215 height 14
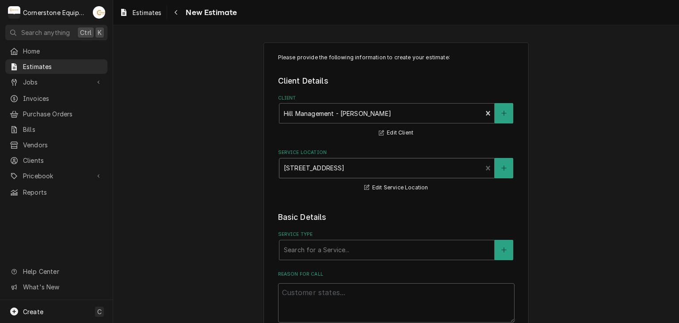
scroll to position [177, 0]
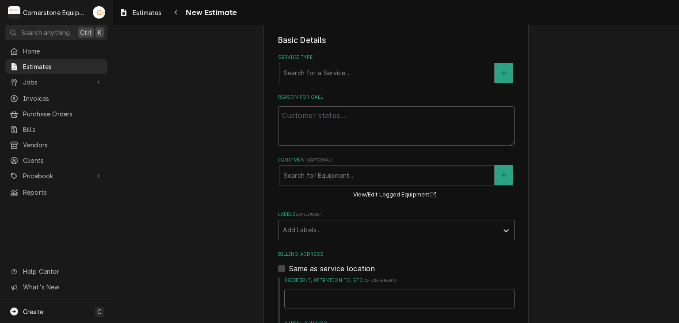
click at [345, 73] on div "Service Type" at bounding box center [387, 73] width 206 height 16
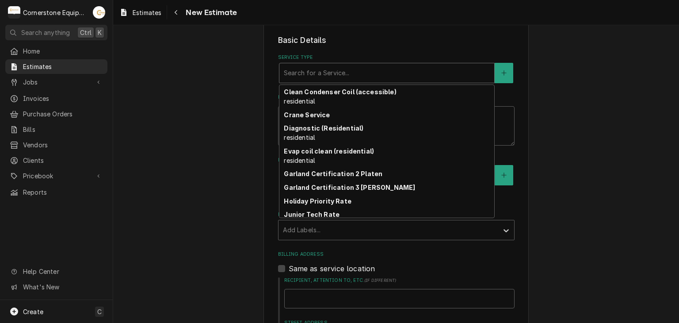
scroll to position [40, 0]
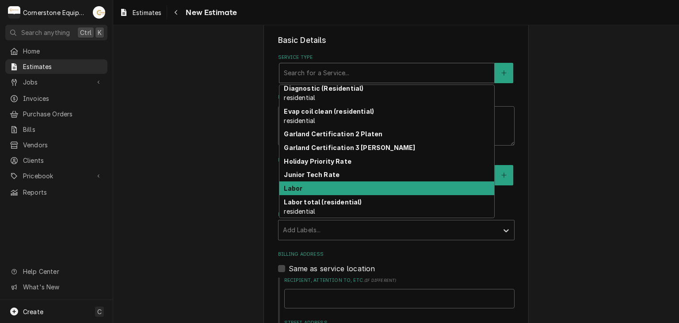
click at [328, 186] on div "Labor" at bounding box center [386, 188] width 215 height 14
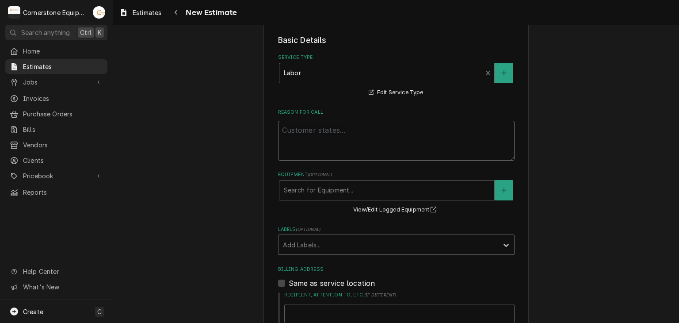
click at [329, 145] on textarea "Reason For Call" at bounding box center [396, 141] width 236 height 40
type textarea "x"
type textarea "E"
type textarea "x"
type textarea "Et"
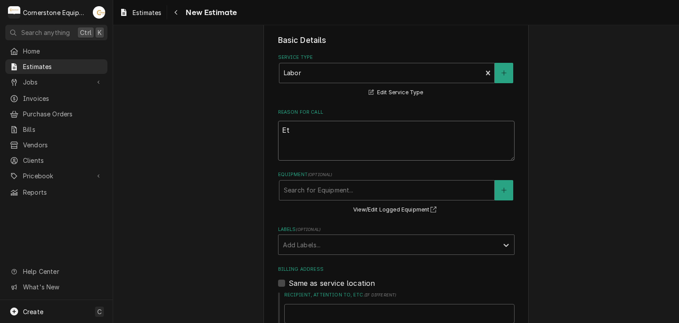
type textarea "x"
type textarea "E"
type textarea "x"
type textarea "Es"
type textarea "x"
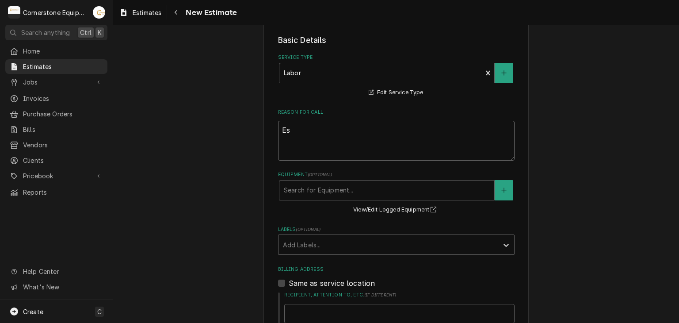
type textarea "Est"
type textarea "x"
type textarea "Esti"
type textarea "x"
type textarea "Estima"
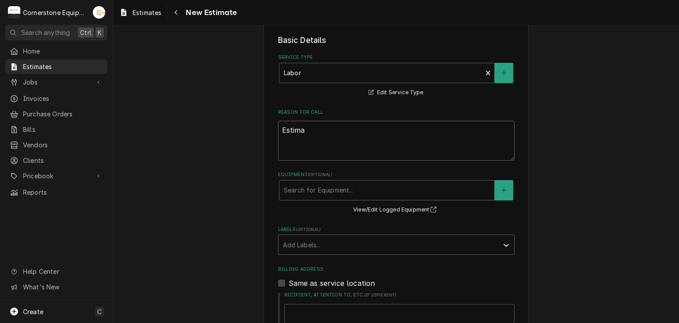
type textarea "x"
type textarea "Estimat"
type textarea "x"
type textarea "Estimate"
type textarea "x"
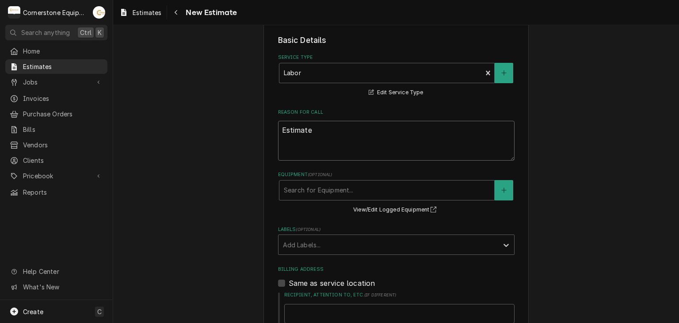
type textarea "Estimate"
type textarea "x"
type textarea "Estimate t"
type textarea "x"
type textarea "Estimate to"
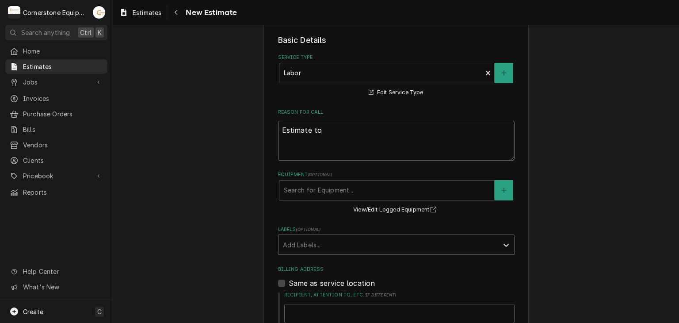
type textarea "x"
type textarea "Estimate to"
type textarea "x"
type textarea "Estimate to r"
type textarea "x"
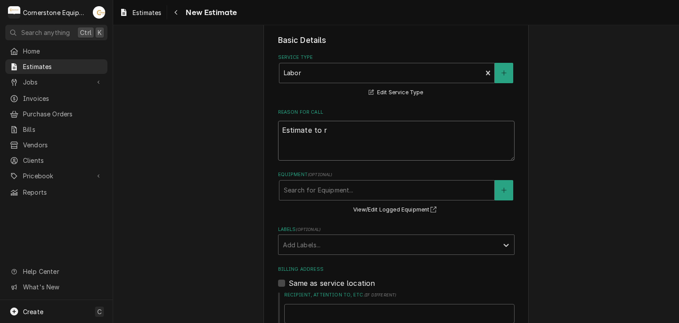
type textarea "Estimate to re"
type textarea "x"
type textarea "Estimate to rep"
type textarea "x"
type textarea "Estimate to repa"
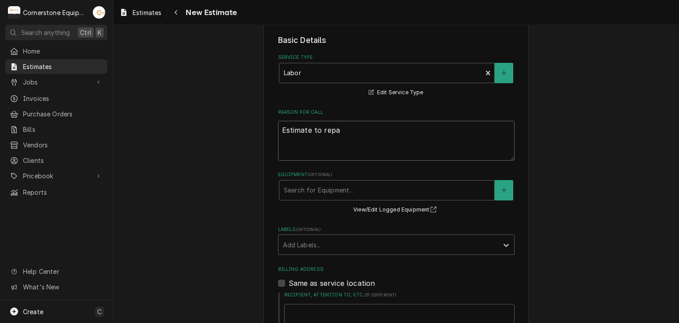
type textarea "x"
type textarea "Estimate to repai"
type textarea "x"
type textarea "Estimate to repair"
type textarea "x"
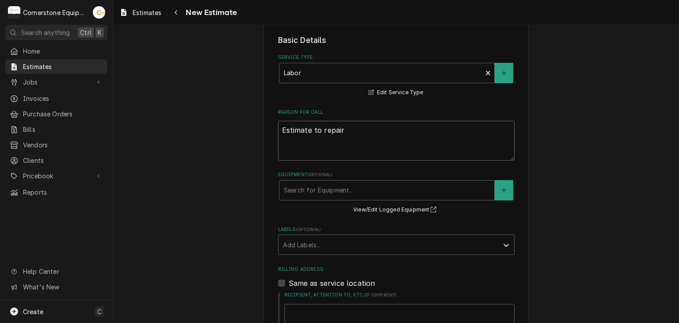
type textarea "Estimate to repair"
type textarea "x"
type textarea "Estimate to repair F"
type textarea "x"
type textarea "Estimate to repair Fr"
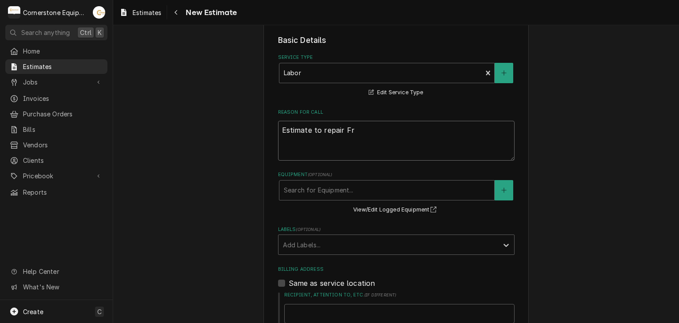
type textarea "x"
type textarea "Estimate to repair Fre"
type textarea "x"
type textarea "Estimate to repair Fren"
type textarea "x"
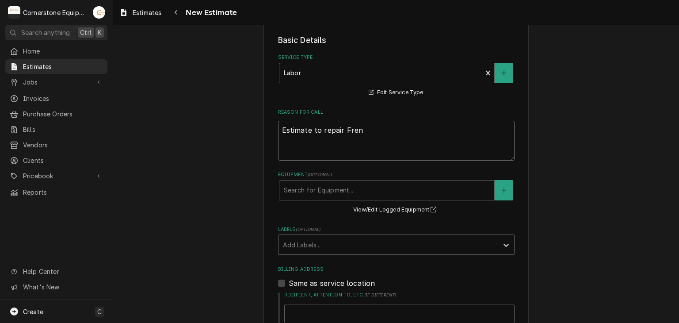
type textarea "Estimate to repair Frenc"
type textarea "x"
type textarea "Estimate to repair Frencj"
type textarea "x"
type textarea "Estimate to repair Frencj"
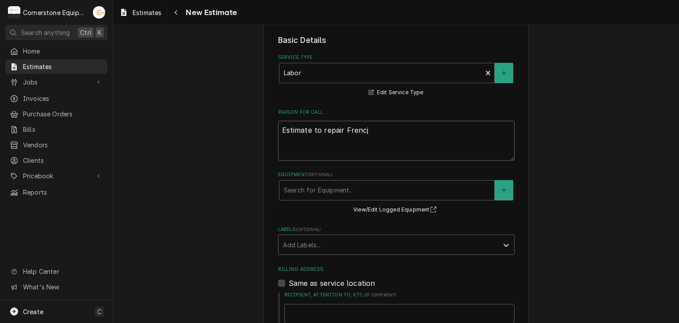
type textarea "x"
type textarea "Estimate to repair Frencj"
type textarea "x"
type textarea "Estimate to repair Frenc"
type textarea "x"
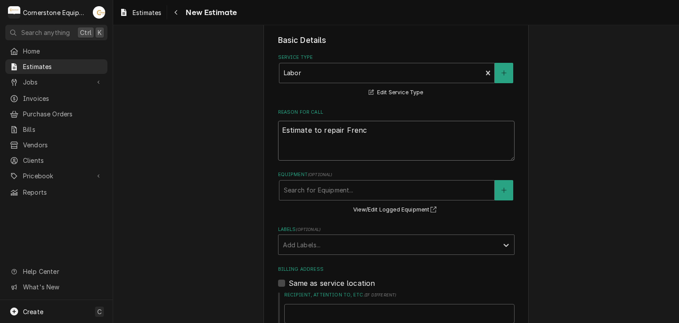
type textarea "Estimate to repair French"
type textarea "x"
type textarea "Estimate to repair French"
type textarea "x"
type textarea "Estimate to repair French F"
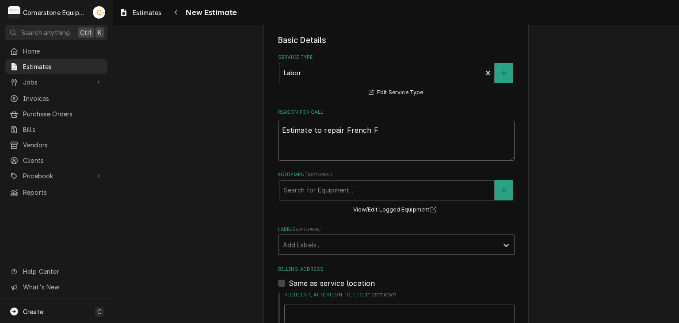
type textarea "x"
type textarea "Estimate to repair French Fr"
type textarea "x"
type textarea "Estimate to repair French Fry"
type textarea "x"
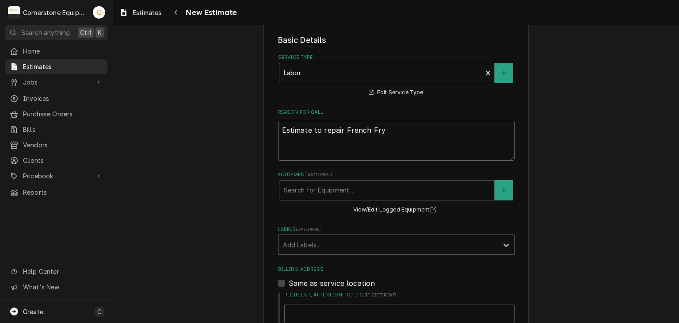
type textarea "Estimate to repair French Frye"
type textarea "x"
type textarea "Estimate to repair French Fryer"
type textarea "x"
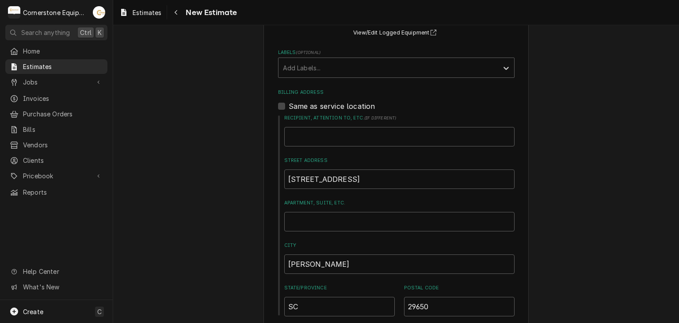
scroll to position [541, 0]
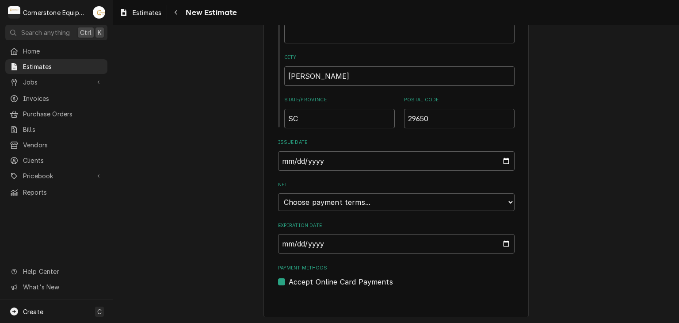
type textarea "Estimate to repair French Fryer"
click at [293, 204] on select "Choose payment terms... Same Day Net 7 Net 14 Net 21 Net 30 Net 45 Net 60 Net 90" at bounding box center [396, 202] width 236 height 18
type textarea "x"
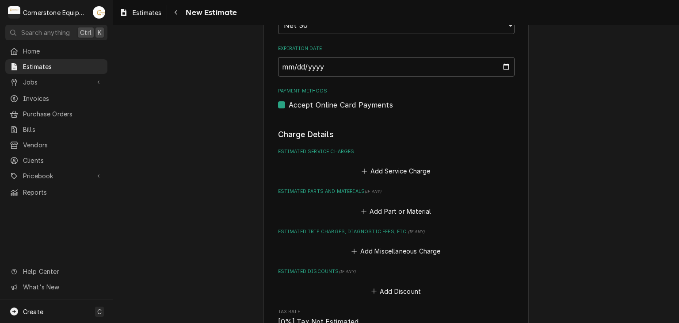
click at [313, 99] on label "Accept Online Card Payments" at bounding box center [341, 104] width 104 height 11
click at [313, 99] on input "Payment Methods" at bounding box center [407, 108] width 236 height 19
checkbox input "false"
click at [375, 168] on button "Add Service Charge" at bounding box center [396, 171] width 72 height 12
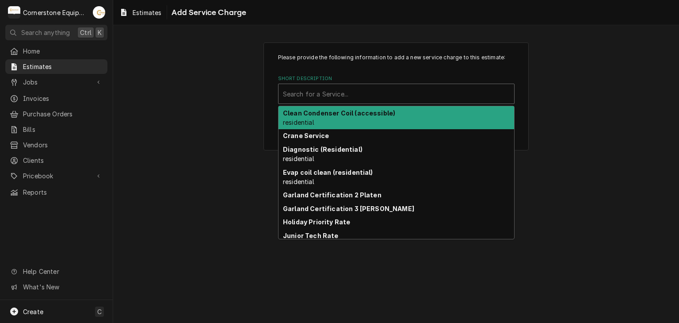
click at [331, 101] on div "Short Description" at bounding box center [396, 94] width 227 height 16
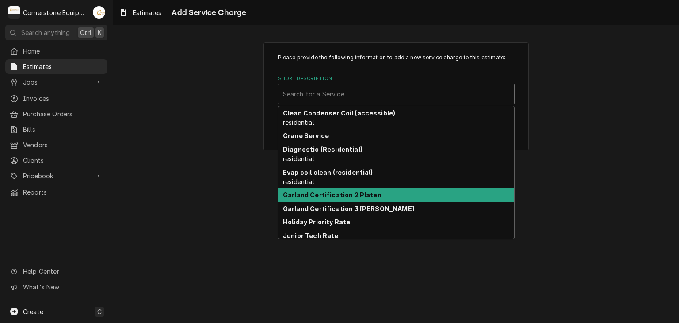
scroll to position [40, 0]
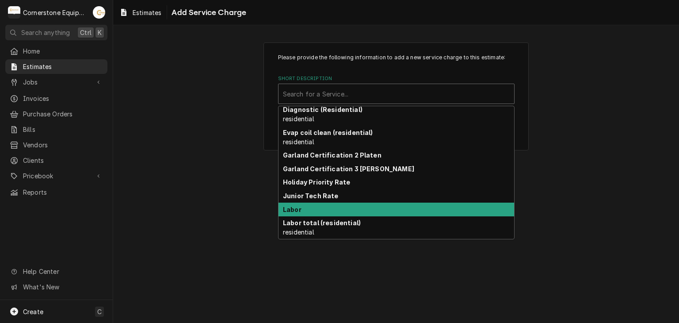
click at [325, 207] on div "Labor" at bounding box center [396, 209] width 236 height 14
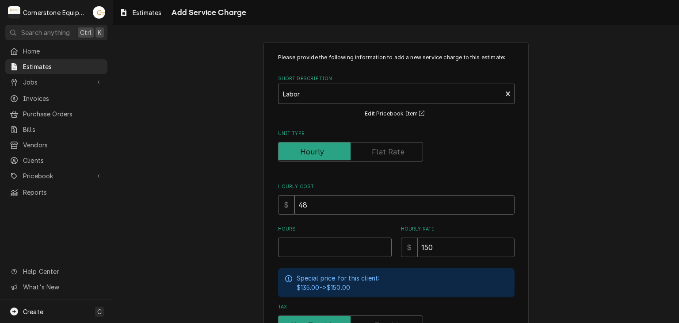
click at [346, 255] on input "Hours" at bounding box center [335, 246] width 114 height 19
type textarea "x"
type input "2"
type textarea "x"
type input "26"
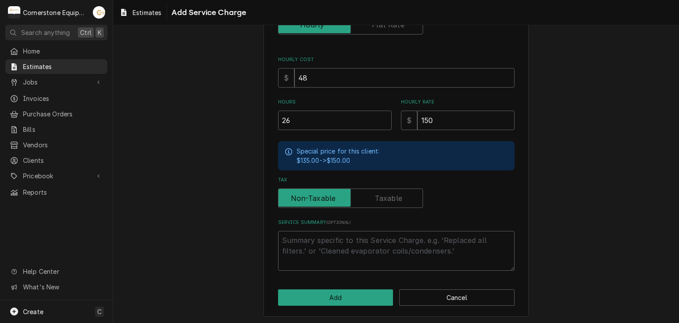
scroll to position [127, 0]
click at [347, 290] on button "Add" at bounding box center [335, 297] width 115 height 16
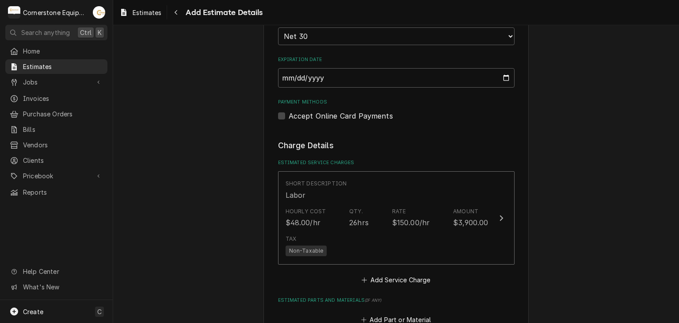
type textarea "x"
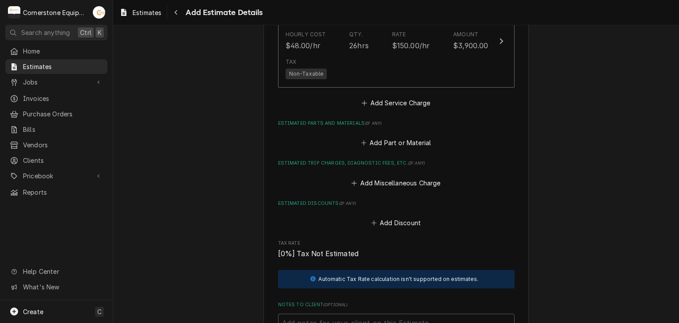
click at [377, 148] on fieldset "Charge Details Estimated Service Charges Short Description Labor Hourly Cost $4…" at bounding box center [396, 178] width 236 height 430
click at [378, 141] on button "Add Part or Material" at bounding box center [395, 143] width 73 height 12
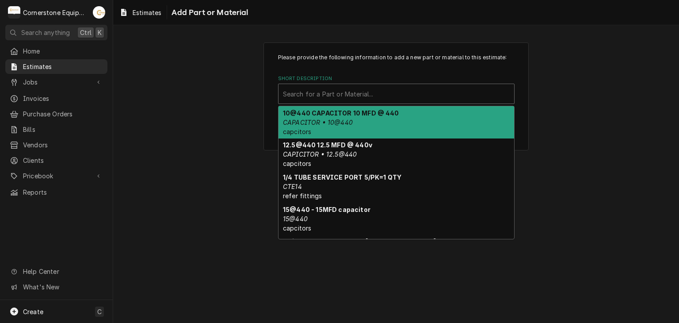
click at [346, 95] on div "Short Description" at bounding box center [396, 94] width 227 height 16
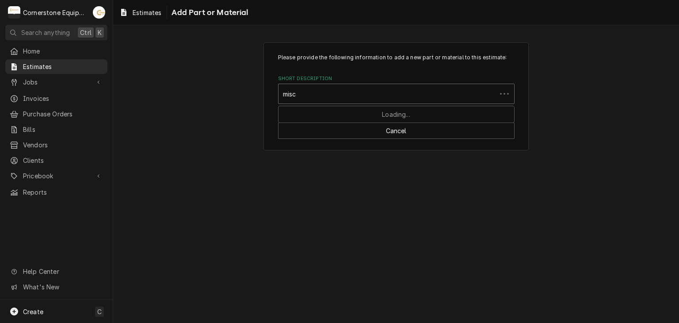
type input "misc"
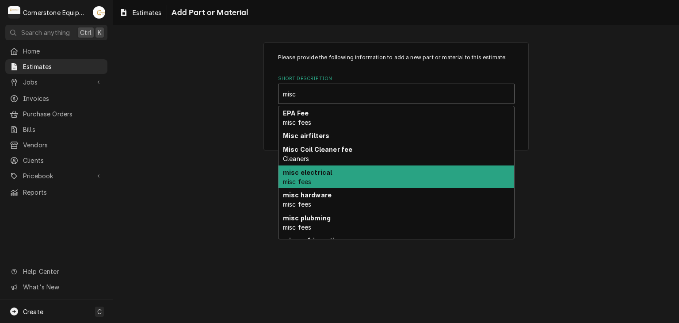
click at [329, 180] on div "misc electrical misc fees" at bounding box center [396, 176] width 236 height 23
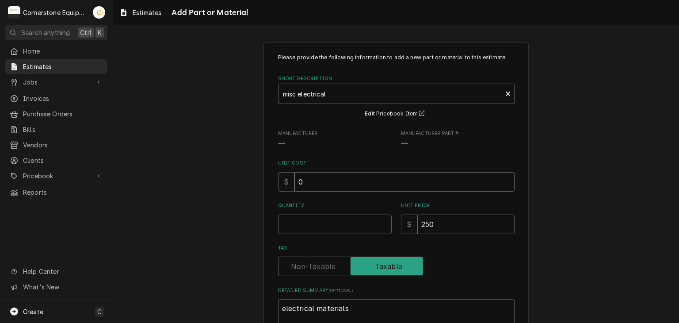
click at [329, 184] on input "0" at bounding box center [404, 181] width 220 height 19
type textarea "x"
type input "2"
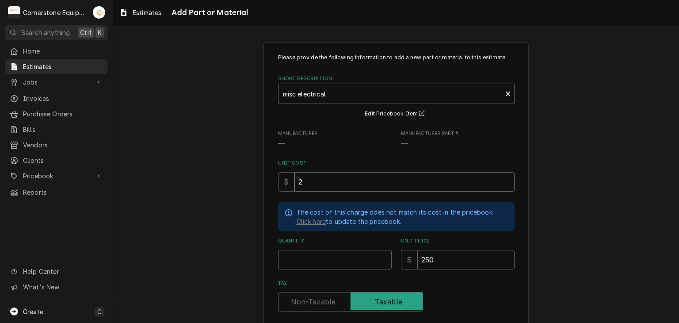
type textarea "x"
type input "20"
type textarea "x"
type input "201"
type textarea "x"
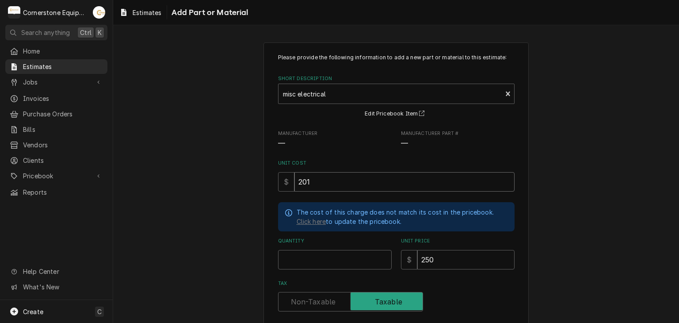
type input "201.5"
type textarea "x"
type input "201.52"
type textarea "x"
type input "201.52"
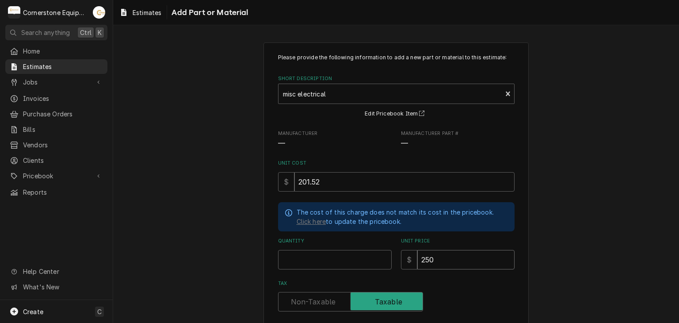
drag, startPoint x: 451, startPoint y: 264, endPoint x: 442, endPoint y: 253, distance: 13.8
click at [442, 253] on input "250" at bounding box center [465, 259] width 97 height 19
drag, startPoint x: 442, startPoint y: 253, endPoint x: 415, endPoint y: 259, distance: 27.9
click at [417, 259] on input "250" at bounding box center [465, 259] width 97 height 19
type textarea "x"
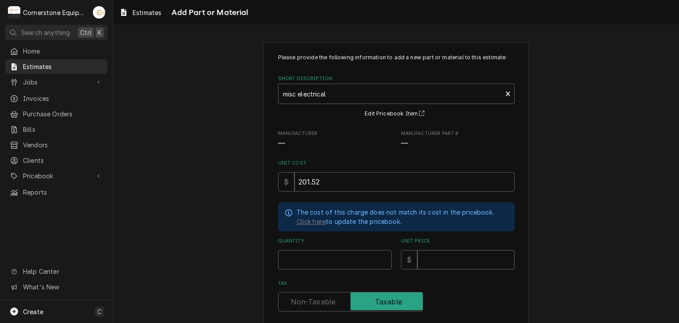
type textarea "x"
type input "1"
type textarea "x"
type input "13"
type textarea "x"
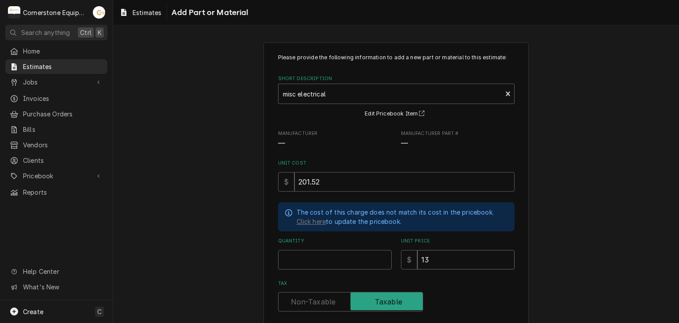
type input "134"
type textarea "x"
type input "1341"
type textarea "x"
type input "1341.8"
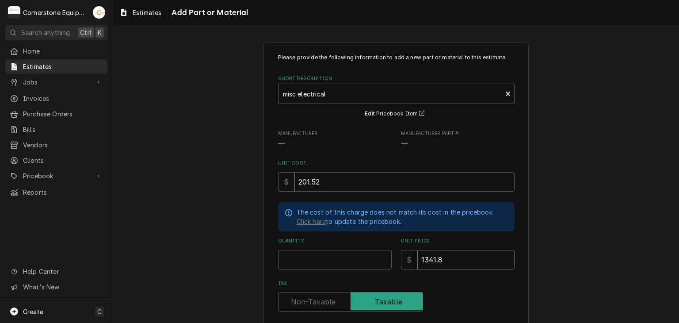
type textarea "x"
type input "1341.81"
type textarea "x"
type input "1341.8"
type textarea "x"
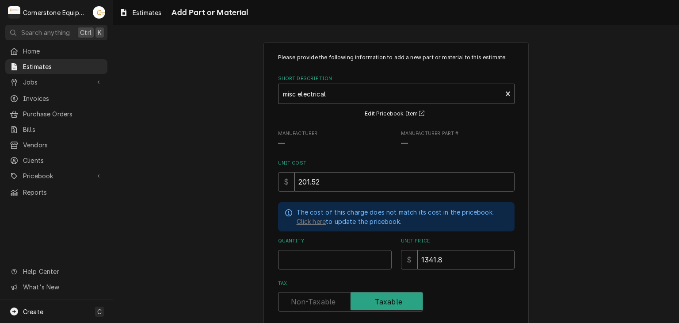
type input "1341"
type textarea "x"
type input "134"
type textarea "x"
type input "13"
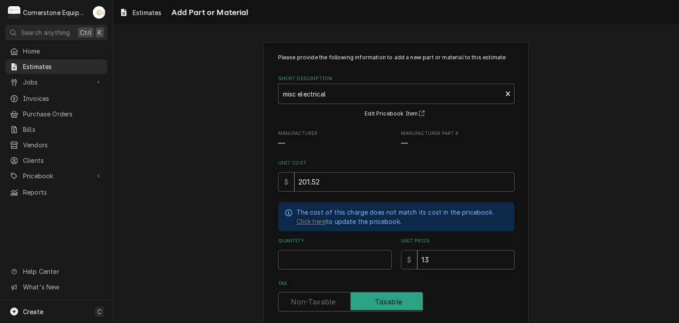
type textarea "x"
type input "1"
type textarea "x"
type input "2"
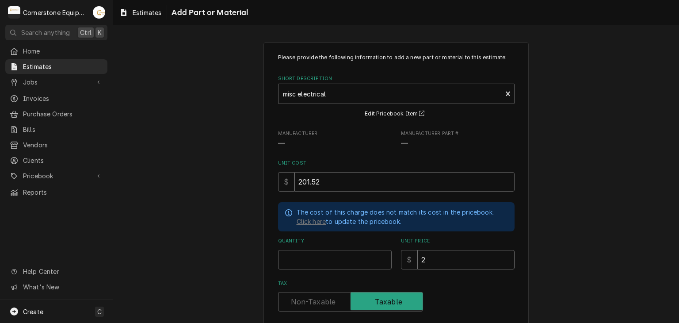
type textarea "x"
type input "23"
type textarea "x"
type input "233"
type textarea "x"
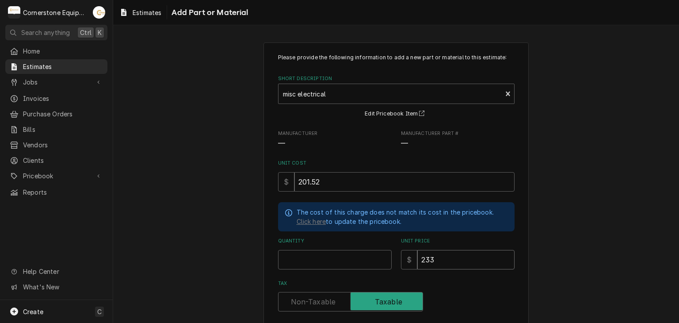
type input "2332"
type textarea "x"
type input "2332.4"
type textarea "x"
type input "2332.41"
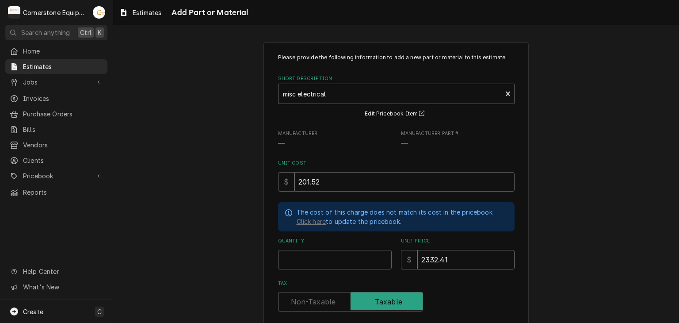
type textarea "x"
type input "2332.4"
type textarea "x"
type input "2332"
type textarea "x"
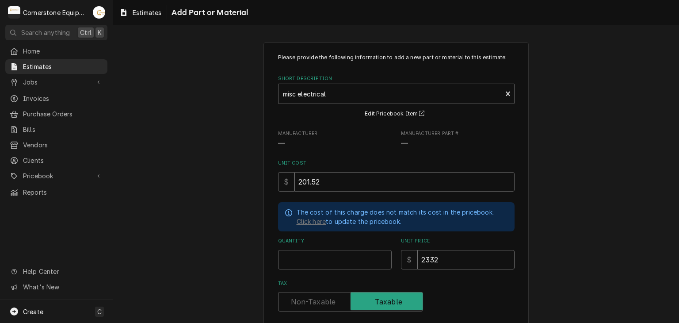
type input "233"
type textarea "x"
type input "23"
type textarea "x"
type input "2"
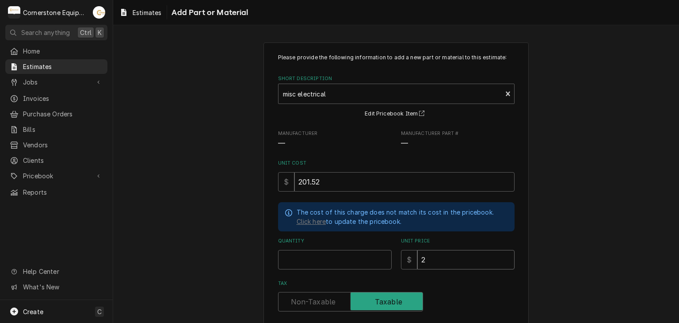
type textarea "x"
type input "28"
type textarea "x"
type input "282"
type textarea "x"
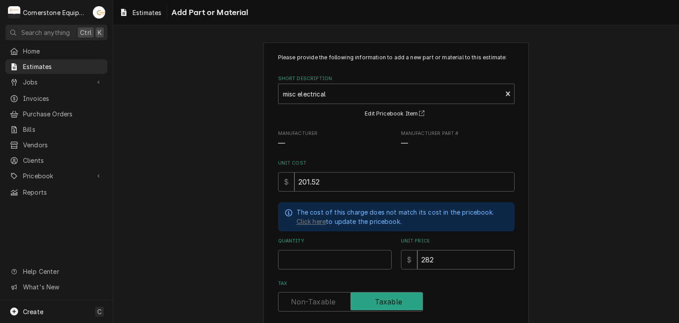
type input "2827"
type textarea "x"
type input "2827.5"
type textarea "x"
type input "2827"
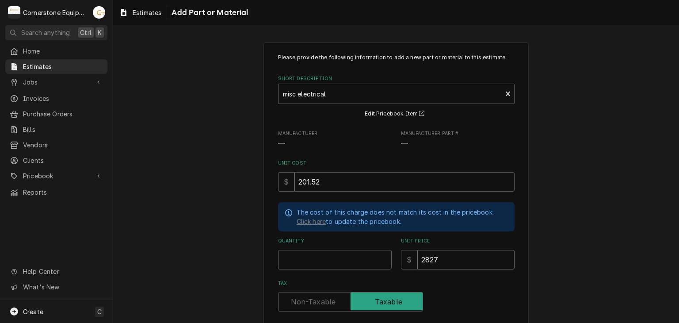
type textarea "x"
type input "282"
type textarea "x"
type input "28"
type textarea "x"
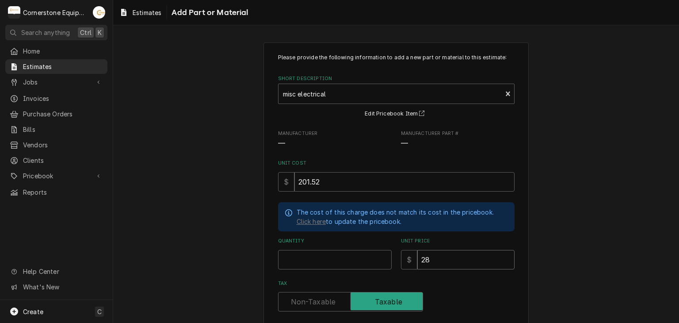
type input "2"
type textarea "x"
type input "3"
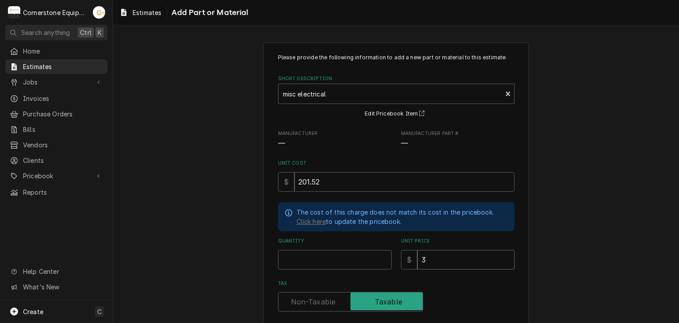
type textarea "x"
type input "32"
type textarea "x"
type input "321"
type textarea "x"
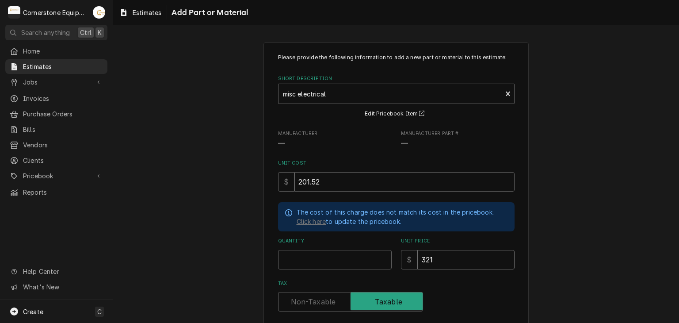
type input "3211"
type textarea "x"
type input "3211.8"
type textarea "x"
type input "3211"
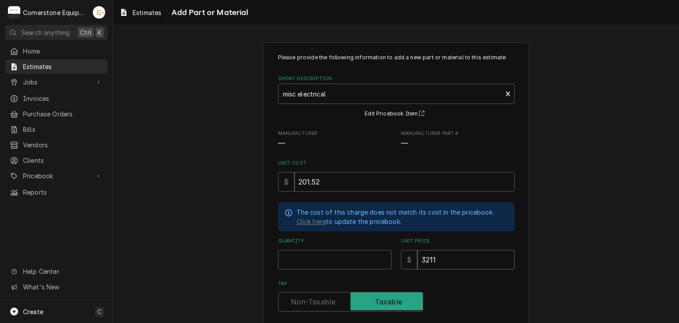
type textarea "x"
type input "321"
type textarea "x"
type input "32"
type textarea "x"
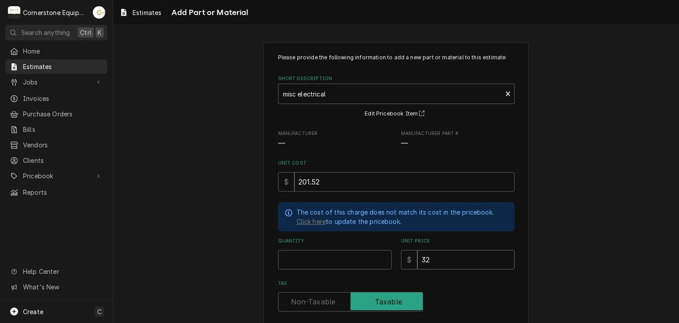
type input "3"
type textarea "x"
type input "33"
type textarea "x"
type input "333"
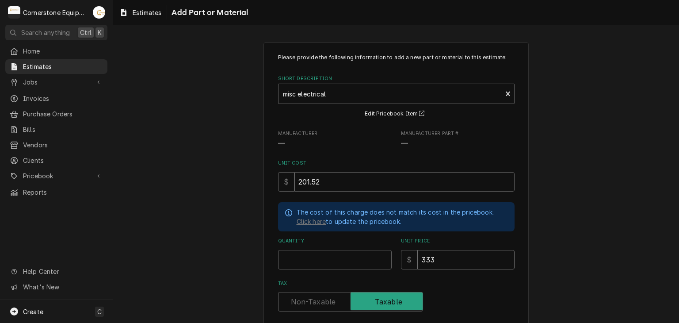
type textarea "x"
type input "3331"
type textarea "x"
type input "3331.1"
type textarea "x"
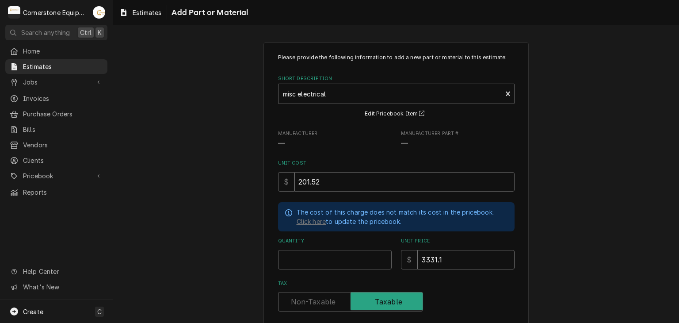
type input "3331"
type textarea "x"
type input "3331.0"
type textarea "x"
type input "3331.02"
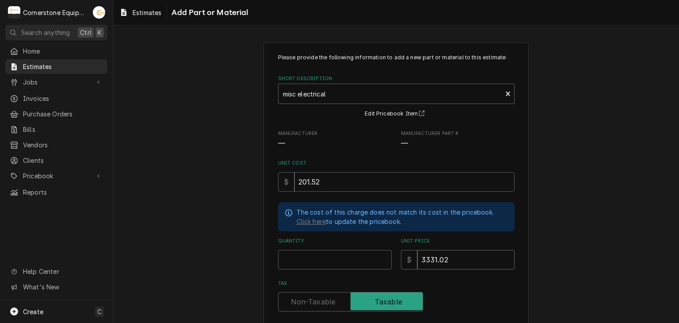
type textarea "x"
type input "3331.02"
click at [385, 254] on input "Quantity" at bounding box center [335, 259] width 114 height 19
type textarea "x"
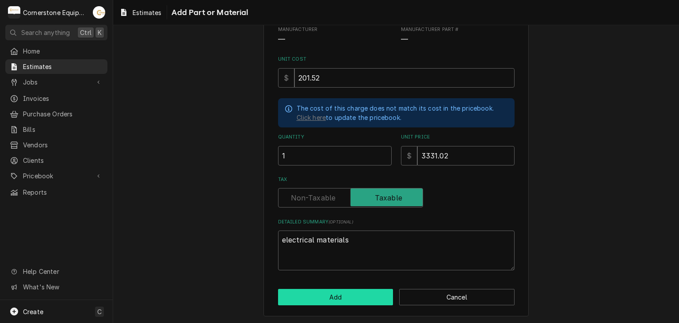
click at [358, 301] on button "Add" at bounding box center [335, 297] width 115 height 16
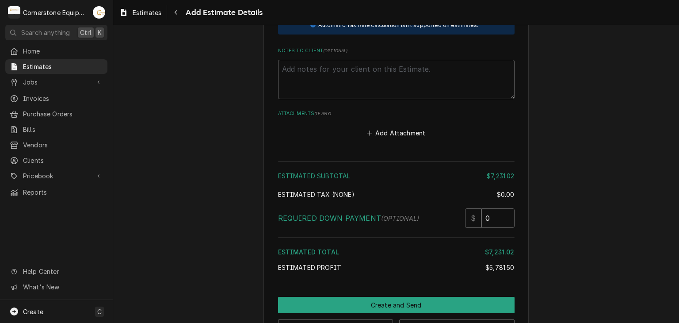
scroll to position [1319, 0]
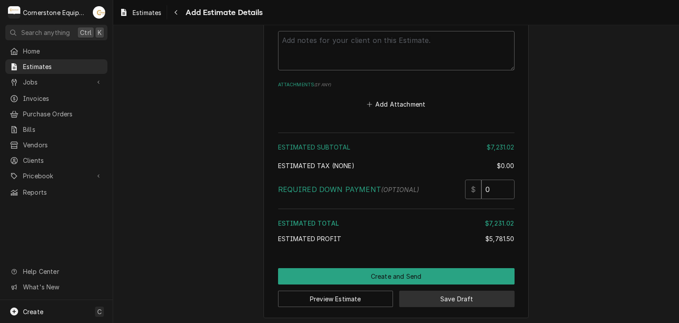
click at [419, 297] on button "Save Draft" at bounding box center [456, 298] width 115 height 16
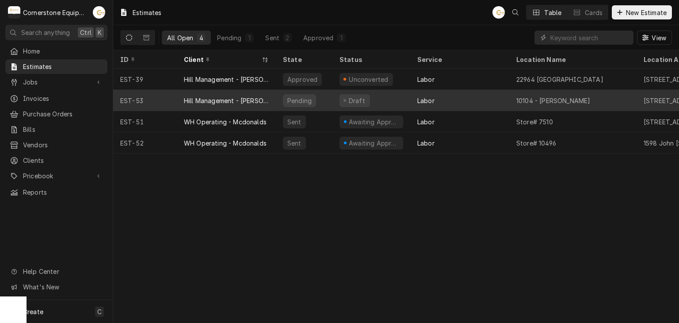
click at [399, 99] on div "Draft" at bounding box center [371, 100] width 78 height 21
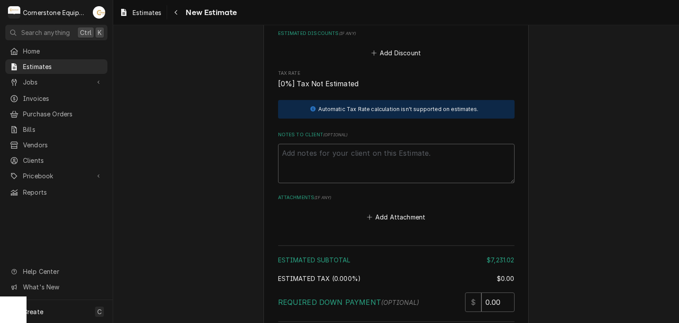
scroll to position [1029, 0]
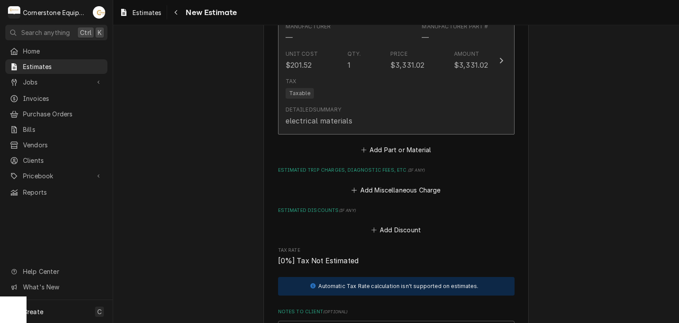
click at [399, 102] on div "Detailed Summary electrical materials" at bounding box center [387, 115] width 203 height 27
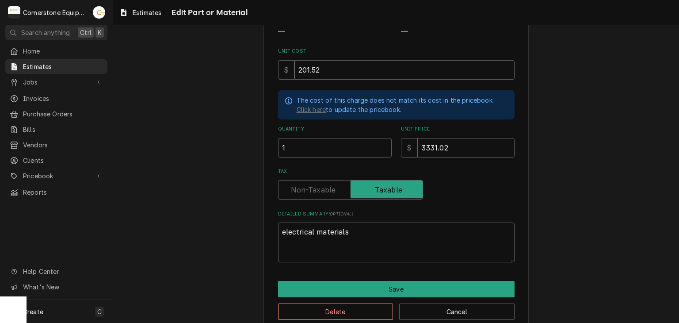
scroll to position [126, 0]
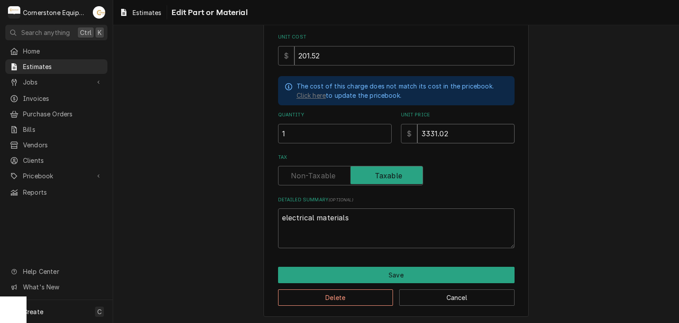
click at [439, 137] on input "3331.02" at bounding box center [465, 133] width 97 height 19
click at [454, 140] on input "3331.02" at bounding box center [465, 133] width 97 height 19
type textarea "x"
type input "3331.0"
type textarea "x"
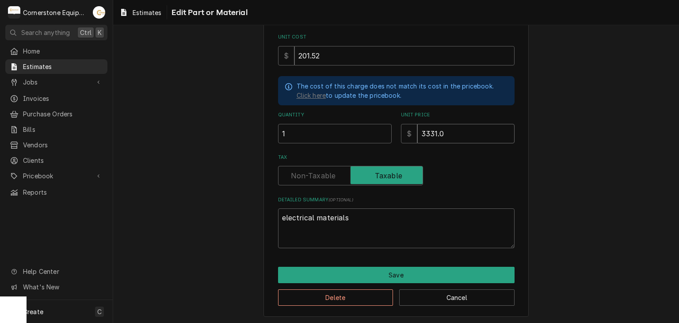
type input "3331"
type textarea "x"
type input "333"
type textarea "x"
type input "33"
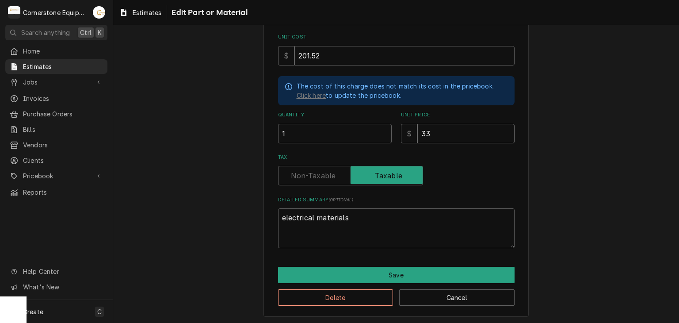
type textarea "x"
type input "3"
type textarea "x"
type input "6"
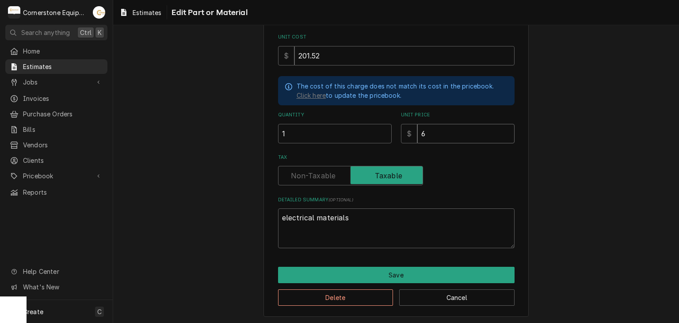
type textarea "x"
type input "69"
type textarea "x"
type input "695"
type textarea "x"
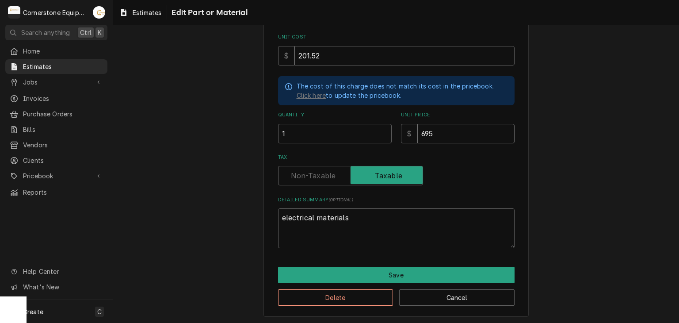
type input "6959"
type textarea "x"
type input "6959.9"
type textarea "x"
type input "6959.94"
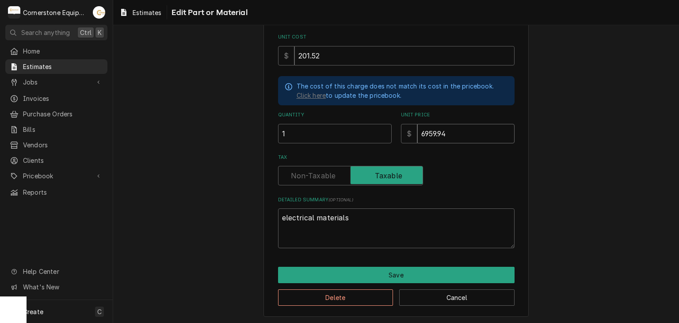
type textarea "x"
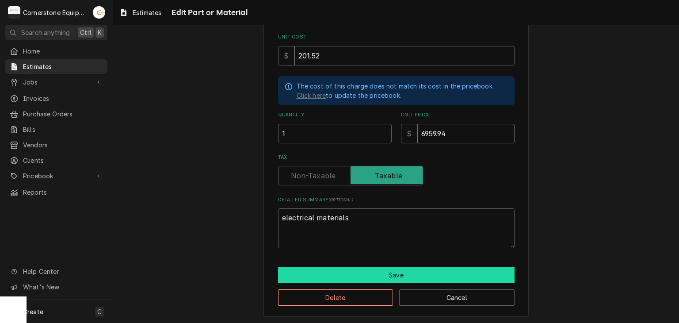
type input "6959.94"
click at [336, 280] on button "Save" at bounding box center [396, 275] width 236 height 16
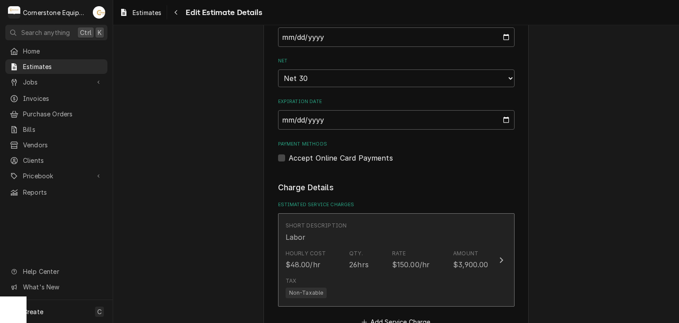
scroll to position [842, 0]
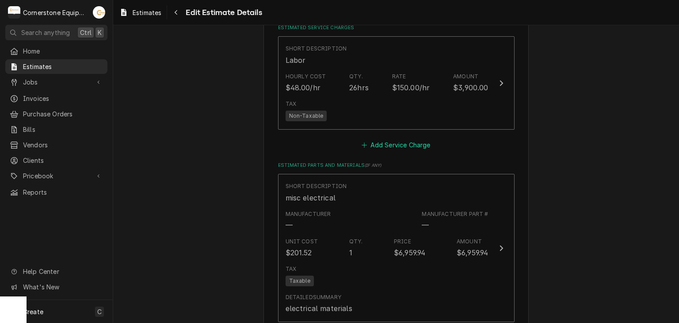
click at [401, 145] on button "Add Service Charge" at bounding box center [396, 145] width 72 height 12
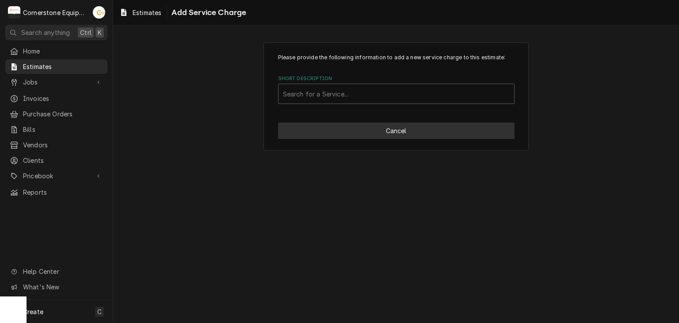
click at [396, 130] on button "Cancel" at bounding box center [396, 130] width 236 height 16
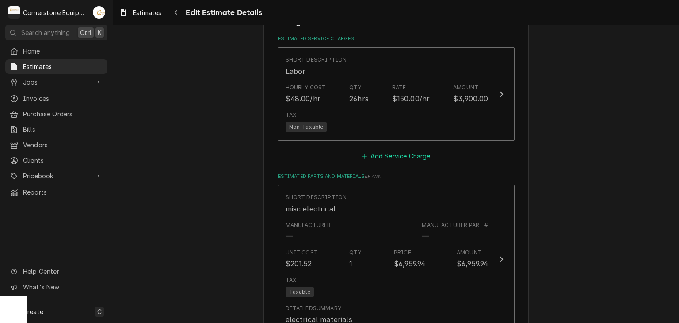
click at [400, 152] on button "Add Service Charge" at bounding box center [396, 156] width 72 height 12
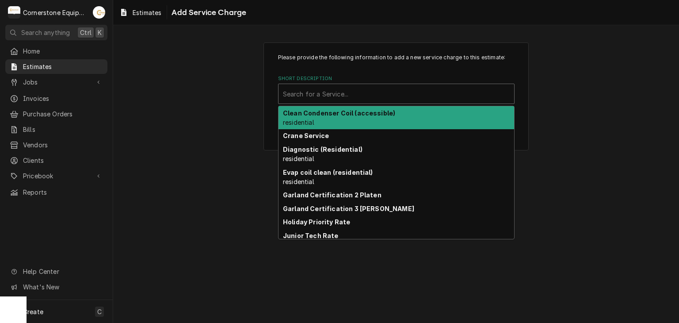
click at [390, 98] on div "Short Description" at bounding box center [396, 94] width 227 height 16
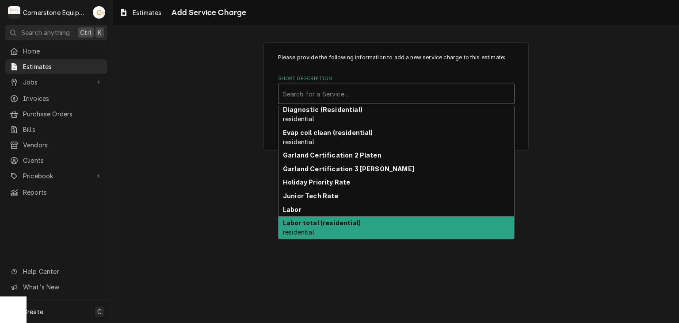
scroll to position [103, 0]
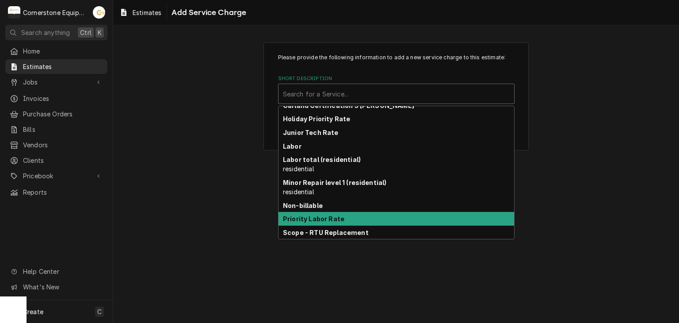
click at [330, 220] on strong "Priority Labor Rate" at bounding box center [313, 219] width 61 height 8
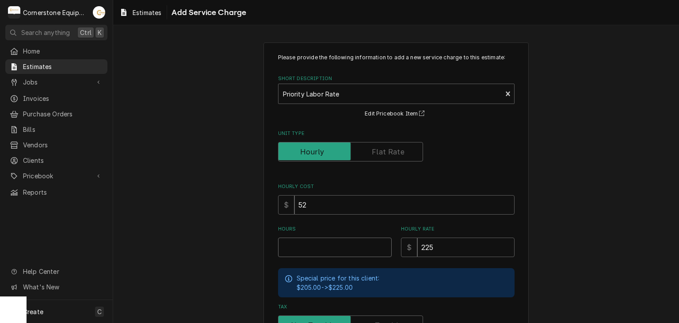
click at [336, 244] on input "Hours" at bounding box center [335, 246] width 114 height 19
type textarea "x"
type input "6"
type textarea "x"
type input "6"
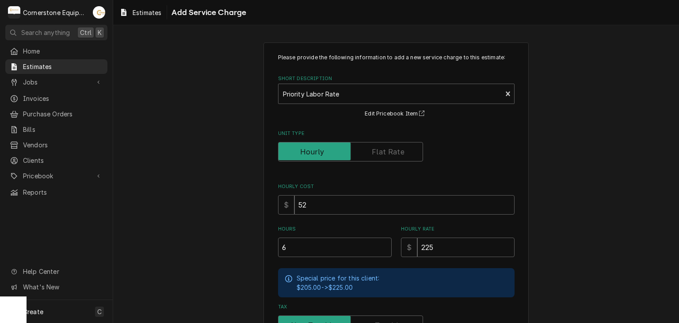
scroll to position [127, 0]
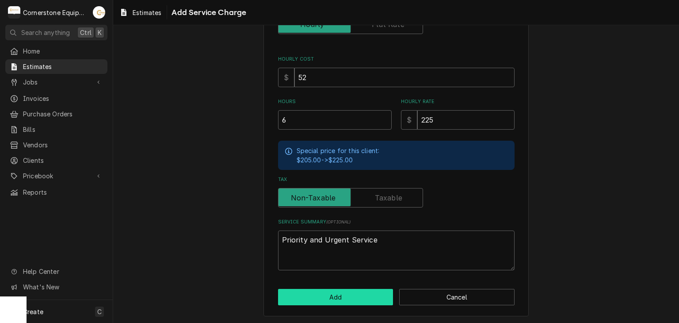
click at [348, 289] on button "Add" at bounding box center [335, 297] width 115 height 16
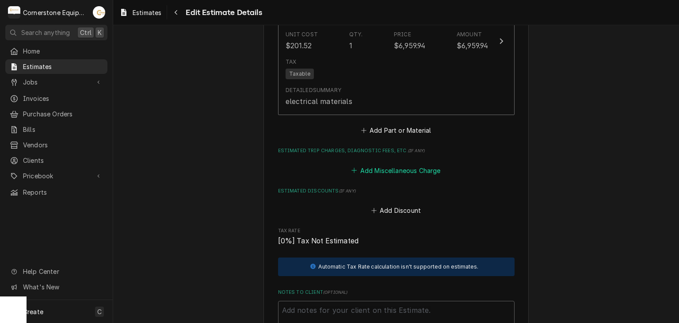
scroll to position [820, 0]
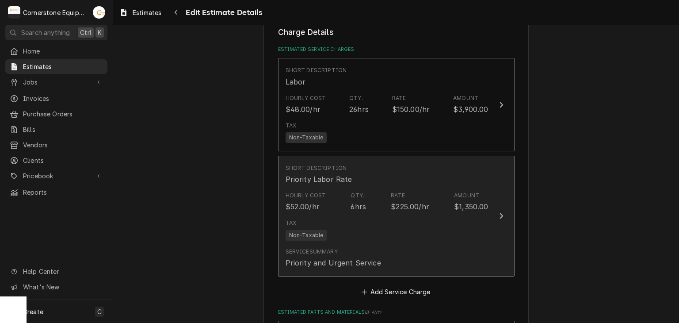
click at [387, 210] on div "Hourly Cost $52.00/hr Qty. 6hrs Rate $225.00/hr Amount $1,350.00" at bounding box center [387, 201] width 203 height 27
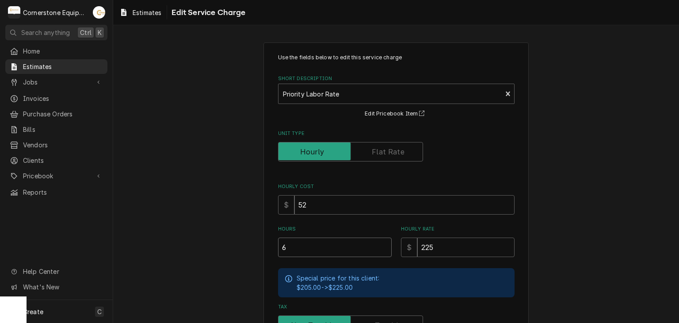
click at [340, 248] on input "6" at bounding box center [335, 246] width 114 height 19
type textarea "x"
type input "8"
type textarea "x"
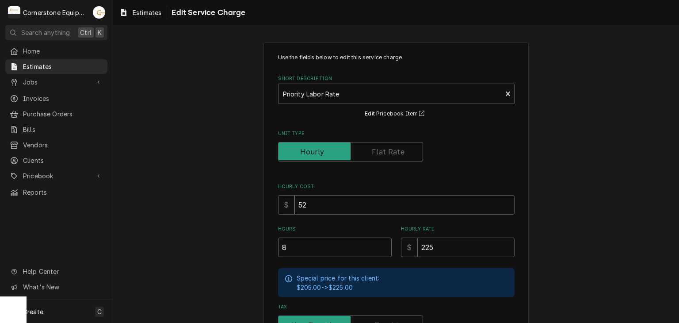
type input "8"
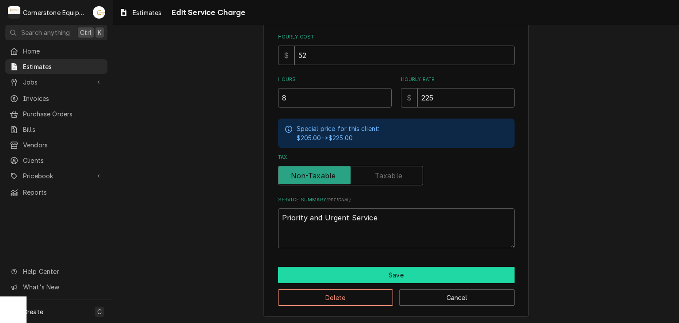
click at [343, 271] on button "Save" at bounding box center [396, 275] width 236 height 16
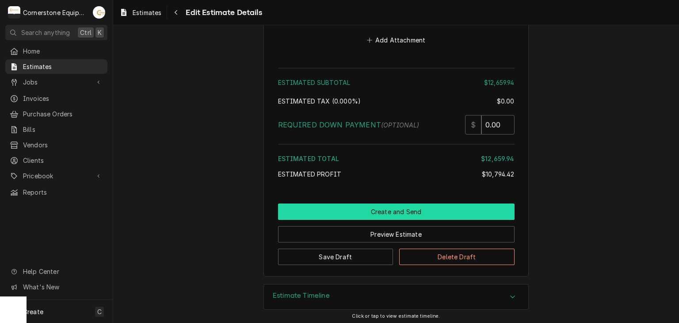
scroll to position [1154, 0]
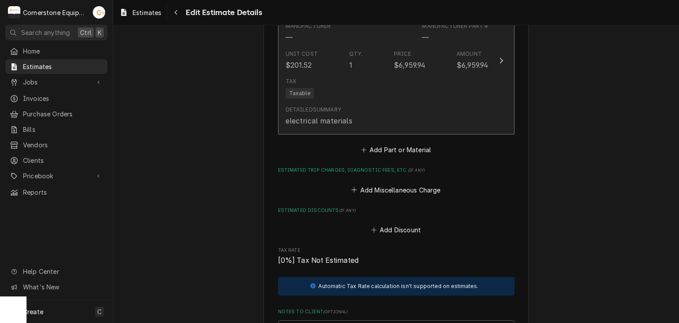
click at [419, 102] on div "Detailed Summary electrical materials" at bounding box center [387, 115] width 203 height 27
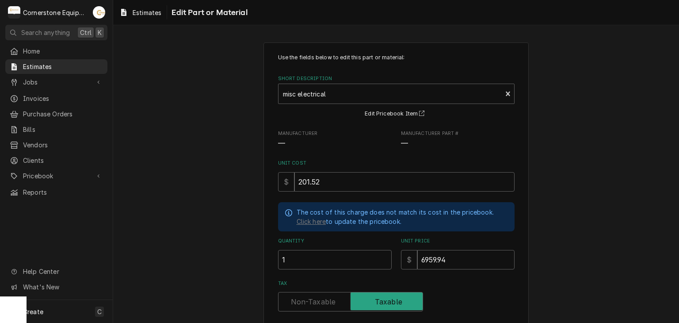
scroll to position [126, 0]
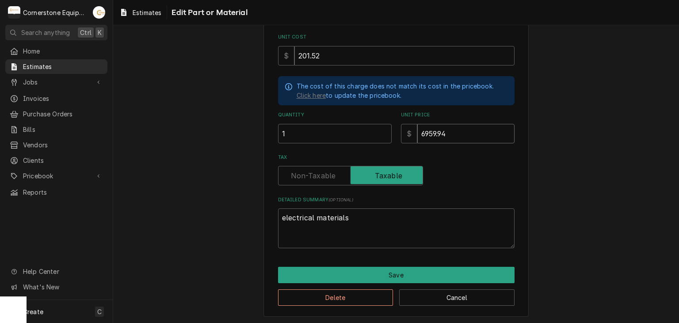
click at [461, 131] on input "6959.94" at bounding box center [465, 133] width 97 height 19
click at [423, 128] on input "6959.94" at bounding box center [465, 133] width 97 height 19
type textarea "x"
type input "959.94"
type textarea "x"
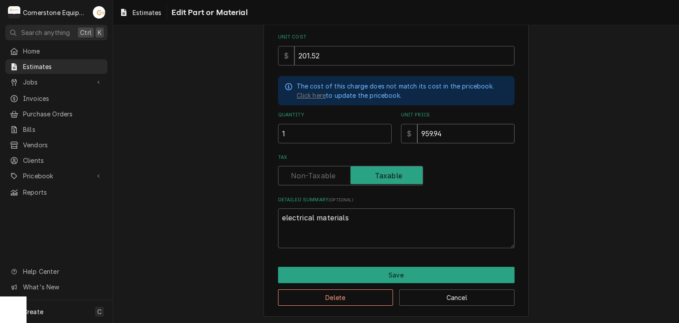
type input "8959.94"
type textarea "x"
type input "8959.94"
click at [472, 177] on div "Tax" at bounding box center [396, 175] width 236 height 19
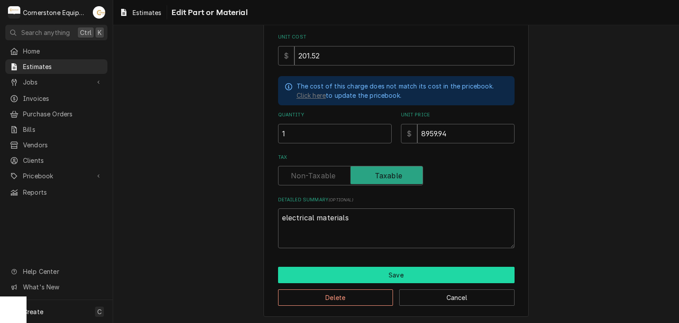
click at [409, 273] on button "Save" at bounding box center [396, 275] width 236 height 16
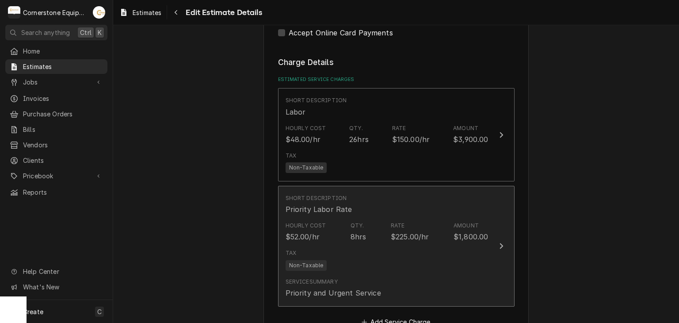
scroll to position [1144, 0]
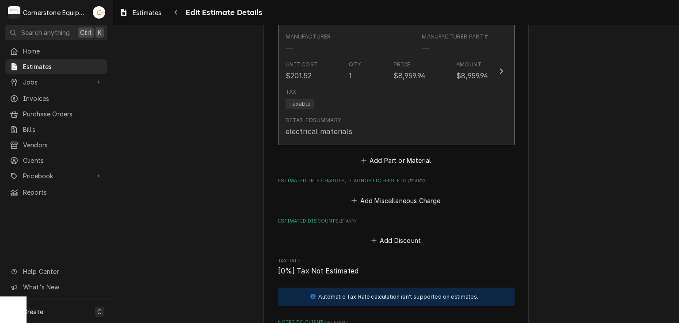
click at [351, 102] on div "Tax Taxable" at bounding box center [387, 98] width 203 height 28
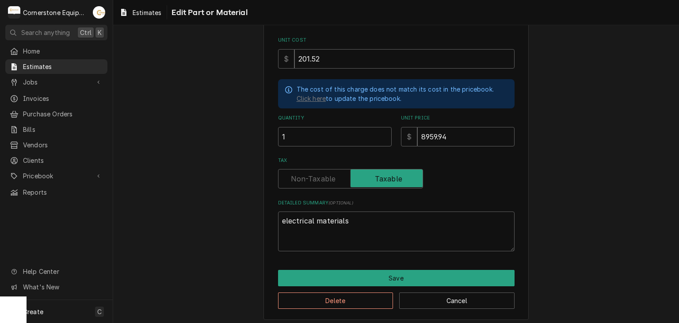
scroll to position [126, 0]
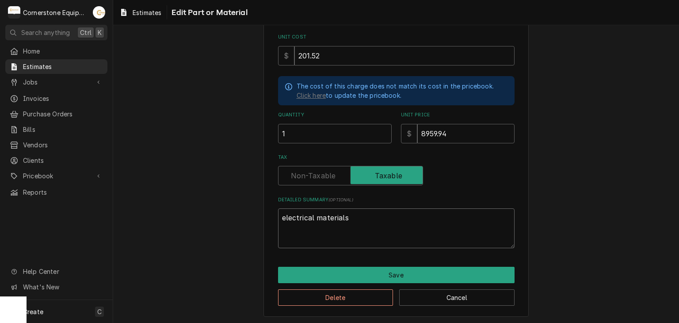
drag, startPoint x: 359, startPoint y: 236, endPoint x: 256, endPoint y: 214, distance: 104.7
click at [258, 215] on div "Use the fields below to edit this part or material: Short Description misc elec…" at bounding box center [396, 117] width 566 height 416
type textarea "x"
type textarea "e"
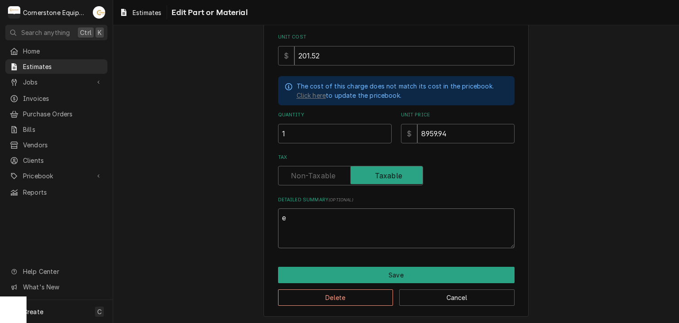
type textarea "x"
type textarea "el"
type textarea "x"
type textarea "ele"
type textarea "x"
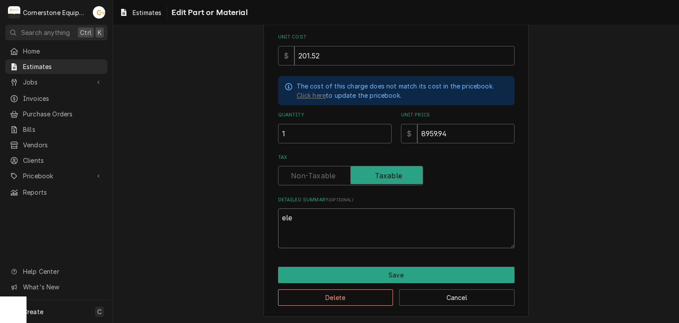
type textarea "elem"
type textarea "x"
type textarea "eleme"
type textarea "x"
type textarea "elemen"
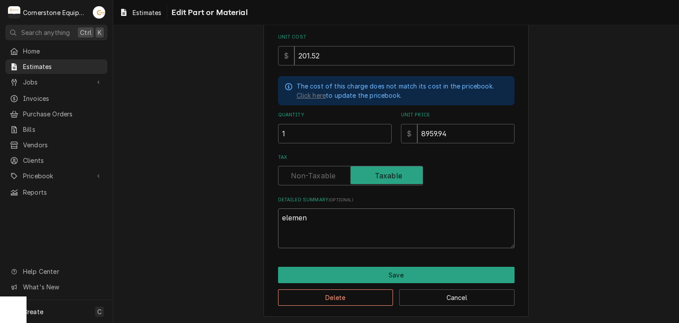
type textarea "x"
type textarea "element"
type textarea "x"
type textarea "elements"
type textarea "x"
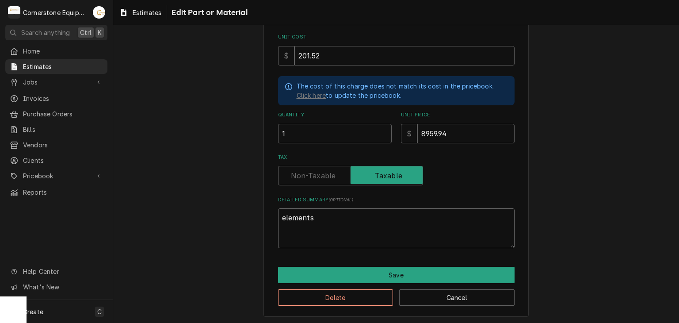
type textarea "elements,"
type textarea "x"
type textarea "elements,"
type textarea "x"
type textarea "elements, c"
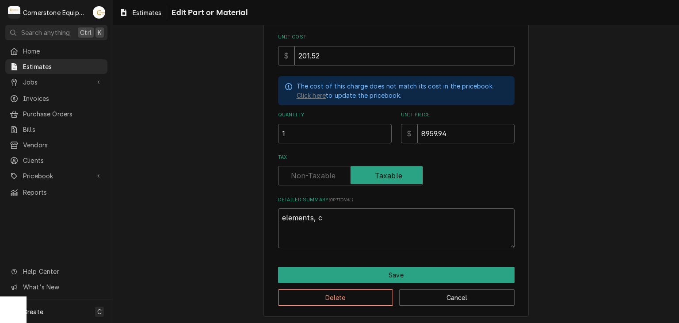
type textarea "x"
type textarea "elements, co"
type textarea "x"
type textarea "elements, con"
type textarea "x"
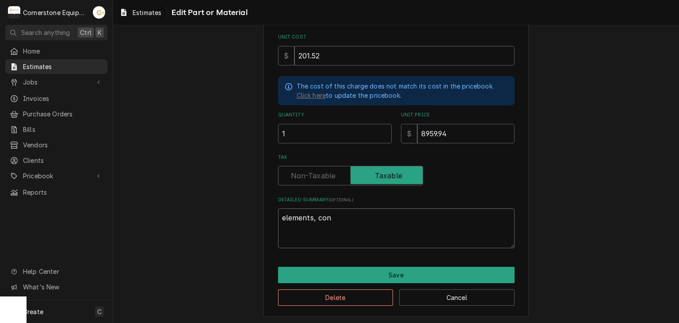
type textarea "elements, cont"
type textarea "x"
type textarea "elements, conta"
type textarea "x"
type textarea "elements, contac"
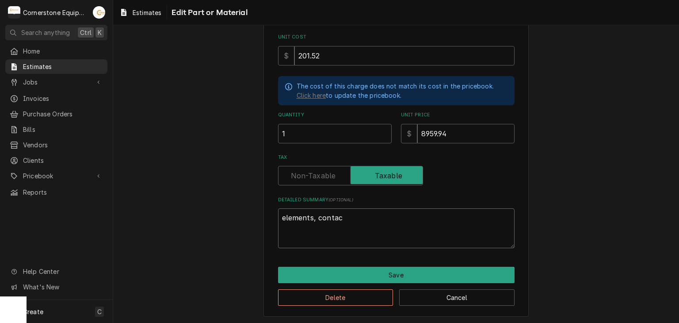
type textarea "x"
type textarea "elements, contact"
type textarea "x"
type textarea "elements, contacto"
type textarea "x"
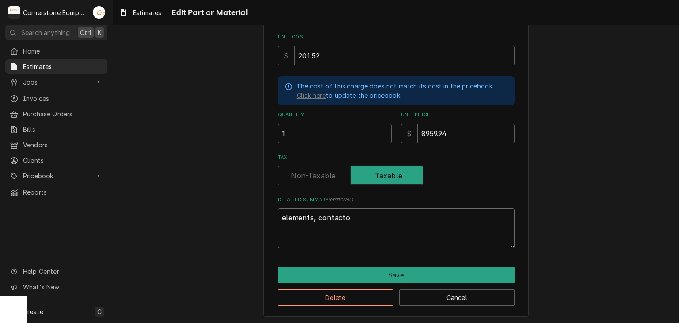
type textarea "elements, contactor"
type textarea "x"
type textarea "elements, contactors"
type textarea "x"
type textarea "elements, contactors"
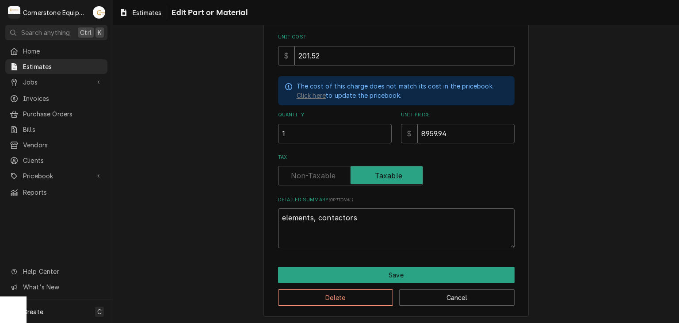
type textarea "x"
type textarea "elements, contactors"
type textarea "x"
type textarea "elements, contactors,"
type textarea "x"
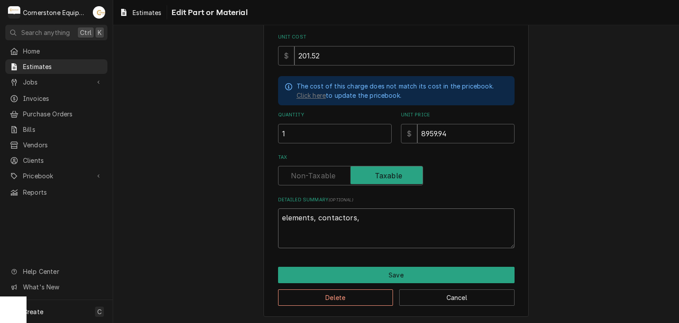
type textarea "elements, contactors,"
type textarea "x"
type textarea "elements, contactors, w"
type textarea "x"
type textarea "elements, contactors, [GEOGRAPHIC_DATA]"
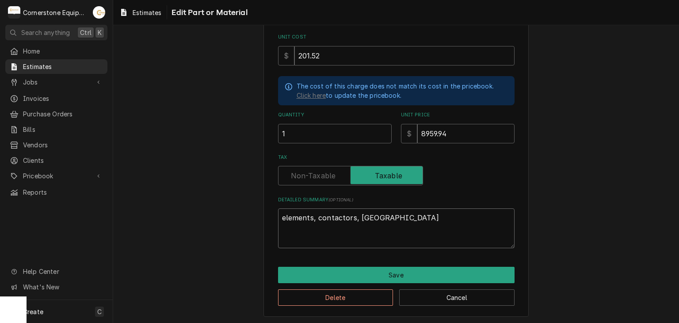
type textarea "x"
type textarea "elements, contactors, wir"
type textarea "x"
type textarea "elements, contactors, wiri"
type textarea "x"
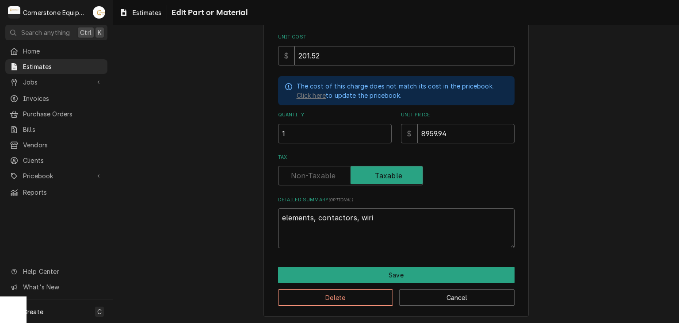
type textarea "elements, contactors, wirin"
type textarea "x"
type textarea "elements, contactors, wiring"
type textarea "x"
type textarea "elements, contactors, wiring"
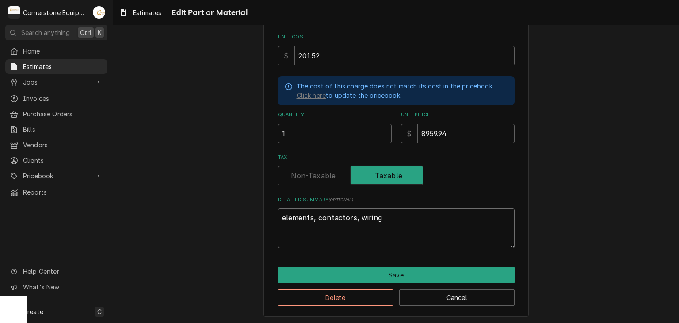
type textarea "x"
type textarea "elements, contactors, wiring j"
type textarea "x"
type textarea "elements, contactors, wiring jh"
type textarea "x"
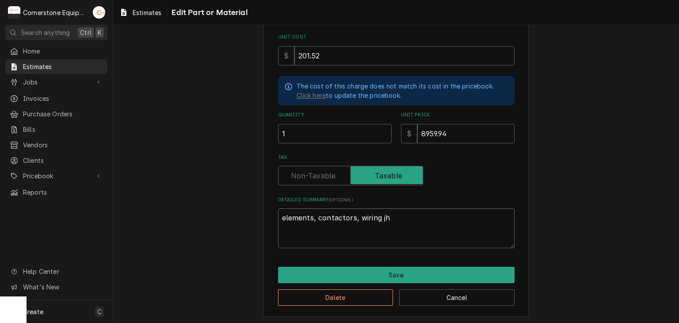
type textarea "elements, contactors, wiring jha"
type textarea "x"
type textarea "elements, contactors, wiring jh"
type textarea "x"
type textarea "elements, contactors, wiring j"
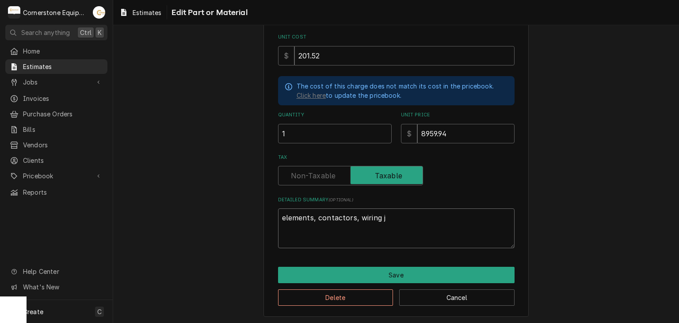
type textarea "x"
type textarea "elements, contactors, wiring"
type textarea "x"
type textarea "elements, contactors, wiring h"
type textarea "x"
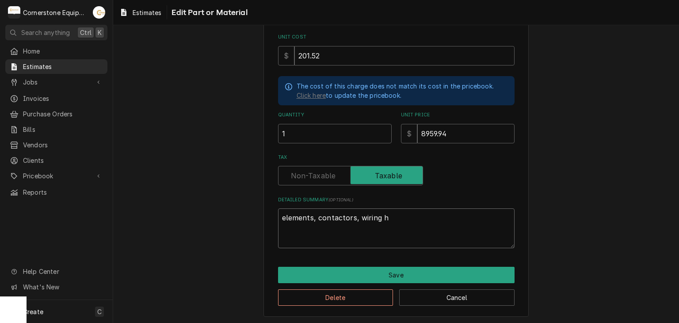
type textarea "elements, contactors, wiring ha"
type textarea "x"
type textarea "elements, contactors, wiring har"
type textarea "x"
type textarea "elements, contactors, wiring harn"
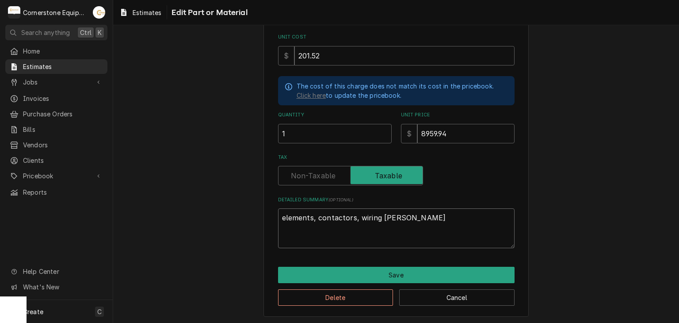
type textarea "x"
type textarea "elements, contactors, wiring harne"
type textarea "x"
type textarea "elements, contactors, wiring harnes"
type textarea "x"
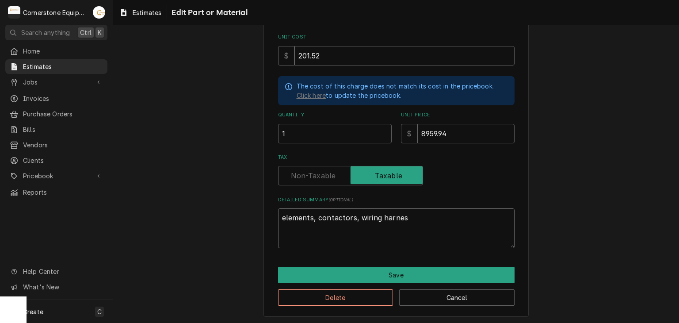
type textarea "elements, contactors, wiring harness"
type textarea "x"
type textarea "elements, contactors, wiring harness,"
type textarea "x"
type textarea "elements, contactors, wiring harness,"
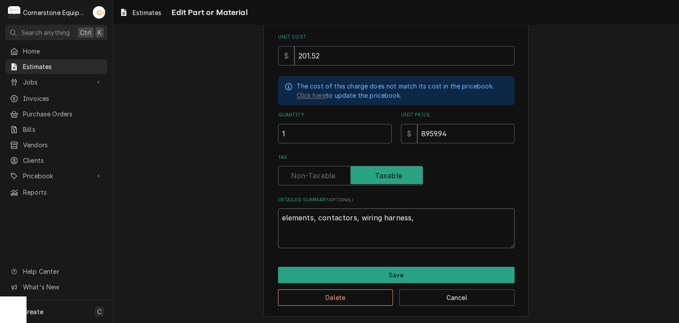
type textarea "x"
type textarea "elements, contactors, wiring harness, p"
type textarea "x"
type textarea "elements, contactors, wiring harness, pr"
type textarea "x"
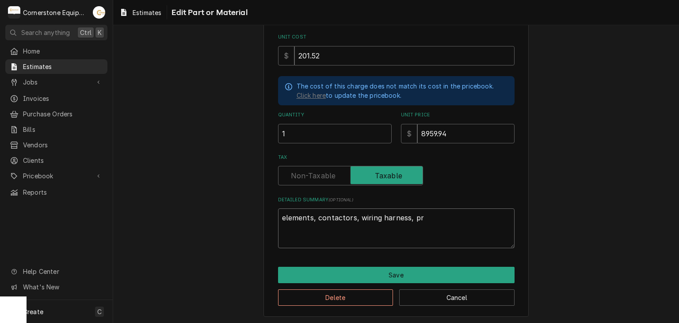
type textarea "elements, contactors, wiring harness, pro"
type textarea "x"
type textarea "elements, contactors, wiring harness, prob"
type textarea "x"
type textarea "elements, contactors, wiring harness, probe"
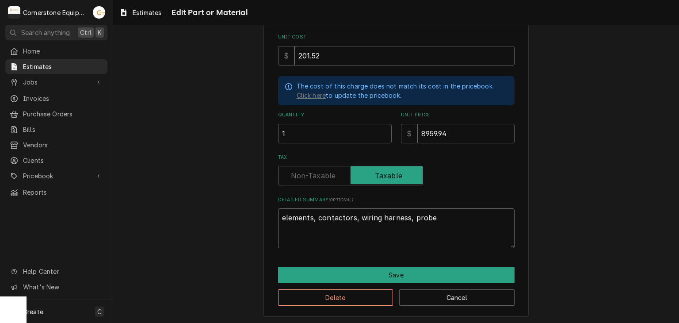
type textarea "x"
type textarea "elements, contactors, wiring harness, probes"
type textarea "x"
type textarea "elements, contactors, wiring harness, probes"
type textarea "x"
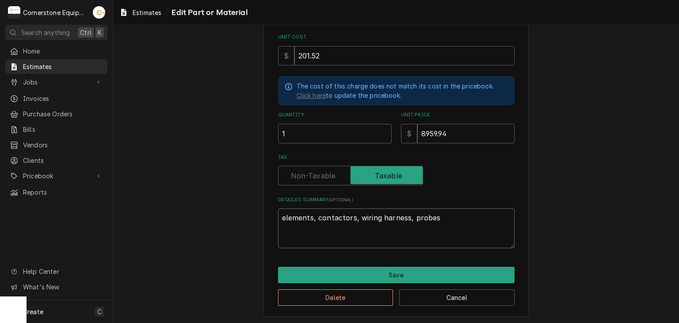
type textarea "elements, contactors, wiring harness, probes a"
type textarea "x"
type textarea "elements, contactors, wiring harness, probes an"
type textarea "x"
type textarea "elements, contactors, wiring harness, probes and"
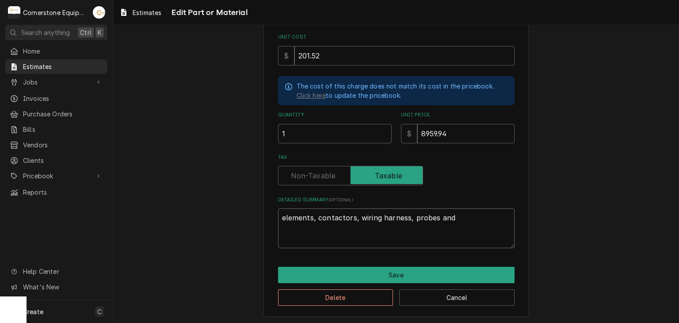
type textarea "x"
type textarea "elements, contactors, wiring harness, probes and"
type textarea "x"
type textarea "elements, contactors, wiring harness, probes and h"
type textarea "x"
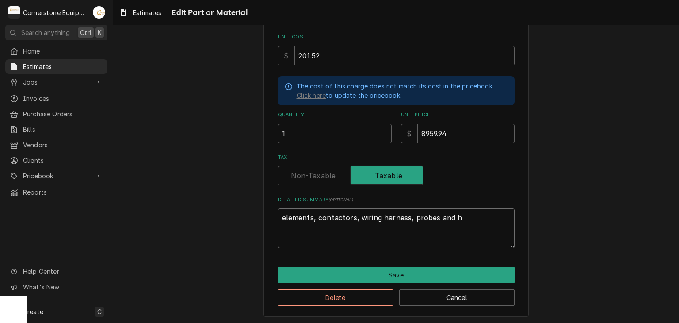
type textarea "elements, contactors, wiring harness, probes and hi"
type textarea "x"
type textarea "elements, contactors, wiring harness, probes and hi"
type textarea "x"
type textarea "elements, contactors, wiring harness, probes and hi l"
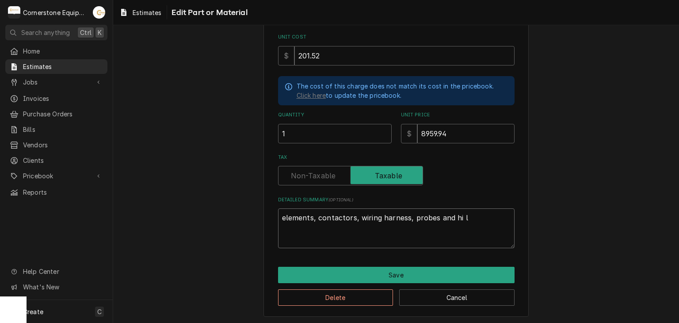
type textarea "x"
type textarea "elements, contactors, wiring harness, probes and hi li"
type textarea "x"
type textarea "elements, contactors, wiring harness, probes and hi lim"
type textarea "x"
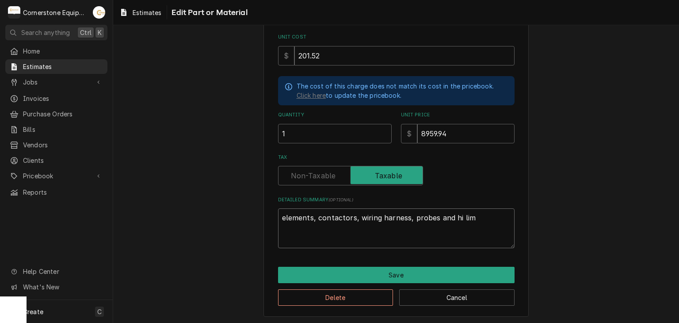
type textarea "elements, contactors, wiring harness, probes and hi limi"
type textarea "x"
type textarea "elements, contactors, wiring harness, probes and hi limit"
type textarea "x"
type textarea "elements, contactors, wiring harness, probes and hi limiti"
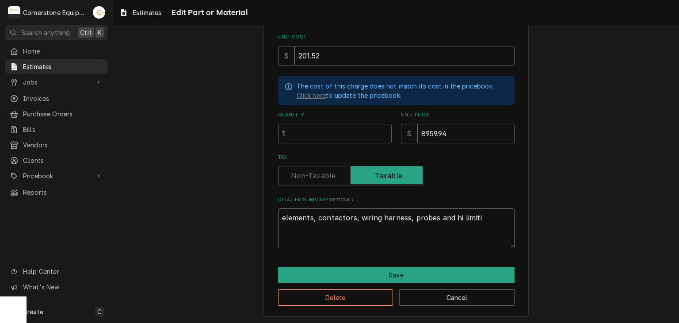
type textarea "x"
type textarea "elements, contactors, wiring harness, probes and hi limitis"
type textarea "x"
type textarea "elements, contactors, wiring harness, probes and hi limiti"
type textarea "x"
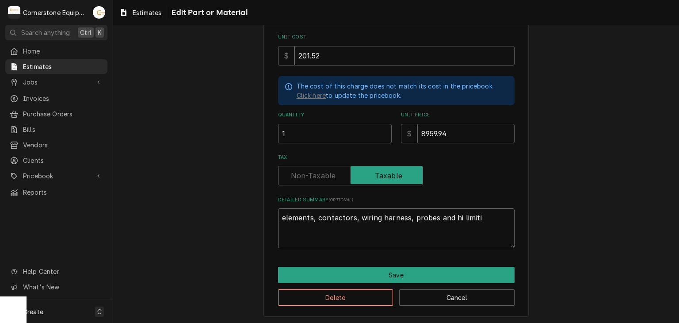
type textarea "elements, contactors, wiring harness, probes and hi limit"
type textarea "x"
type textarea "elements, contactors, wiring harness, probes and hi limi"
type textarea "x"
type textarea "elements, contactors, wiring harness, probes and hi limis"
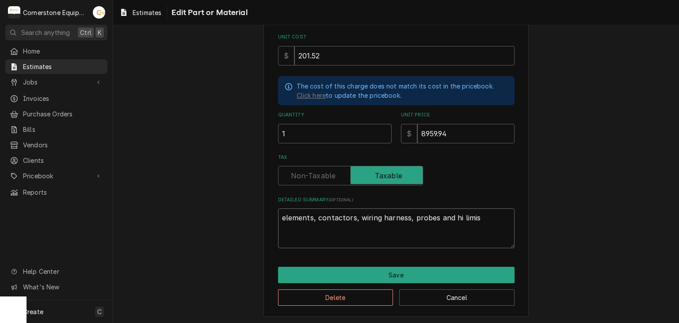
type textarea "x"
type textarea "elements, contactors, wiring harness, probes and hi limi"
type textarea "x"
type textarea "elements, contactors, wiring harness, probes and hi limit"
type textarea "x"
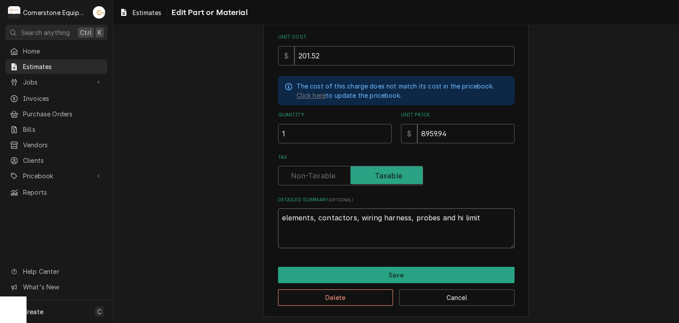
type textarea "elements, contactors, wiring harness, probes and hi limits"
type textarea "x"
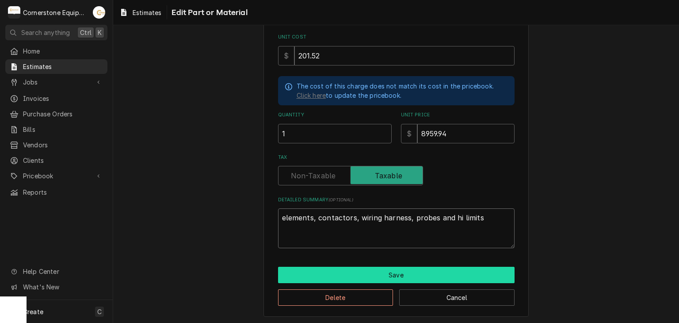
type textarea "elements, contactors, wiring harness, probes and hi limits"
click at [381, 271] on button "Save" at bounding box center [396, 275] width 236 height 16
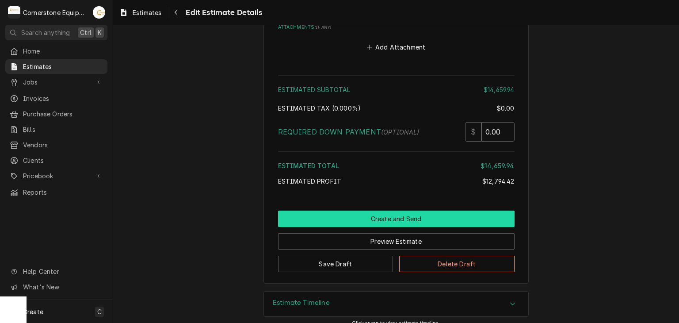
scroll to position [1508, 0]
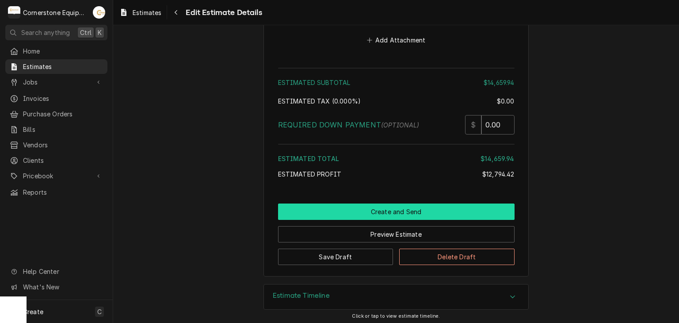
click at [392, 208] on button "Create and Send" at bounding box center [396, 211] width 236 height 16
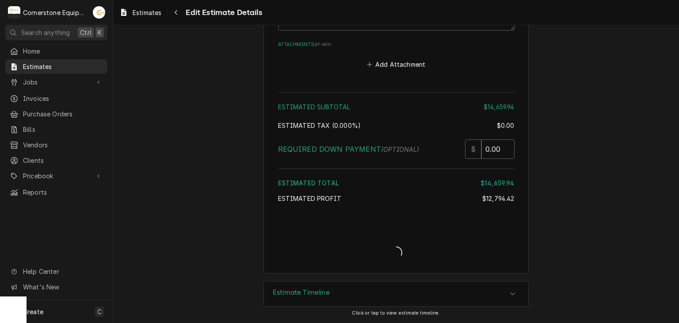
scroll to position [1481, 0]
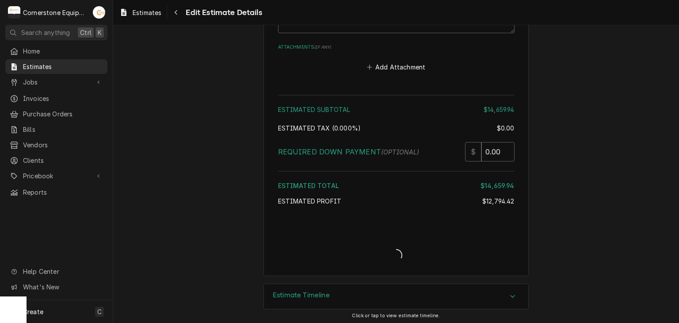
type textarea "x"
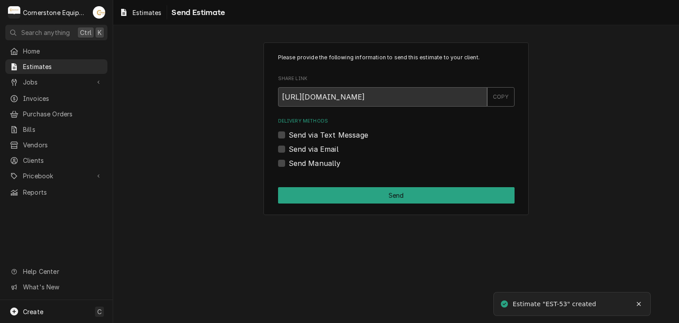
click at [328, 146] on label "Send via Email" at bounding box center [314, 149] width 50 height 11
click at [328, 146] on input "Send via Email" at bounding box center [407, 153] width 236 height 19
checkbox input "true"
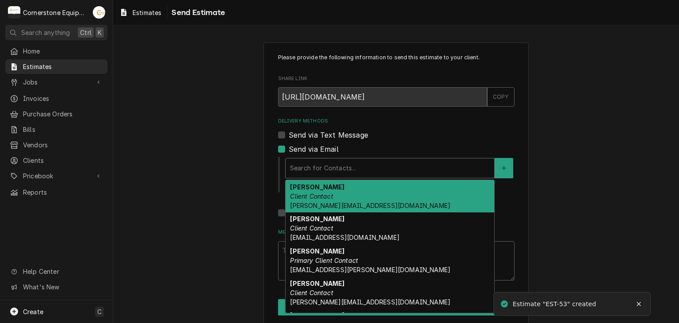
click at [329, 165] on div "Delivery Methods" at bounding box center [390, 168] width 200 height 16
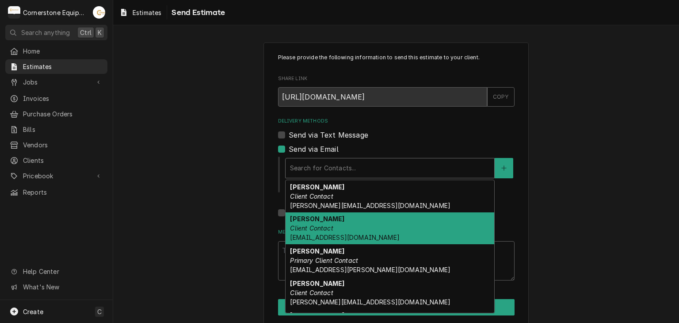
click at [324, 224] on em "Client Contact" at bounding box center [311, 228] width 43 height 8
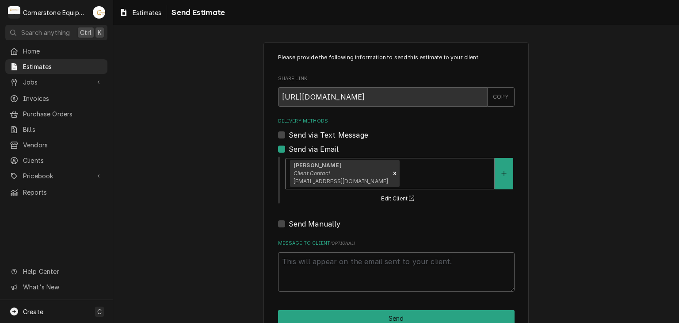
click at [408, 174] on div "Delivery Methods" at bounding box center [445, 173] width 88 height 16
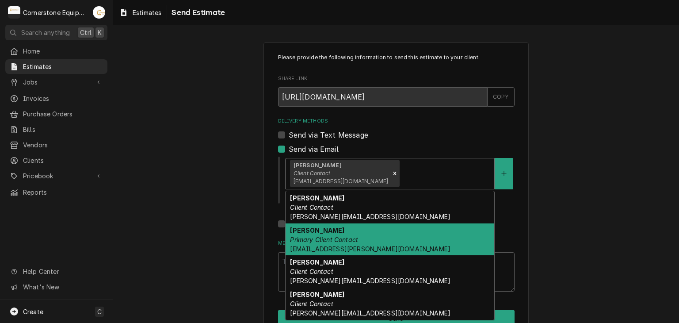
click at [367, 248] on span "[EMAIL_ADDRESS][PERSON_NAME][DOMAIN_NAME]" at bounding box center [370, 249] width 160 height 8
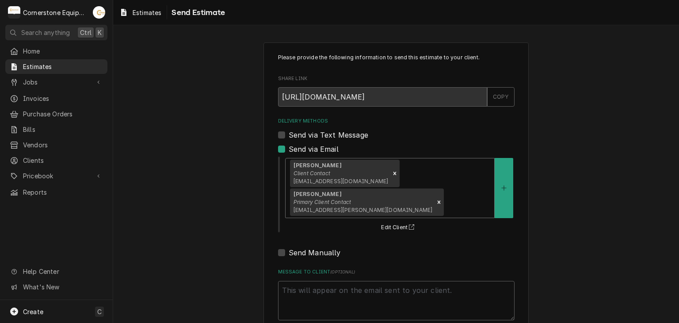
scroll to position [51, 0]
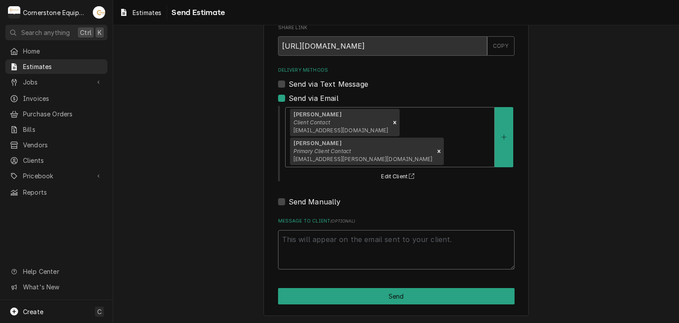
click at [350, 266] on textarea "Message to Client ( optional )" at bounding box center [396, 250] width 236 height 40
type textarea "x"
type textarea "e"
type textarea "x"
type textarea "es"
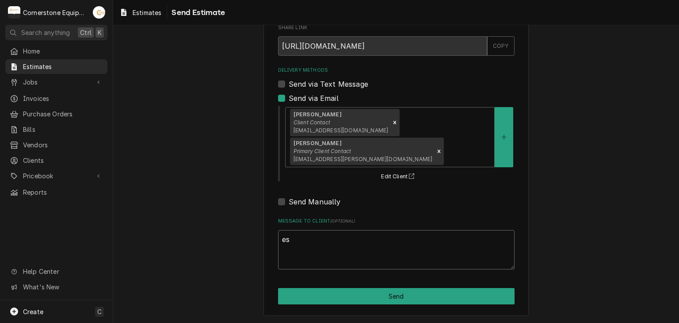
type textarea "x"
type textarea "est"
type textarea "x"
type textarea "esti"
type textarea "x"
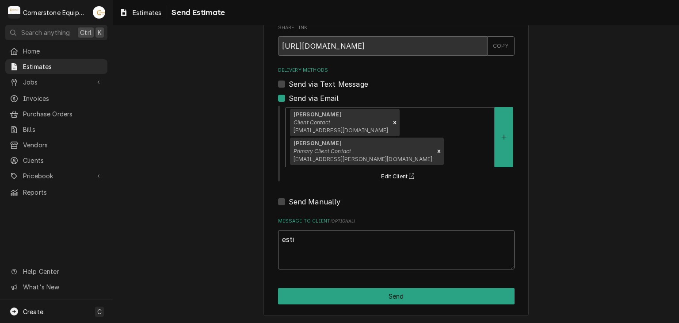
type textarea "estim"
type textarea "x"
type textarea "estima"
type textarea "x"
type textarea "estimat"
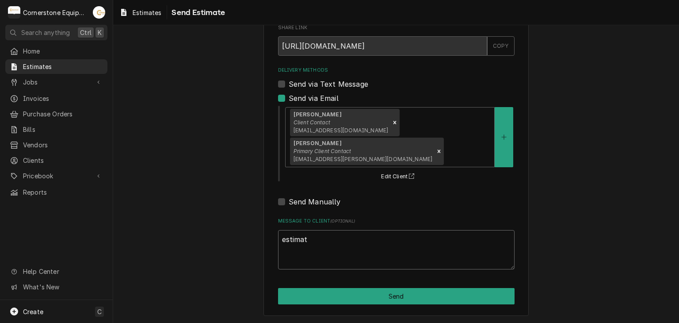
type textarea "x"
type textarea "estimate"
type textarea "x"
type textarea "estimate"
type textarea "x"
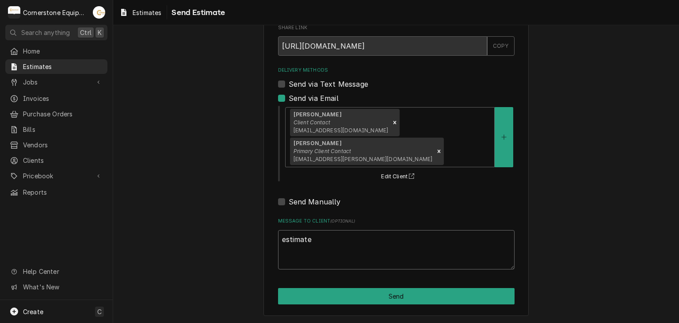
type textarea "estimate t"
type textarea "x"
type textarea "estimate to"
type textarea "x"
type textarea "estimate to"
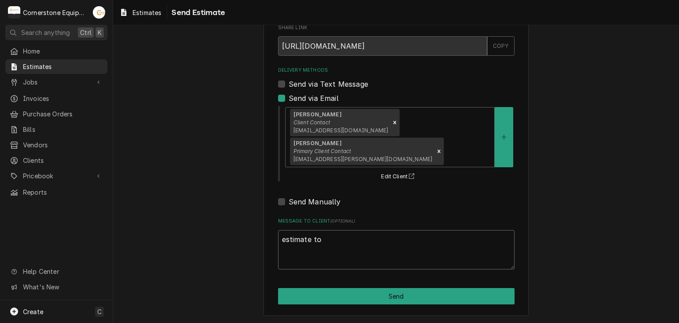
type textarea "x"
type textarea "estimate to r"
type textarea "x"
type textarea "estimate to re"
type textarea "x"
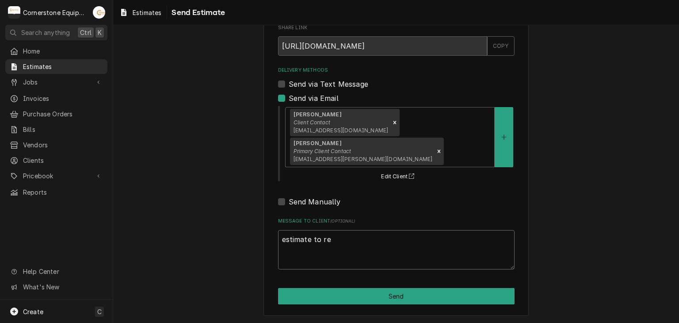
type textarea "estimate to rep"
type textarea "x"
type textarea "estimate to repa"
type textarea "x"
type textarea "estimate to repai"
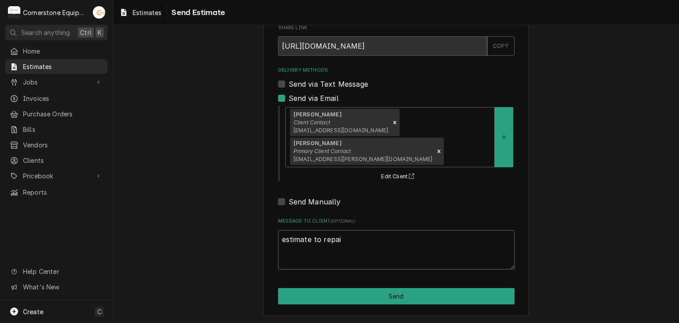
type textarea "x"
type textarea "estimate to repair"
type textarea "x"
type textarea "estimate to repair"
type textarea "x"
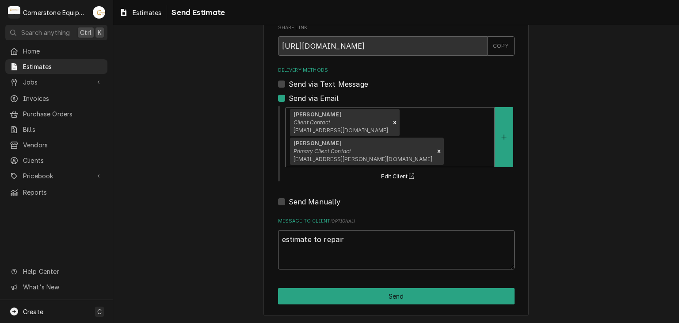
type textarea "estimate to repair a"
type textarea "x"
type textarea "estimate to repair al"
type textarea "x"
type textarea "estimate to repair all"
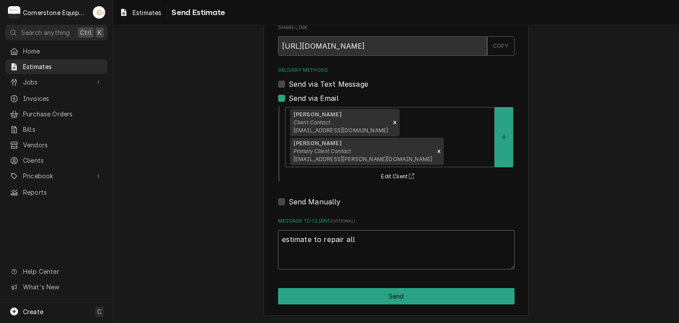
type textarea "x"
type textarea "estimate to repair all"
type textarea "x"
type textarea "estimate to repair all t"
type textarea "x"
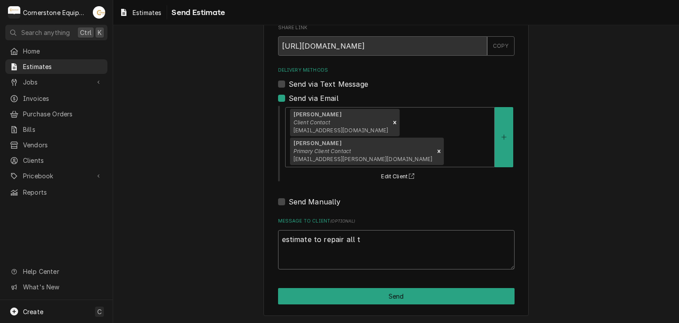
type textarea "estimate to repair all th"
type textarea "x"
type textarea "estimate to repair all thr"
type textarea "x"
type textarea "estimate to repair all thre"
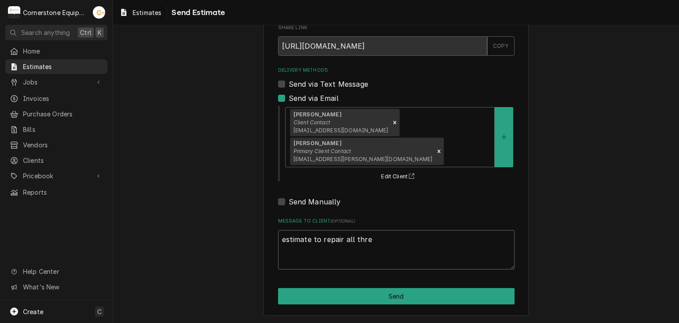
type textarea "x"
type textarea "estimate to repair all three"
type textarea "x"
type textarea "estimate to repair all three"
type textarea "x"
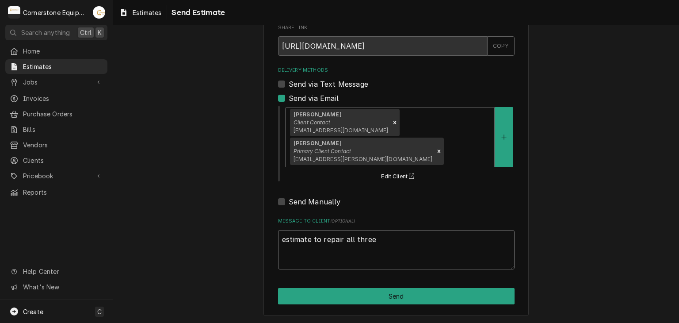
type textarea "estimate to repair all three v"
type textarea "x"
type textarea "estimate to repair all three va"
type textarea "x"
type textarea "estimate to repair all three vat"
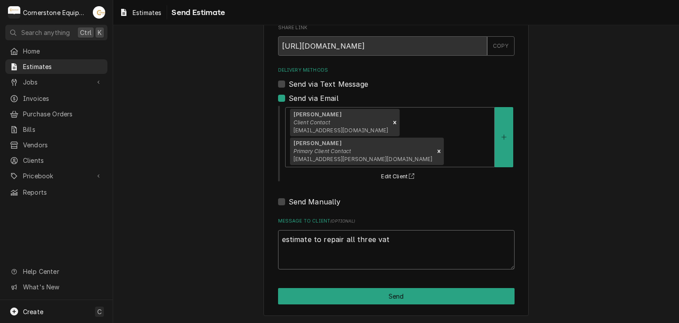
type textarea "x"
type textarea "estimate to repair all three vats"
type textarea "x"
type textarea "estimate to repair all three vats"
type textarea "x"
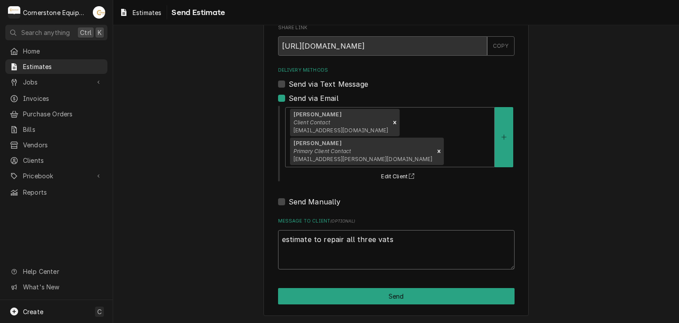
type textarea "estimate to repair all three vats o"
type textarea "x"
type textarea "estimate to repair all three vats of"
type textarea "x"
type textarea "estimate to repair all three vats of"
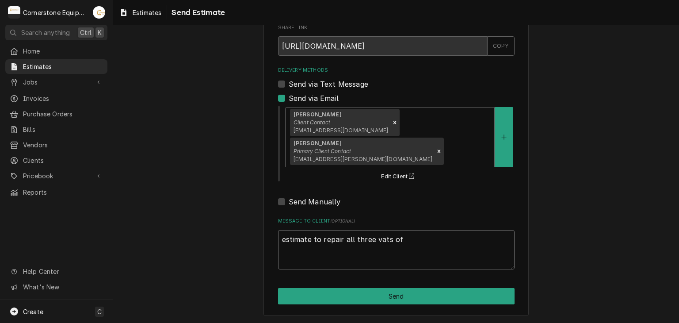
type textarea "x"
type textarea "estimate to repair all three vats of f"
type textarea "x"
type textarea "estimate to repair all three vats of fr"
type textarea "x"
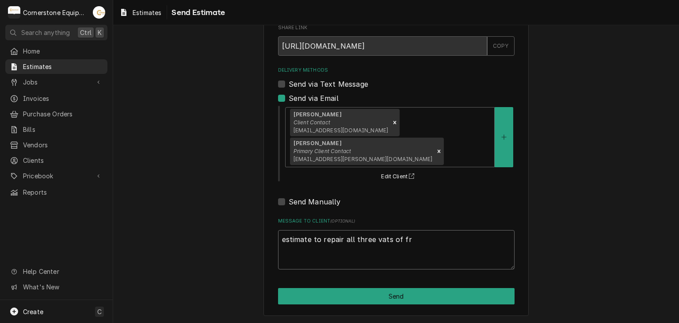
type textarea "estimate to repair all three vats of fre"
type textarea "x"
type textarea "estimate to repair all three vats of fren"
type textarea "x"
type textarea "estimate to repair all three vats of frenc"
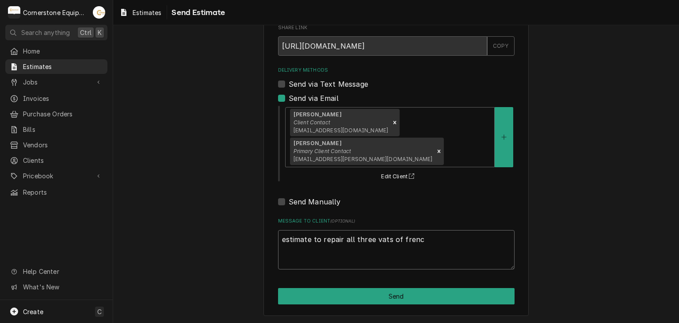
type textarea "x"
type textarea "estimate to repair all three vats of french"
type textarea "x"
type textarea "estimate to repair all three vats of french"
type textarea "x"
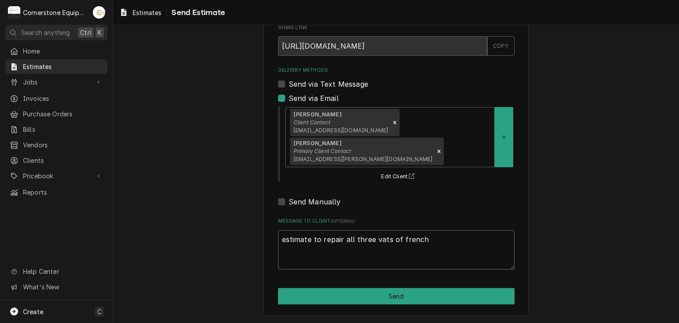
type textarea "estimate to repair all three vats of french f"
type textarea "x"
type textarea "estimate to repair all three vats of french fr"
type textarea "x"
type textarea "estimate to repair all three vats of french fry"
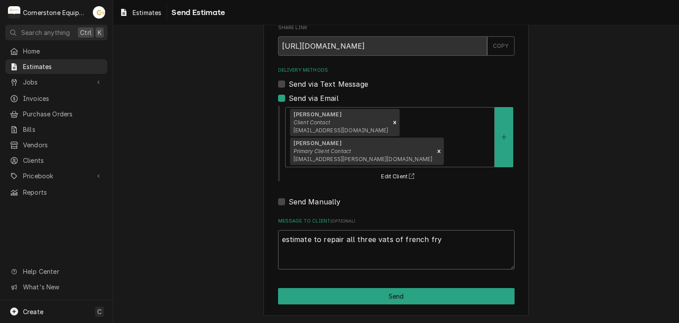
type textarea "x"
type textarea "estimate to repair all three vats of french frye"
type textarea "x"
type textarea "estimate to repair all three vats of french fryer"
type textarea "x"
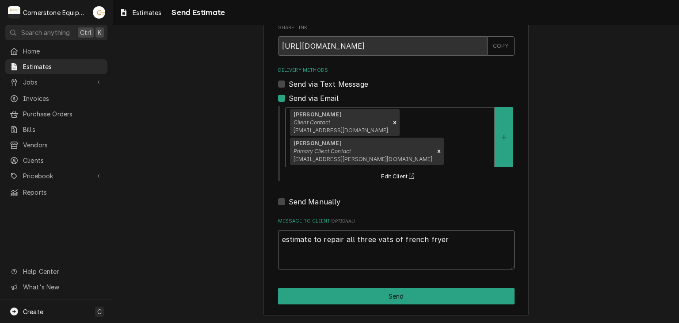
type textarea "estimate to repair all three vats of french fryer"
type textarea "x"
type textarea "estimate to repair all three vats of french fryer i"
type textarea "x"
type textarea "estimate to repair all three vats of french fryer in"
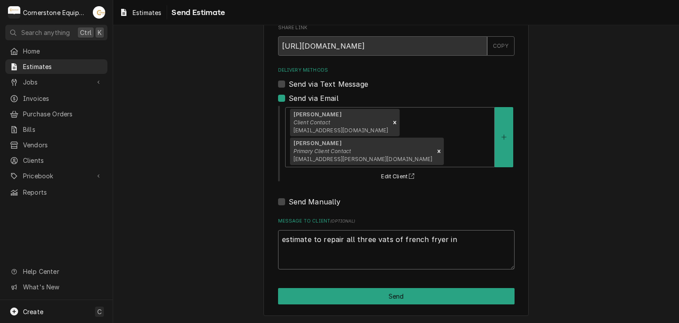
type textarea "x"
type textarea "estimate to repair all three vats of french fryer inc"
type textarea "x"
type textarea "estimate to repair all three vats of french fryer incl"
type textarea "x"
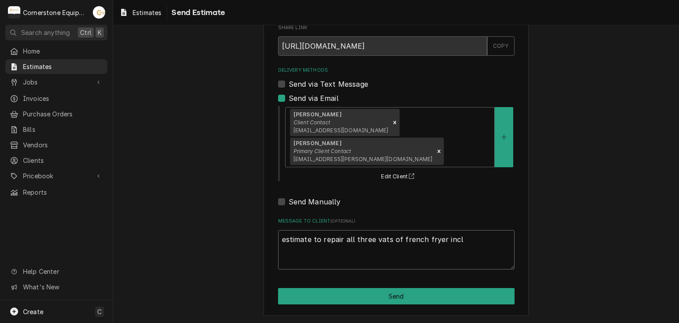
type textarea "estimate to repair all three vats of french fryer inclu"
type textarea "x"
type textarea "estimate to repair all three vats of french fryer includi"
type textarea "x"
type textarea "estimate to repair all three vats of french fryer includin"
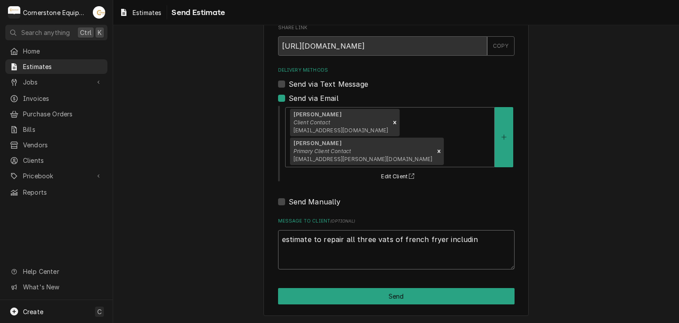
type textarea "x"
type textarea "estimate to repair all three vats of french fryer including"
type textarea "x"
type textarea "estimate to repair all three vats of french fryer including p"
type textarea "x"
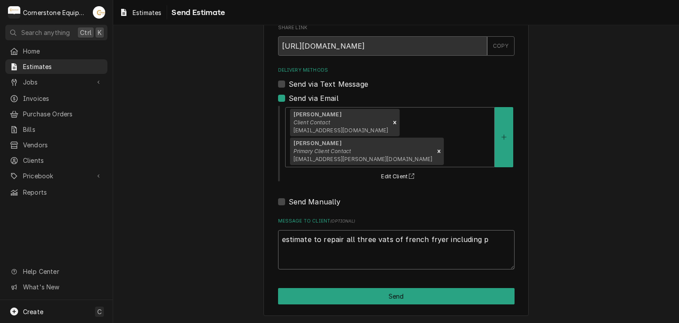
type textarea "estimate to repair all three vats of french fryer including pa"
type textarea "x"
type textarea "estimate to repair all three vats of french fryer including par"
type textarea "x"
type textarea "estimate to repair all three vats of french fryer including part"
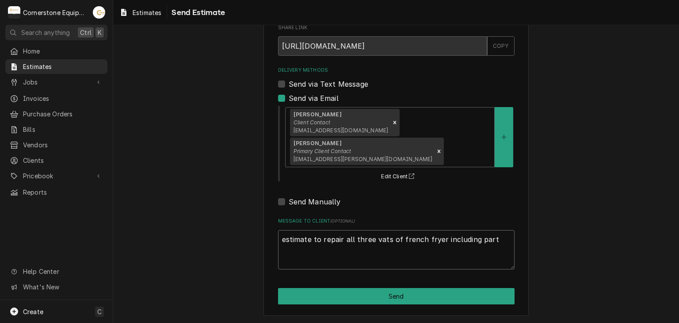
type textarea "x"
type textarea "estimate to repair all three vats of french fryer including parts"
type textarea "x"
type textarea "estimate to repair all three vats of french fryer including parts"
type textarea "x"
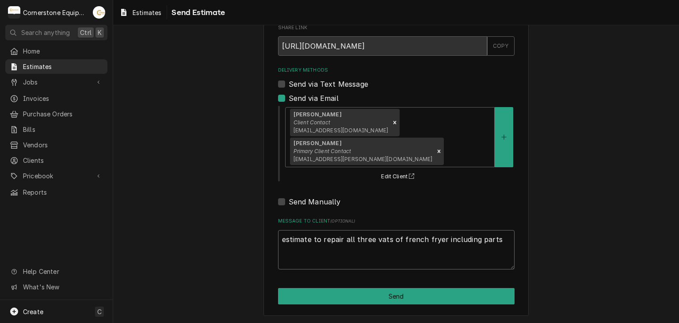
type textarea "estimate to repair all three vats of french fryer including parts a"
type textarea "x"
type textarea "estimate to repair all three vats of french fryer including parts at"
type textarea "x"
type textarea "estimate to repair all three vats of french fryer including parts at"
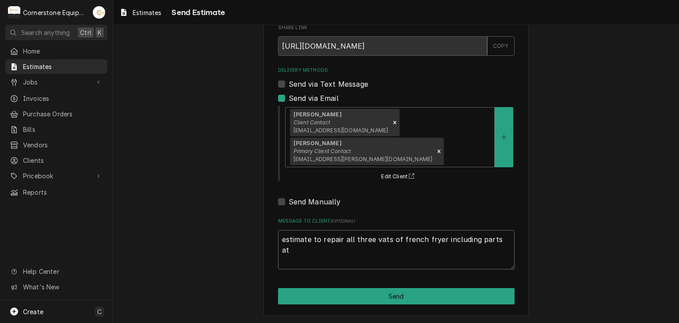
type textarea "x"
type textarea "estimate to repair all three vats of french fryer including parts at c"
type textarea "x"
type textarea "estimate to repair all three vats of french fryer including parts at co"
type textarea "x"
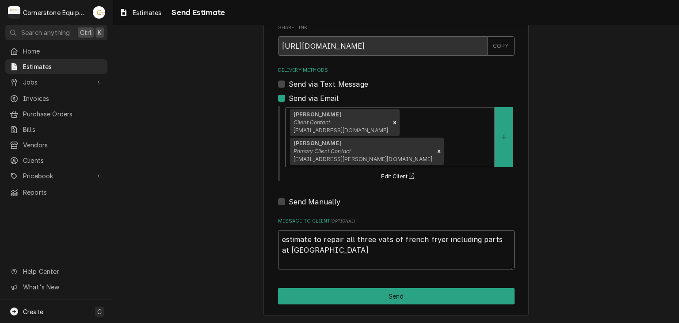
type textarea "estimate to repair all three vats of french fryer including parts at cos"
type textarea "x"
type textarea "estimate to repair all three vats of french fryer including parts at cost"
type textarea "x"
type textarea "estimate to repair all three vats of french fryer including parts at cost."
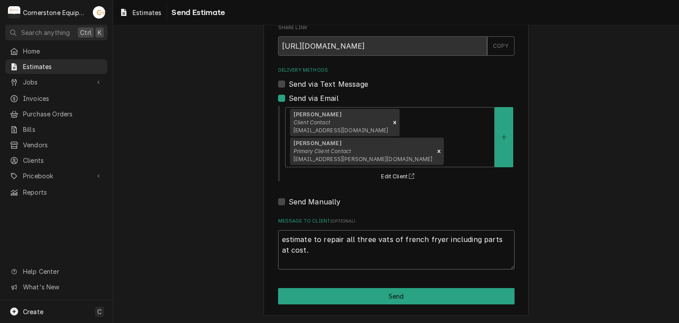
type textarea "x"
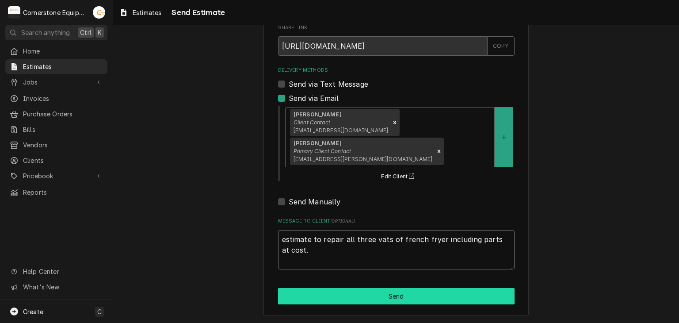
type textarea "estimate to repair all three vats of french fryer including parts at cost."
click at [370, 301] on button "Send" at bounding box center [396, 296] width 236 height 16
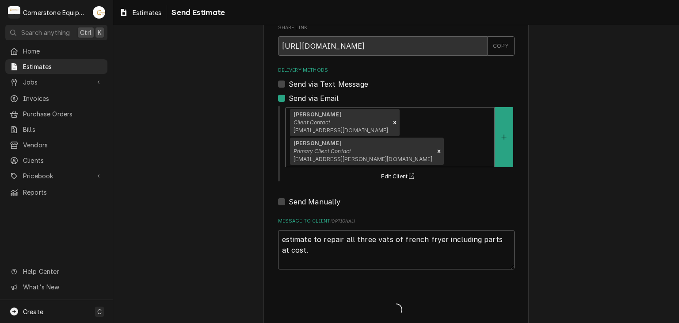
type textarea "x"
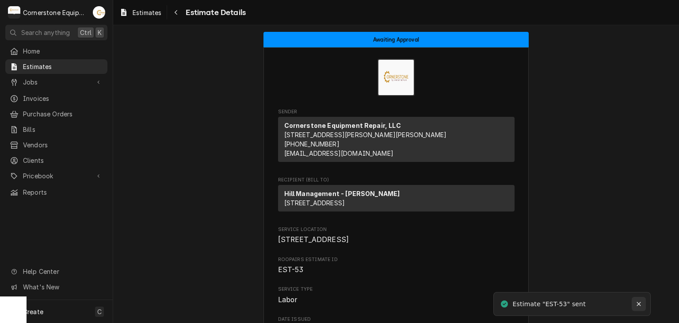
click at [640, 305] on icon "Notifications alt+T" at bounding box center [639, 304] width 6 height 6
click at [100, 66] on span "Estimates" at bounding box center [63, 66] width 80 height 9
